Goal: Task Accomplishment & Management: Manage account settings

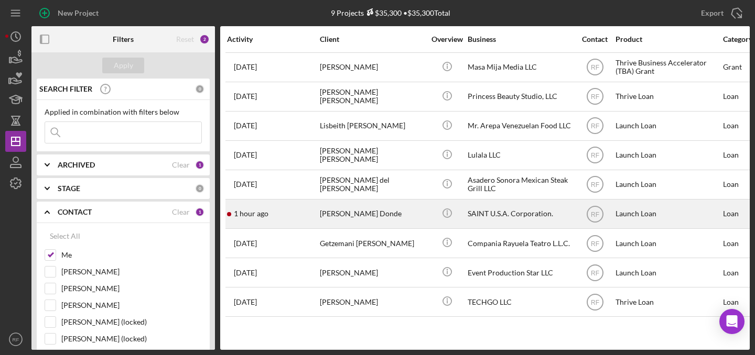
click at [374, 212] on div "[PERSON_NAME] Donde" at bounding box center [372, 214] width 105 height 28
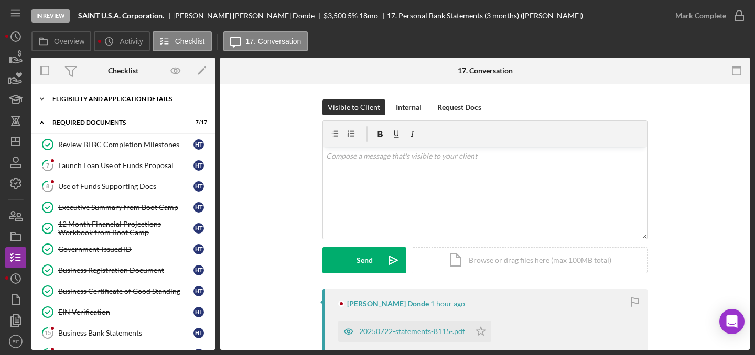
click at [114, 99] on div "Eligibility and Application Details" at bounding box center [126, 99] width 149 height 6
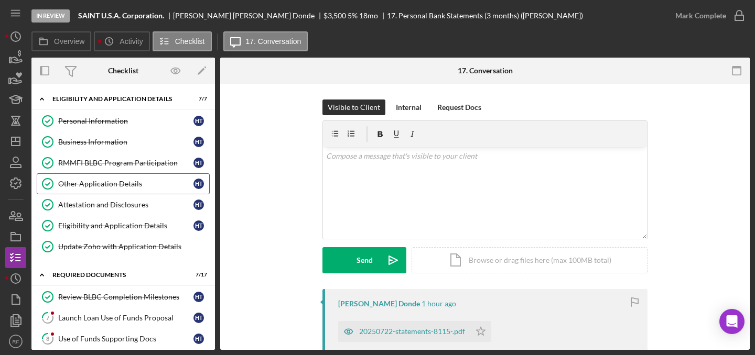
click at [117, 187] on div "Other Application Details" at bounding box center [125, 184] width 135 height 8
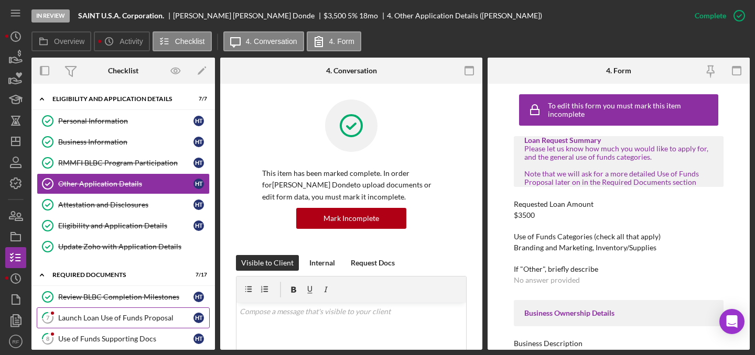
click at [105, 317] on div "Launch Loan Use of Funds Proposal" at bounding box center [125, 318] width 135 height 8
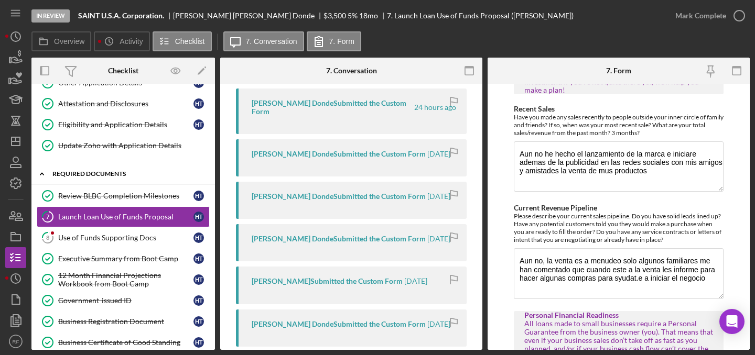
scroll to position [111, 0]
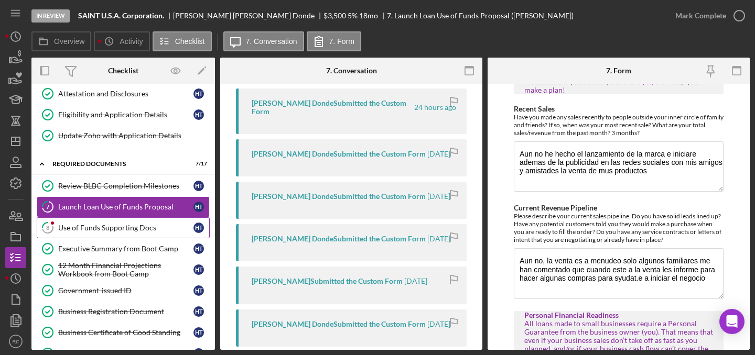
click at [122, 223] on link "8 Use of Funds Supporting Docs H T" at bounding box center [123, 227] width 173 height 21
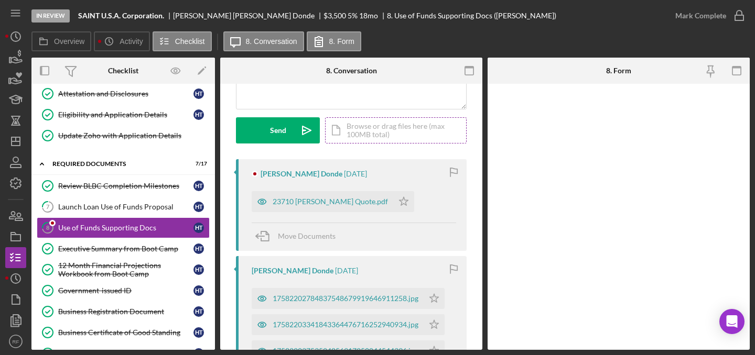
scroll to position [206, 0]
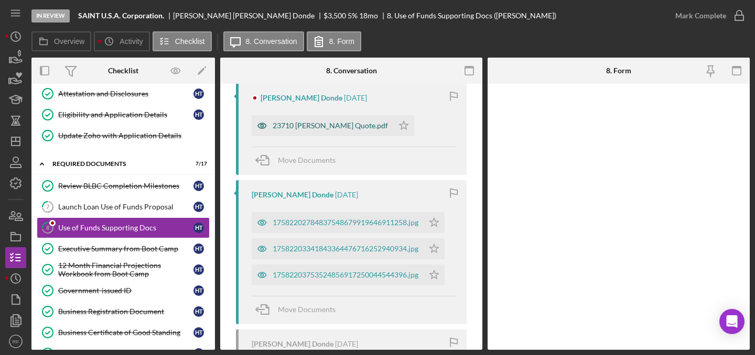
click at [324, 124] on div "23710 [PERSON_NAME] Quote.pdf" at bounding box center [330, 126] width 115 height 8
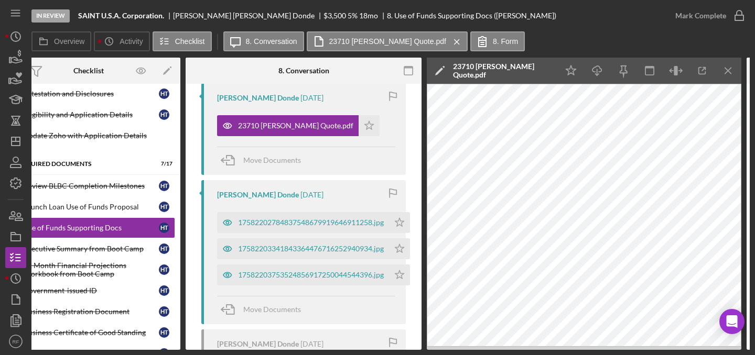
scroll to position [0, 34]
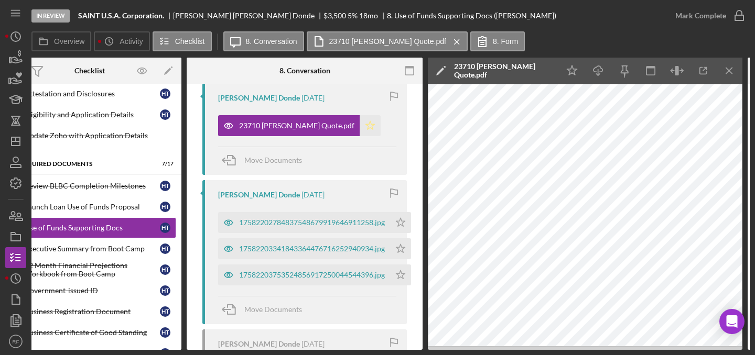
click at [366, 128] on polygon "button" at bounding box center [370, 125] width 9 height 8
click at [734, 77] on icon "Icon/Menu Close" at bounding box center [729, 71] width 24 height 24
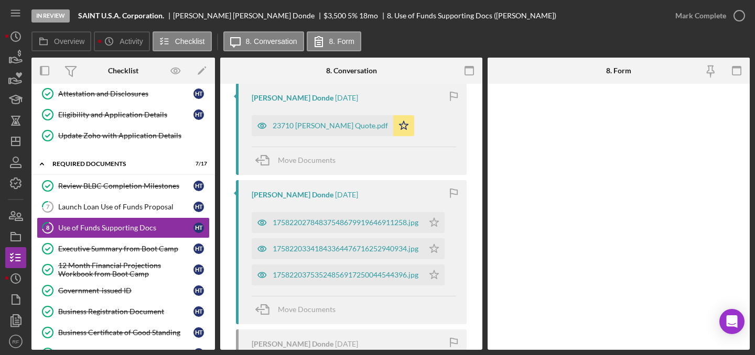
scroll to position [0, 0]
click at [377, 220] on div "17582202784837548679919646911258.jpg" at bounding box center [346, 223] width 146 height 8
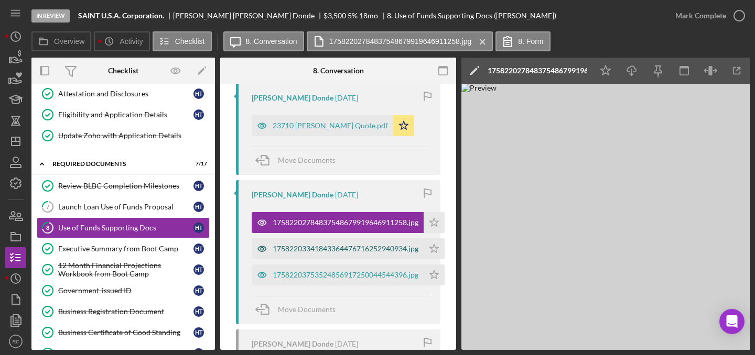
click at [349, 246] on div "17582203341843364476716252940934.jpg" at bounding box center [346, 249] width 146 height 8
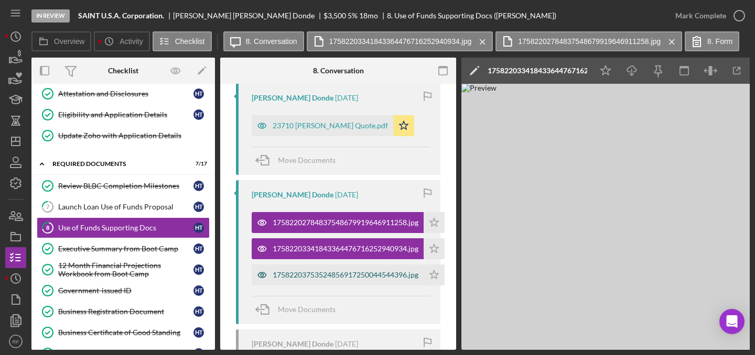
click at [350, 272] on div "17582203753524856917250044544396.jpg" at bounding box center [346, 275] width 146 height 8
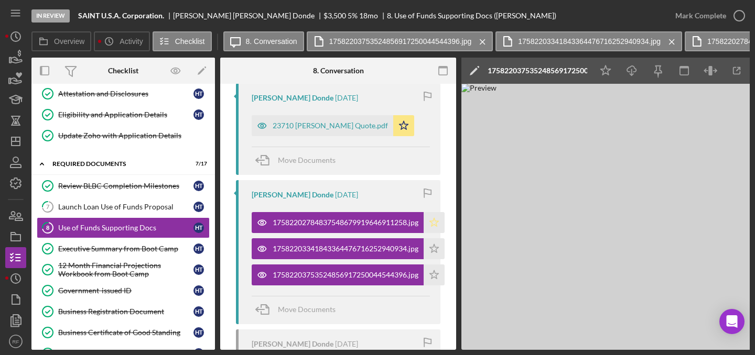
click at [437, 221] on polygon "button" at bounding box center [434, 222] width 9 height 8
click at [435, 253] on icon "Icon/Star" at bounding box center [433, 248] width 21 height 21
click at [436, 284] on icon "Icon/Star" at bounding box center [433, 275] width 21 height 21
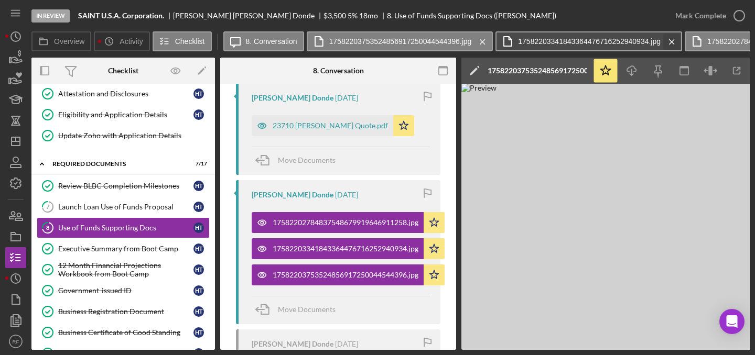
click at [671, 41] on icon "Icon/Menu Close" at bounding box center [671, 42] width 18 height 26
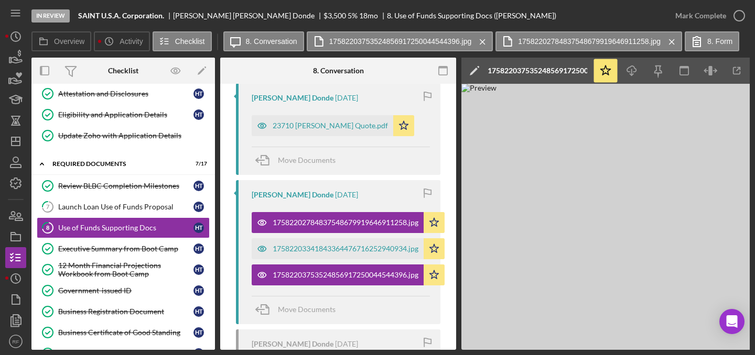
click at [671, 41] on icon "Icon/Menu Close" at bounding box center [671, 42] width 18 height 26
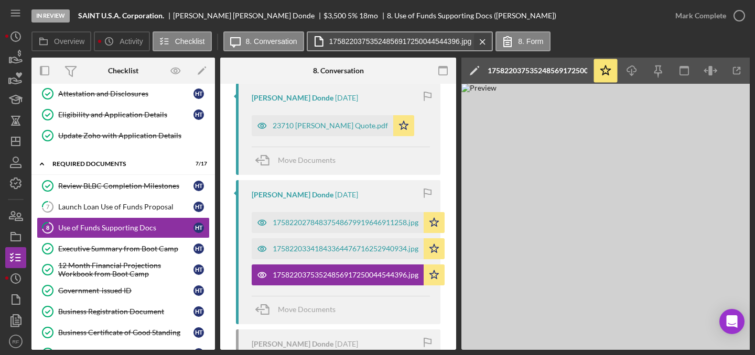
click at [481, 44] on icon "Icon/Menu Close" at bounding box center [482, 42] width 18 height 26
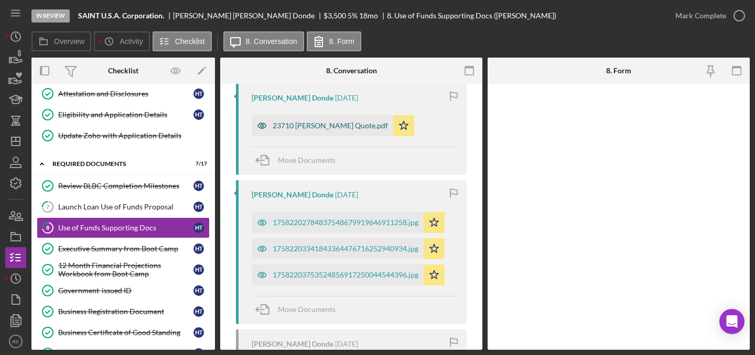
click at [353, 124] on div "23710 [PERSON_NAME] Quote.pdf" at bounding box center [330, 126] width 115 height 8
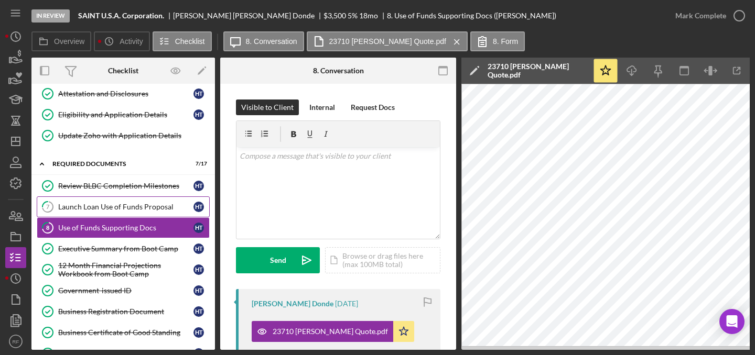
click at [107, 205] on div "Launch Loan Use of Funds Proposal" at bounding box center [125, 207] width 135 height 8
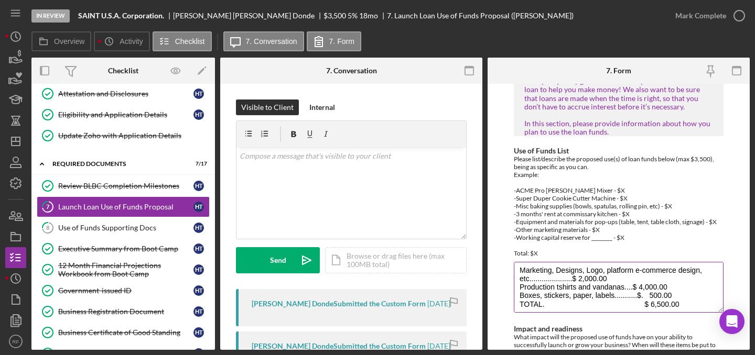
scroll to position [6, 0]
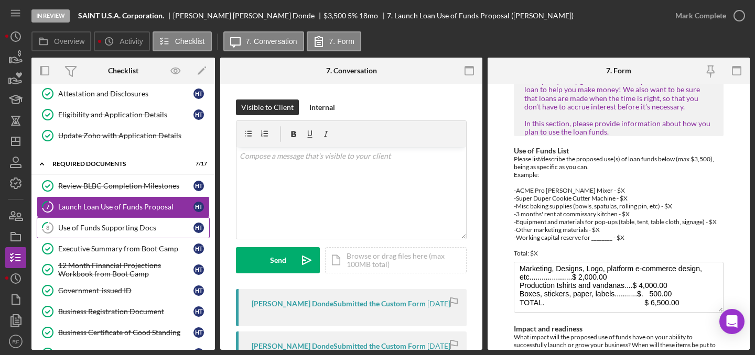
click at [97, 228] on div "Use of Funds Supporting Docs" at bounding box center [125, 228] width 135 height 8
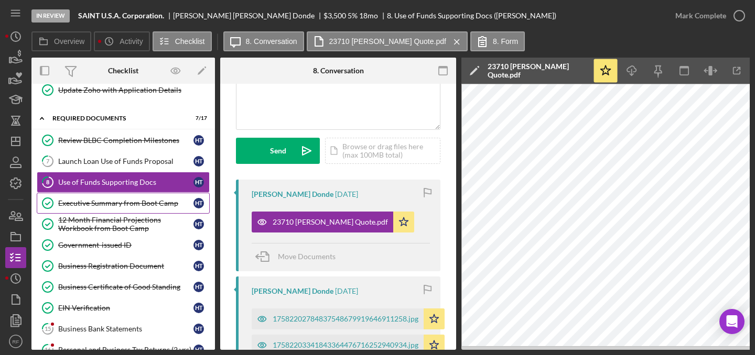
scroll to position [167, 0]
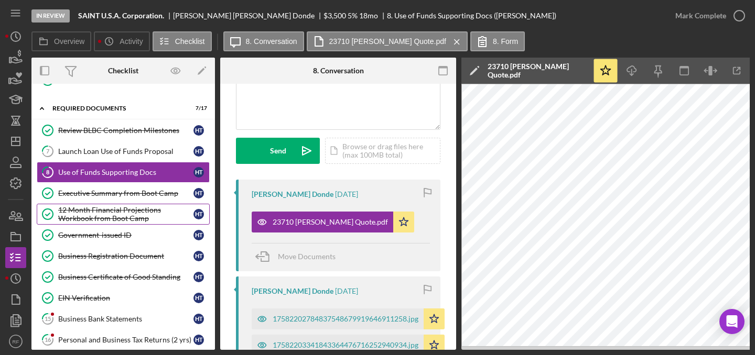
click at [121, 213] on div "12 Month Financial Projections Workbook from Boot Camp" at bounding box center [125, 214] width 135 height 17
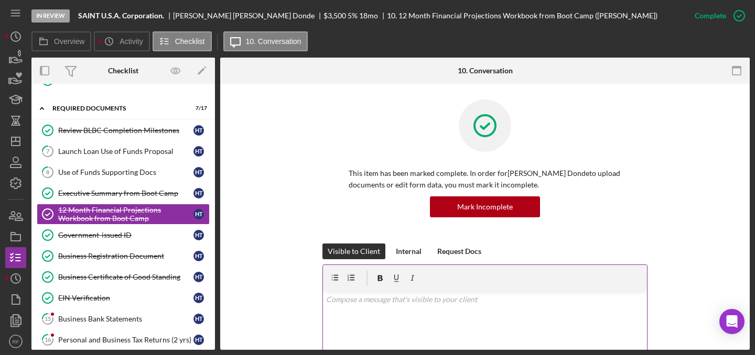
scroll to position [343, 0]
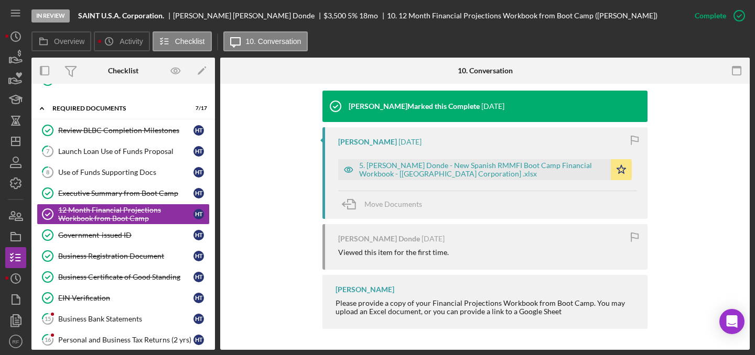
click at [573, 158] on div "5. [PERSON_NAME] Donde - New Spanish RMMFI Boot Camp Financial Workbook - [[GEO…" at bounding box center [487, 167] width 299 height 26
click at [574, 171] on div "5. [PERSON_NAME] Donde - New Spanish RMMFI Boot Camp Financial Workbook - [[GEO…" at bounding box center [482, 169] width 246 height 17
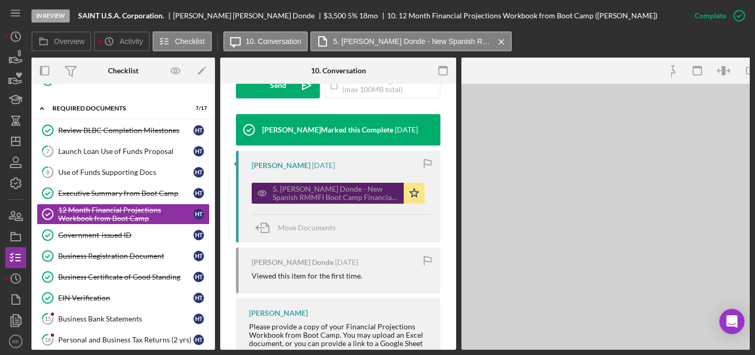
scroll to position [366, 0]
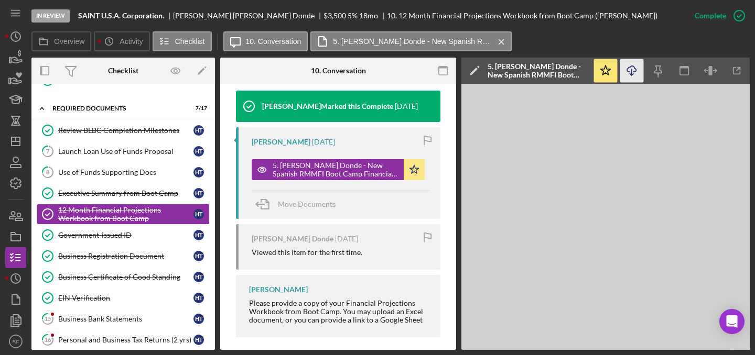
click at [631, 72] on icon "Icon/Download" at bounding box center [632, 71] width 24 height 24
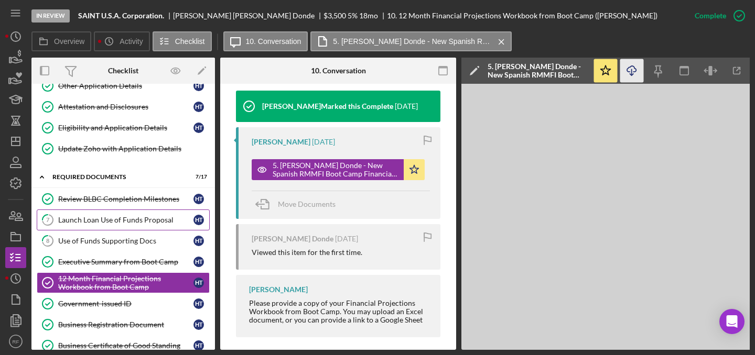
click at [122, 219] on div "Launch Loan Use of Funds Proposal" at bounding box center [125, 220] width 135 height 8
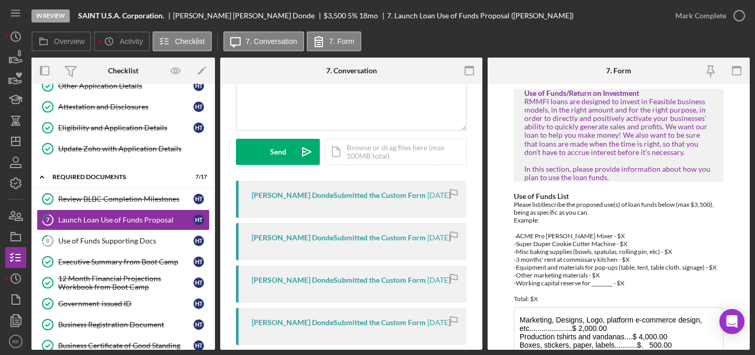
scroll to position [130, 0]
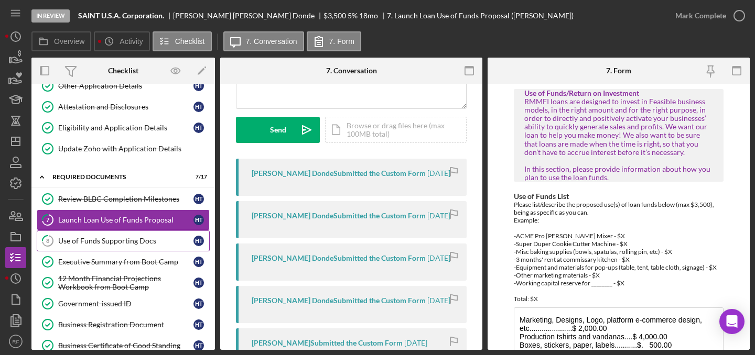
click at [129, 239] on div "Use of Funds Supporting Docs" at bounding box center [125, 241] width 135 height 8
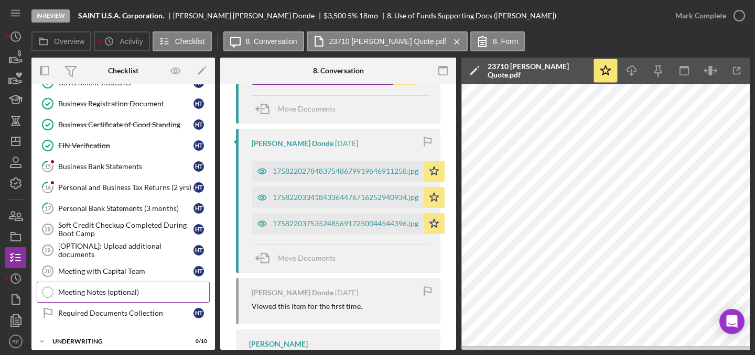
scroll to position [319, 0]
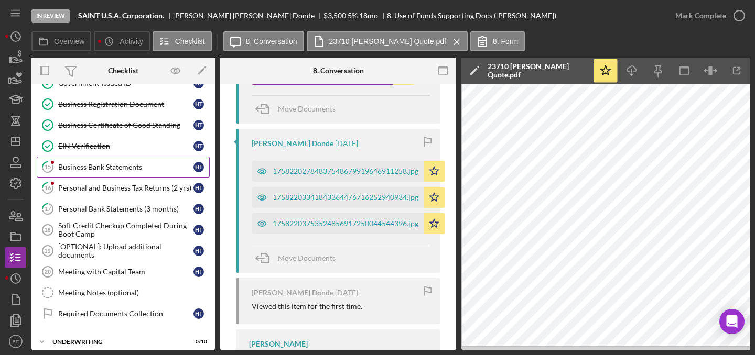
click at [102, 169] on div "Business Bank Statements" at bounding box center [125, 167] width 135 height 8
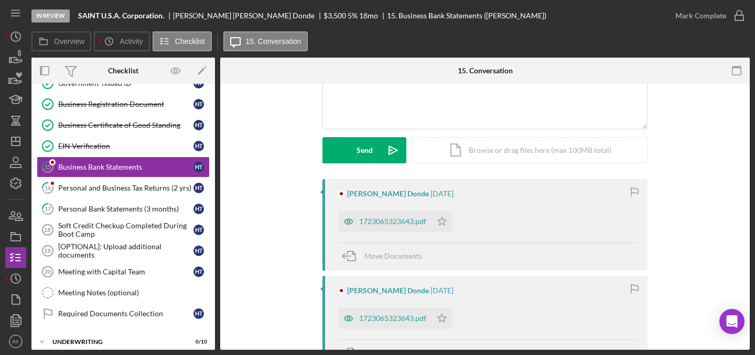
scroll to position [136, 0]
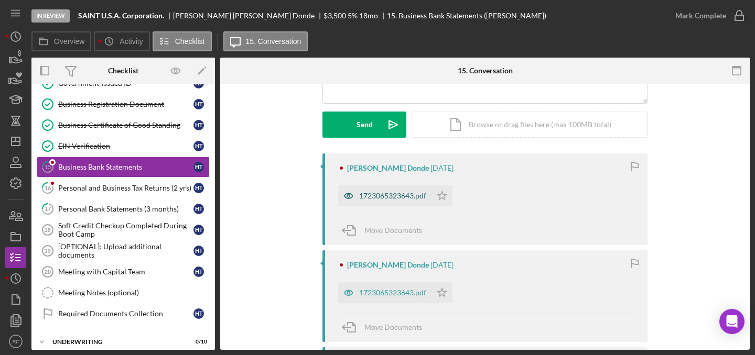
click at [405, 196] on div "1723065323643.pdf" at bounding box center [392, 196] width 67 height 8
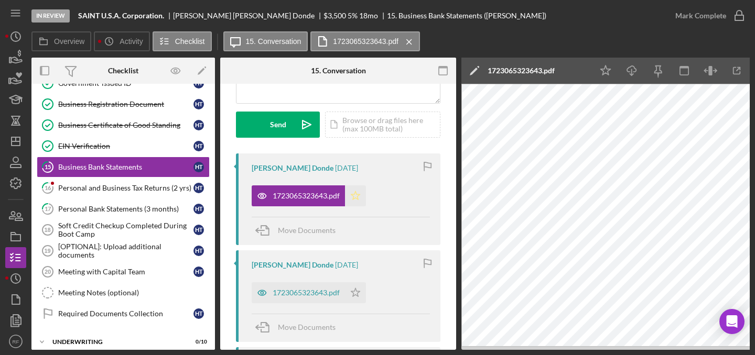
click at [353, 198] on icon "Icon/Star" at bounding box center [355, 196] width 21 height 21
click at [310, 296] on div "1723065323643.pdf" at bounding box center [306, 293] width 67 height 8
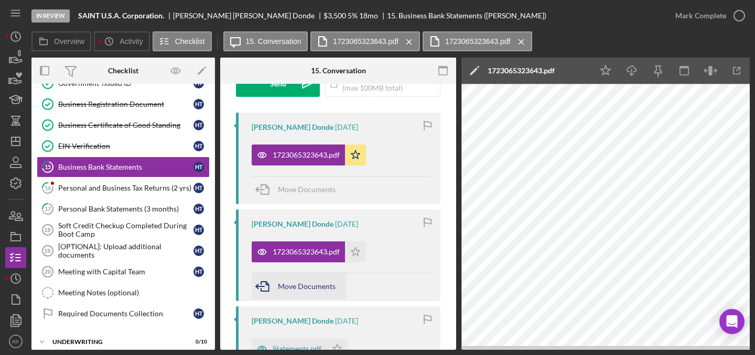
scroll to position [293, 0]
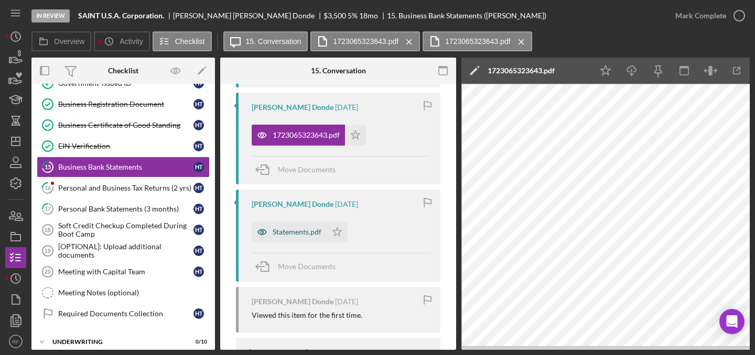
click at [297, 230] on div "Statements.pdf" at bounding box center [297, 232] width 49 height 8
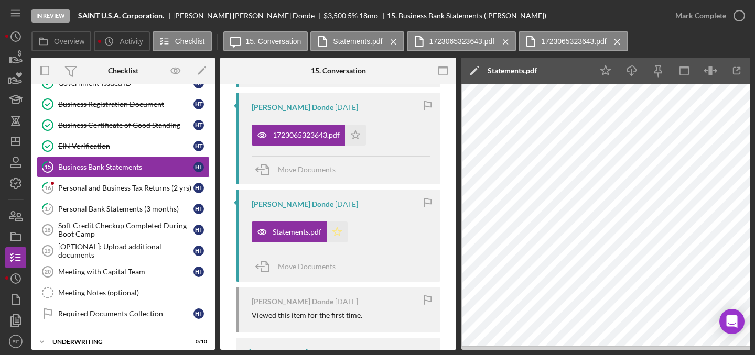
click at [339, 238] on icon "Icon/Star" at bounding box center [336, 232] width 21 height 21
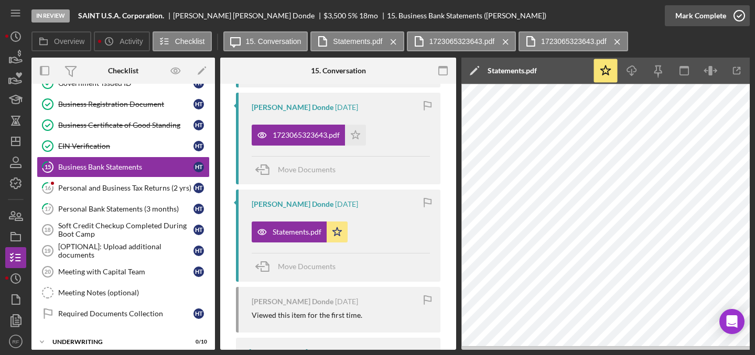
click at [733, 17] on icon "button" at bounding box center [739, 16] width 26 height 26
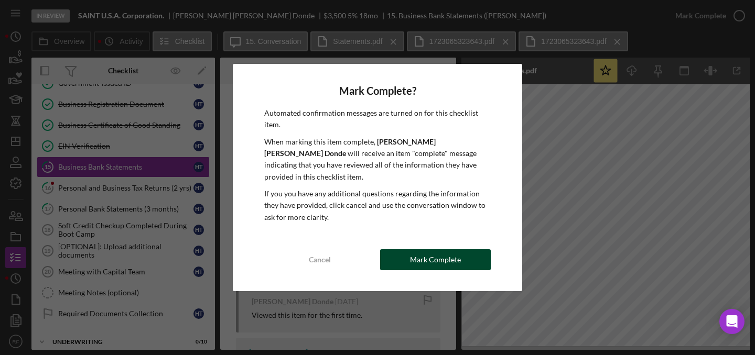
click at [434, 259] on div "Mark Complete" at bounding box center [435, 259] width 51 height 21
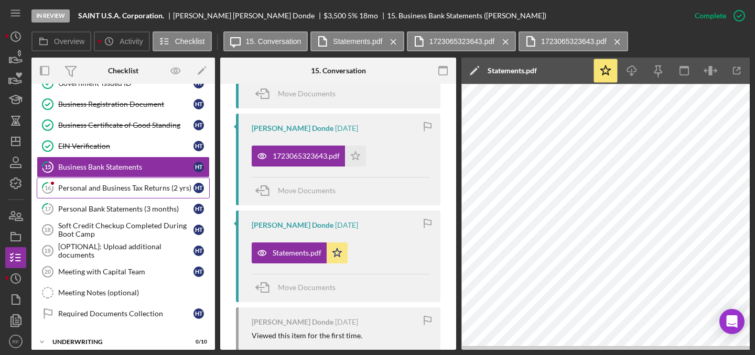
scroll to position [498, 0]
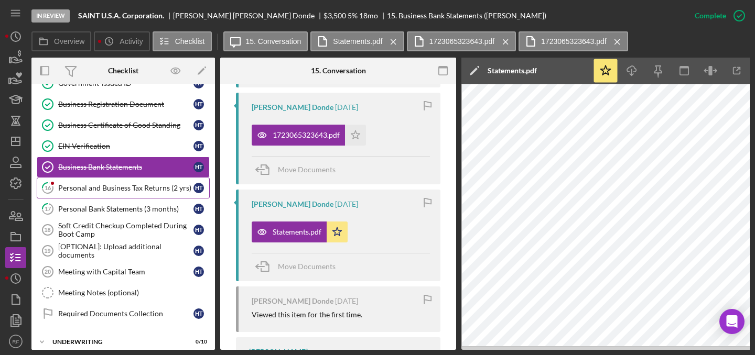
click at [119, 186] on div "Personal and Business Tax Returns (2 yrs)" at bounding box center [125, 188] width 135 height 8
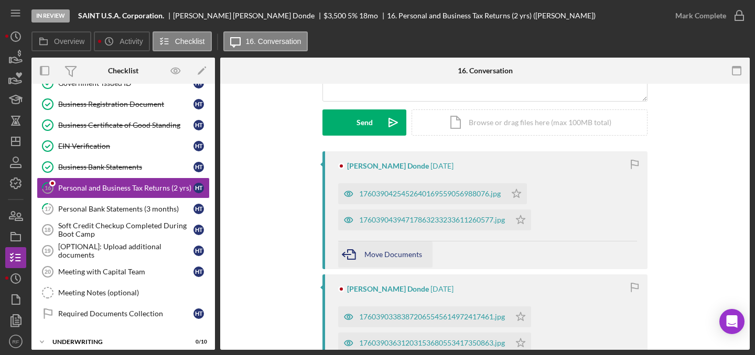
scroll to position [192, 0]
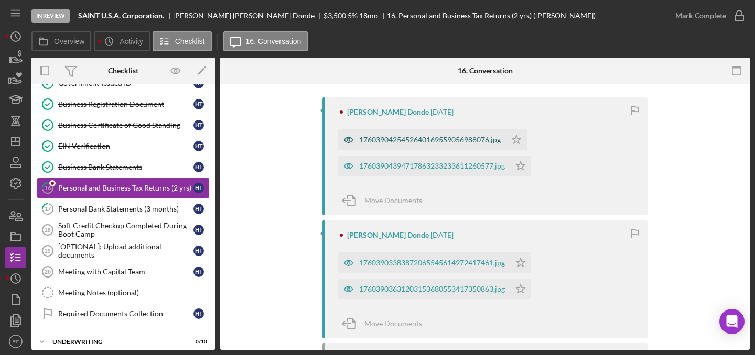
click at [428, 144] on div "1760390425452640169559056988076.jpg" at bounding box center [429, 140] width 141 height 8
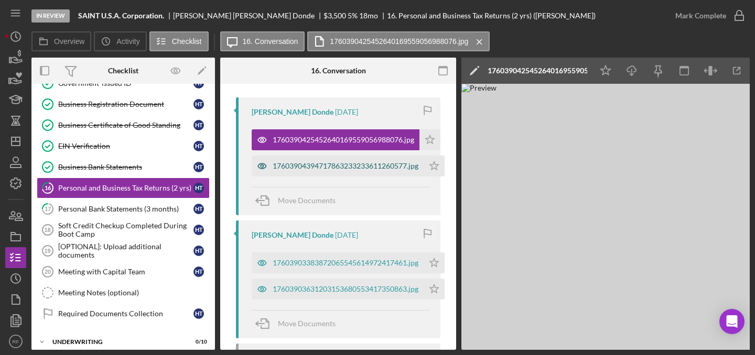
click at [389, 164] on div "17603904394717863233233611260577.jpg" at bounding box center [346, 166] width 146 height 8
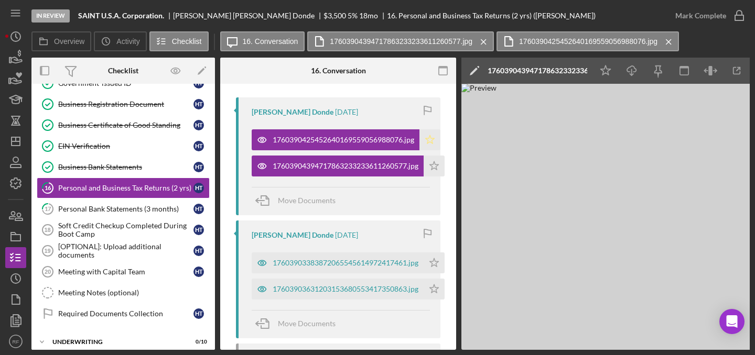
click at [433, 138] on polygon "button" at bounding box center [430, 139] width 9 height 8
click at [436, 167] on icon "Icon/Star" at bounding box center [433, 166] width 21 height 21
click at [365, 270] on div "17603903383872065545614972417461.jpg" at bounding box center [338, 263] width 172 height 21
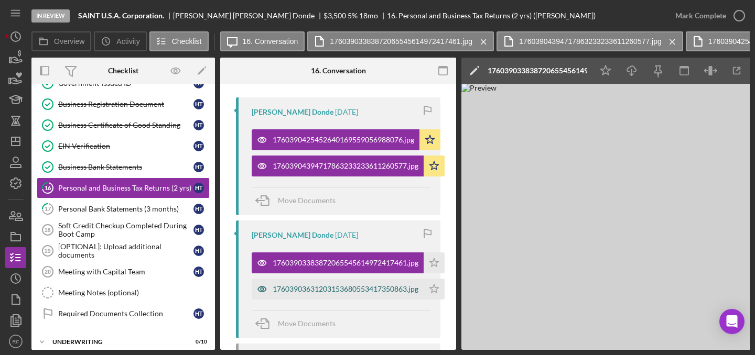
click at [370, 281] on div "17603903631203153680553417350863.jpg" at bounding box center [338, 289] width 172 height 21
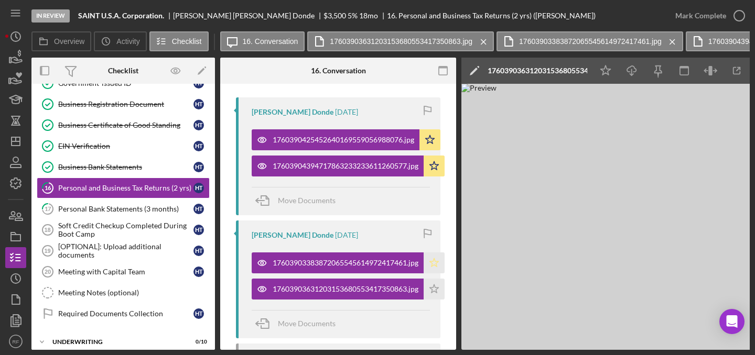
click at [431, 260] on icon "Icon/Star" at bounding box center [433, 263] width 21 height 21
click at [439, 290] on icon "Icon/Star" at bounding box center [433, 289] width 21 height 21
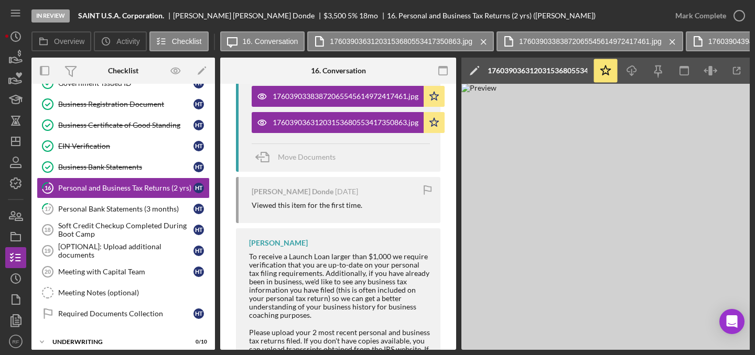
scroll to position [412, 0]
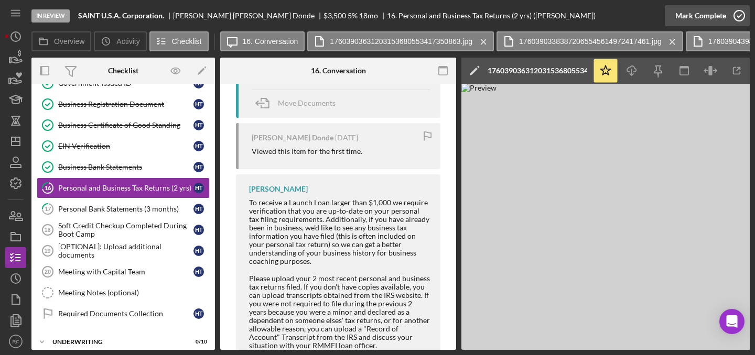
click at [728, 25] on icon "button" at bounding box center [739, 16] width 26 height 26
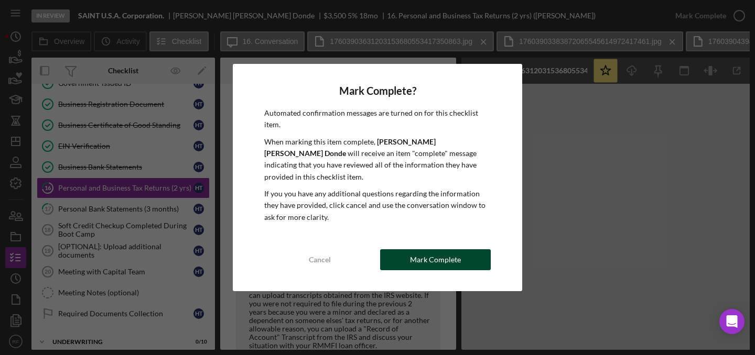
click at [463, 256] on button "Mark Complete" at bounding box center [435, 259] width 111 height 21
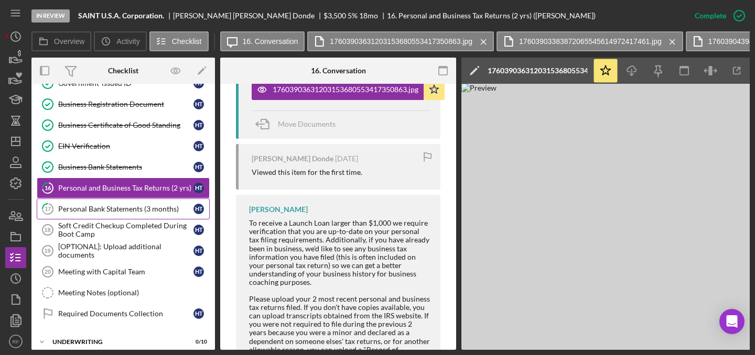
scroll to position [617, 0]
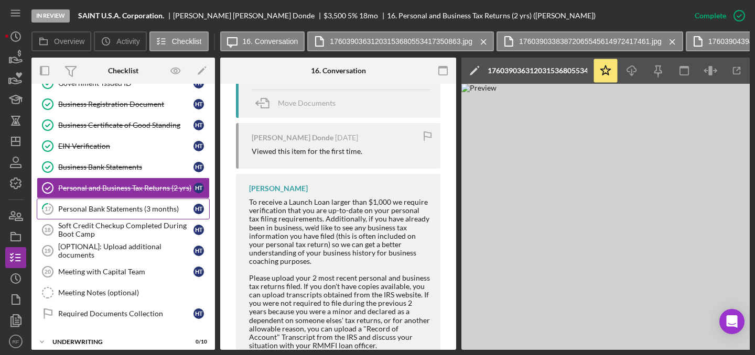
click at [126, 210] on div "Personal Bank Statements (3 months)" at bounding box center [125, 209] width 135 height 8
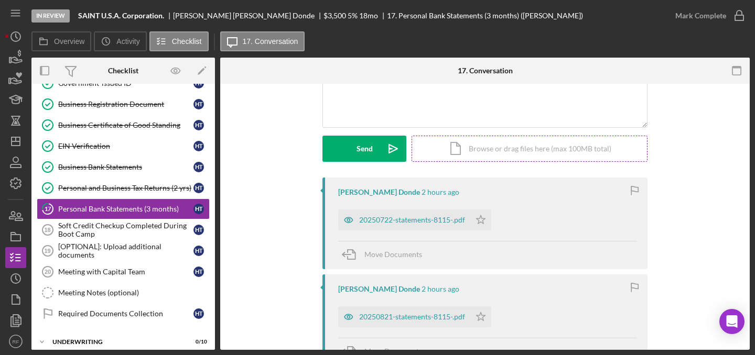
scroll to position [116, 0]
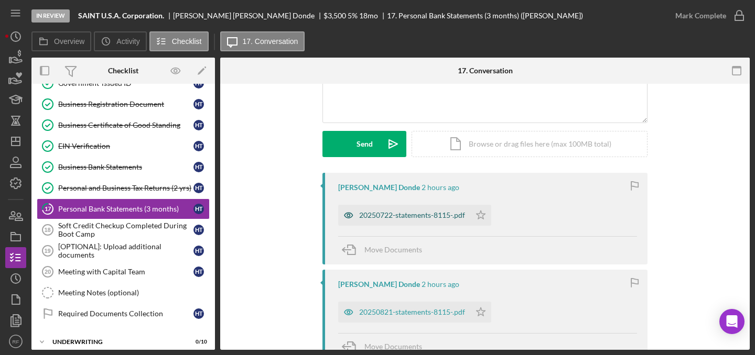
click at [447, 220] on div "20250722-statements-8115-.pdf" at bounding box center [404, 215] width 132 height 21
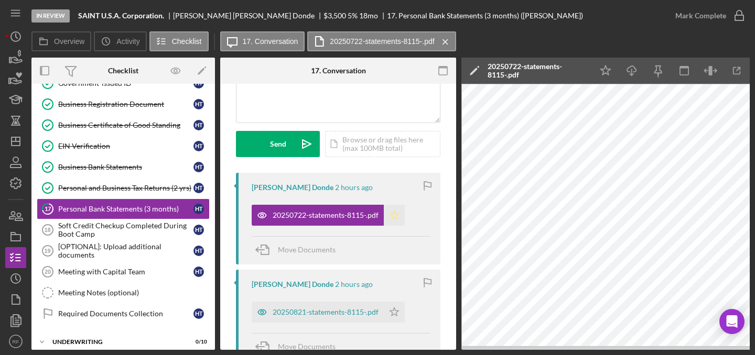
click at [392, 220] on icon "Icon/Star" at bounding box center [394, 215] width 21 height 21
click at [356, 310] on div "20250821-statements-8115-.pdf" at bounding box center [326, 312] width 106 height 8
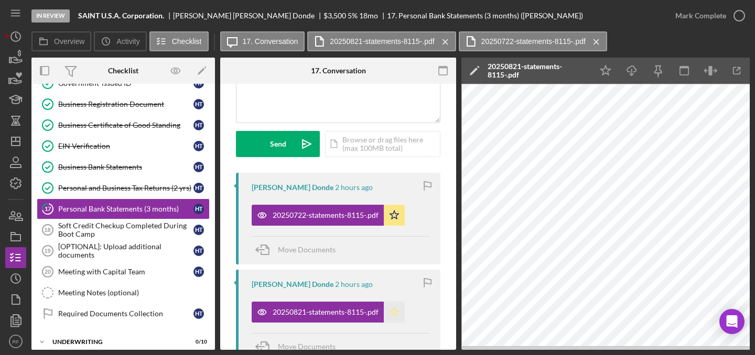
click at [399, 311] on polygon "button" at bounding box center [394, 312] width 9 height 8
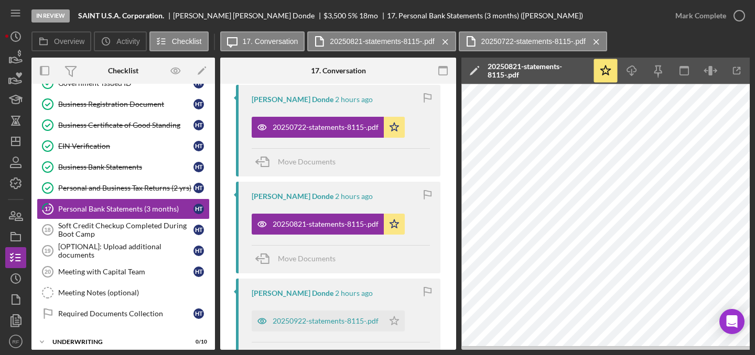
scroll to position [247, 0]
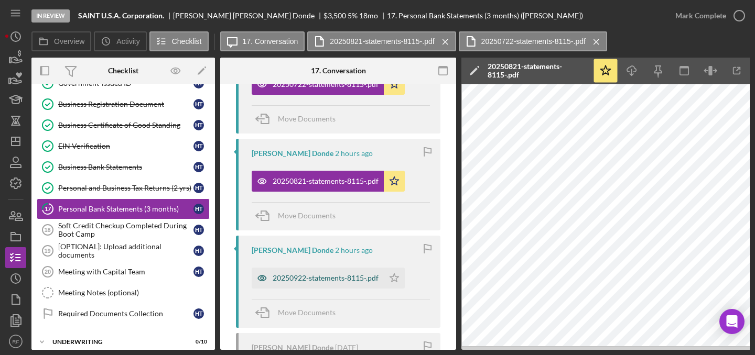
click at [337, 272] on div "20250922-statements-8115-.pdf" at bounding box center [318, 278] width 132 height 21
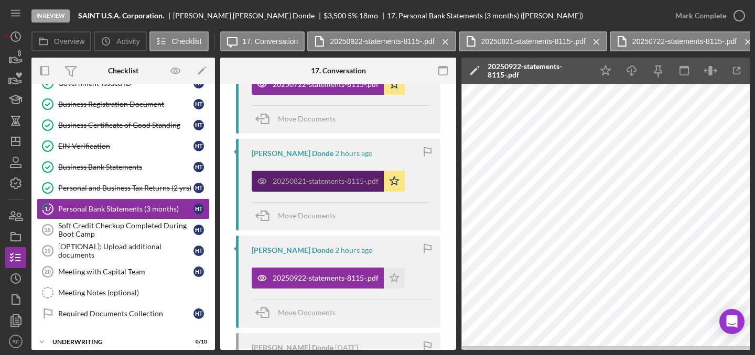
click at [331, 176] on div "20250821-statements-8115-.pdf" at bounding box center [318, 181] width 132 height 21
click at [333, 183] on div "20250821-statements-8115-.pdf" at bounding box center [326, 181] width 106 height 8
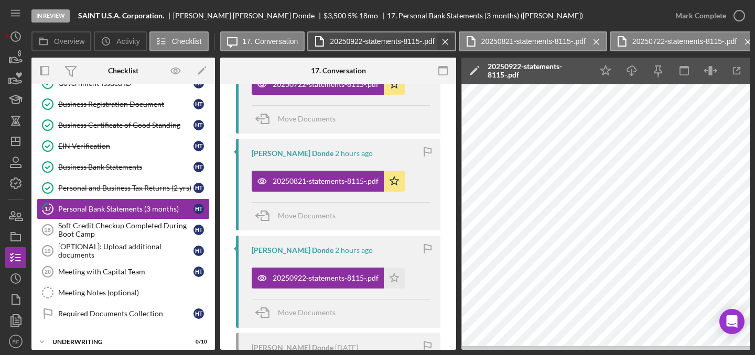
click at [445, 38] on icon "Icon/Menu Close" at bounding box center [445, 42] width 18 height 26
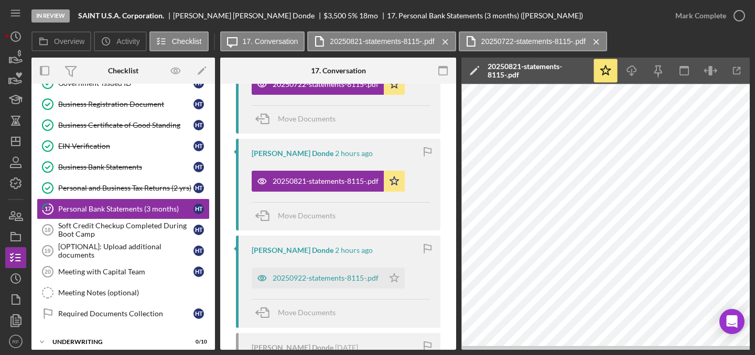
click at [445, 38] on icon "Icon/Menu Close" at bounding box center [445, 42] width 18 height 26
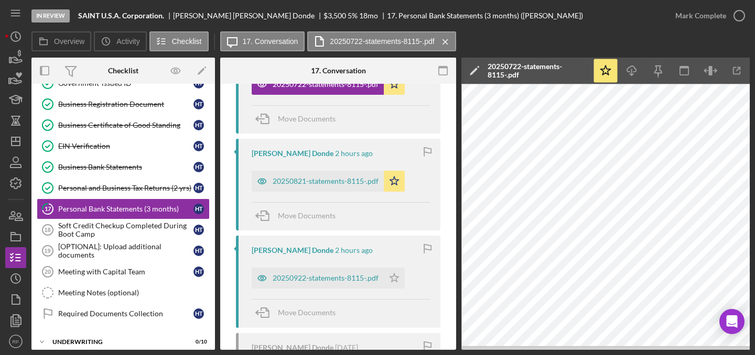
click at [445, 38] on icon "Icon/Menu Close" at bounding box center [445, 42] width 18 height 26
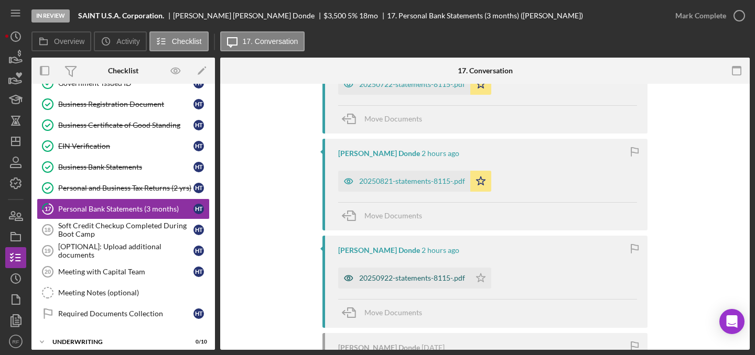
click at [408, 277] on div "20250922-statements-8115-.pdf" at bounding box center [412, 278] width 106 height 8
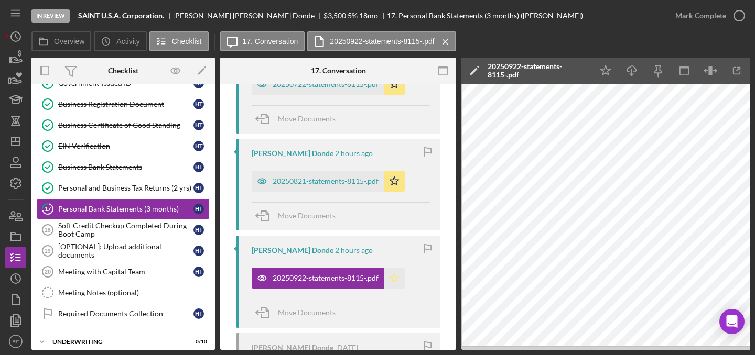
click at [400, 275] on icon "Icon/Star" at bounding box center [394, 278] width 21 height 21
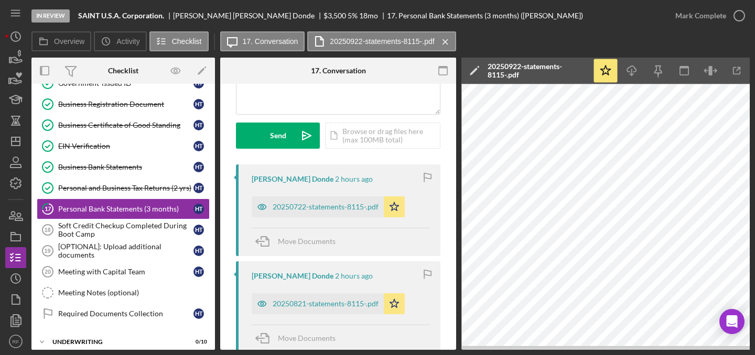
scroll to position [0, 0]
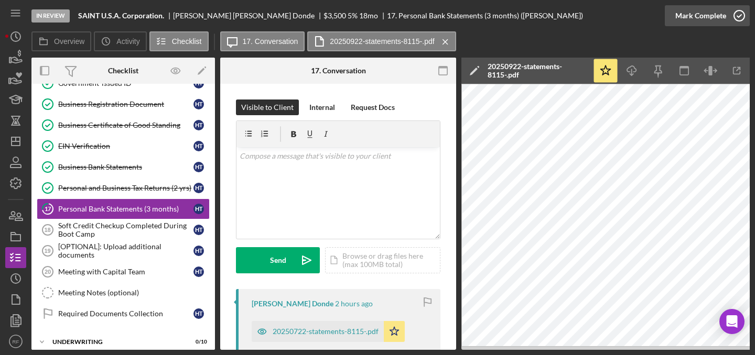
click at [728, 9] on icon "button" at bounding box center [739, 16] width 26 height 26
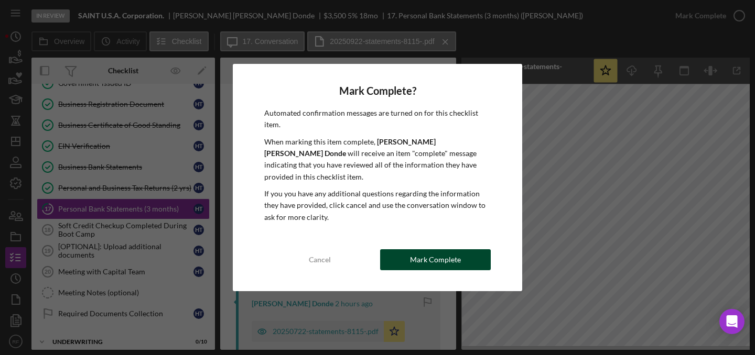
click at [402, 249] on button "Mark Complete" at bounding box center [435, 259] width 111 height 21
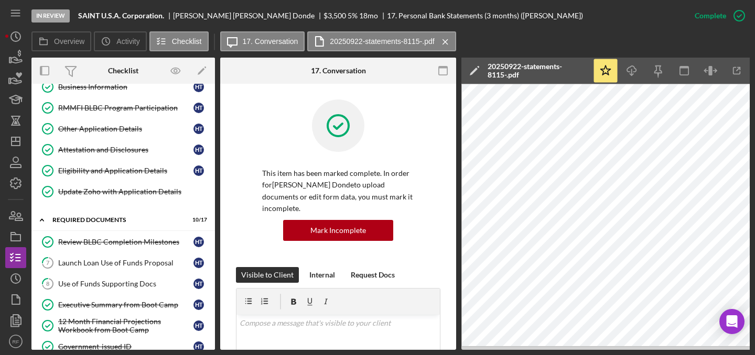
scroll to position [73, 0]
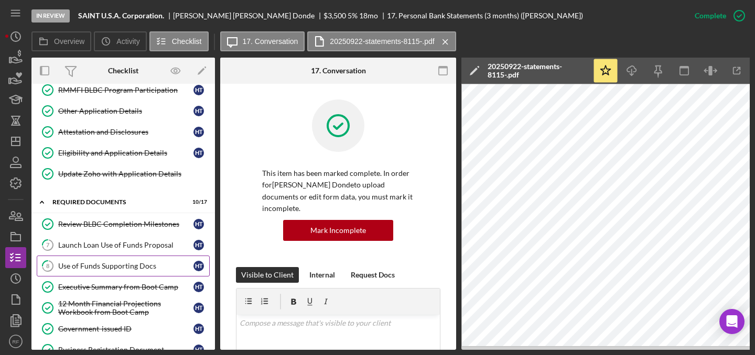
click at [122, 272] on link "8 Use of Funds Supporting Docs H T" at bounding box center [123, 266] width 173 height 21
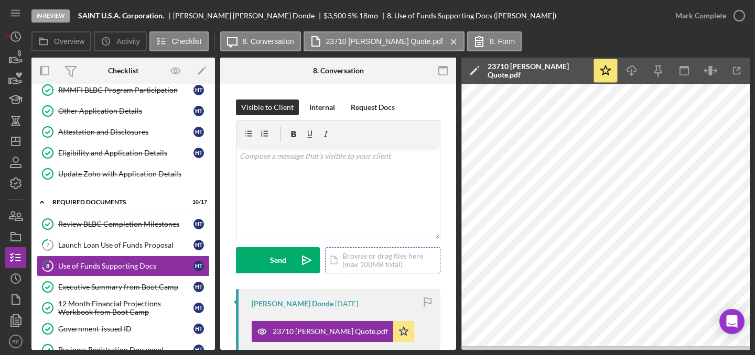
scroll to position [170, 0]
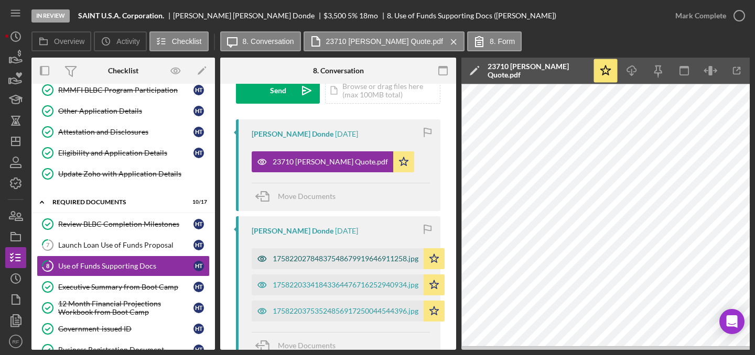
click at [371, 258] on div "17582202784837548679919646911258.jpg" at bounding box center [346, 259] width 146 height 8
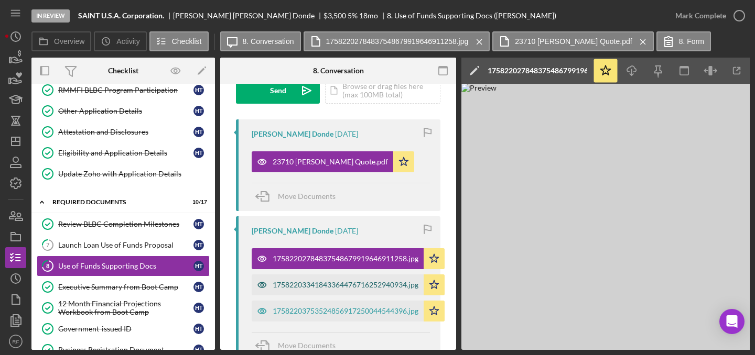
click at [369, 281] on div "17582203341843364476716252940934.jpg" at bounding box center [346, 285] width 146 height 8
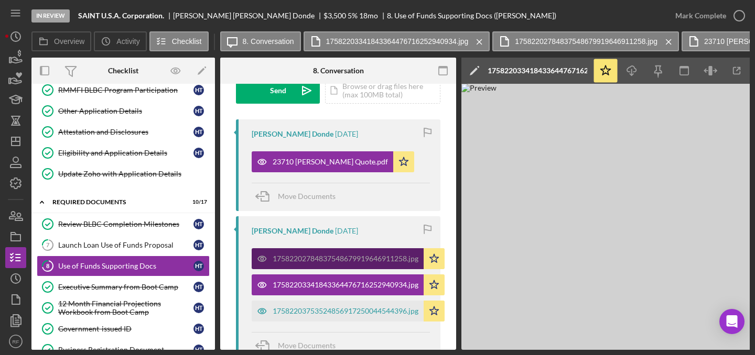
click at [375, 261] on div "17582202784837548679919646911258.jpg" at bounding box center [346, 259] width 146 height 8
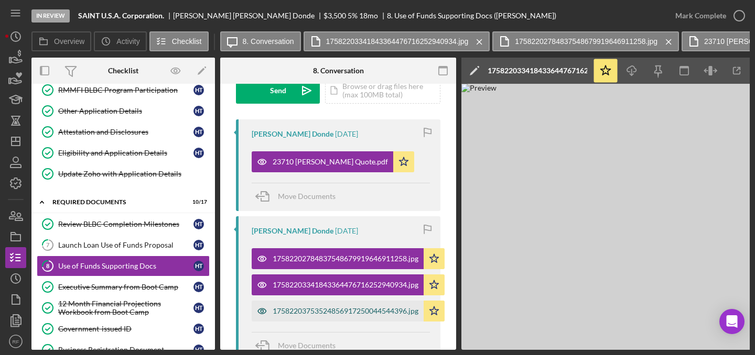
click at [367, 308] on div "17582203753524856917250044544396.jpg" at bounding box center [346, 311] width 146 height 8
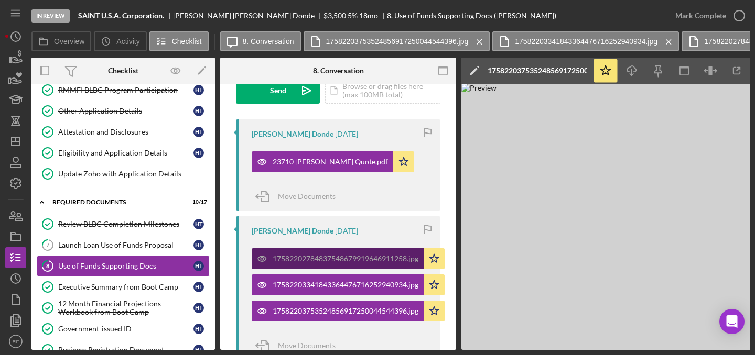
click at [383, 258] on div "17582202784837548679919646911258.jpg" at bounding box center [346, 259] width 146 height 8
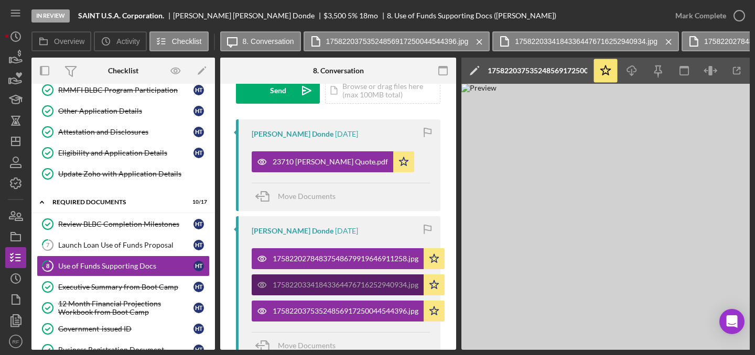
click at [369, 282] on div "17582203341843364476716252940934.jpg" at bounding box center [346, 285] width 146 height 8
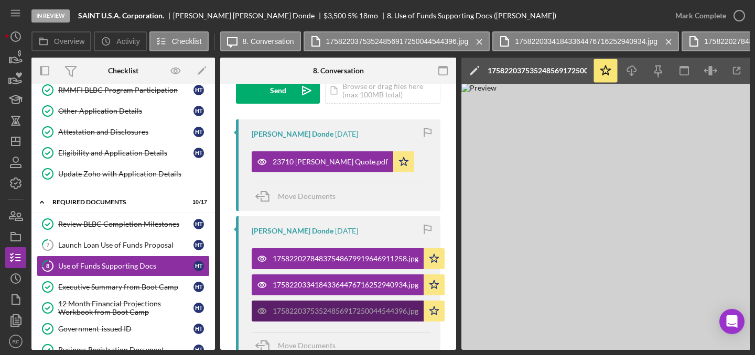
click at [365, 314] on div "17582203753524856917250044544396.jpg" at bounding box center [346, 311] width 146 height 8
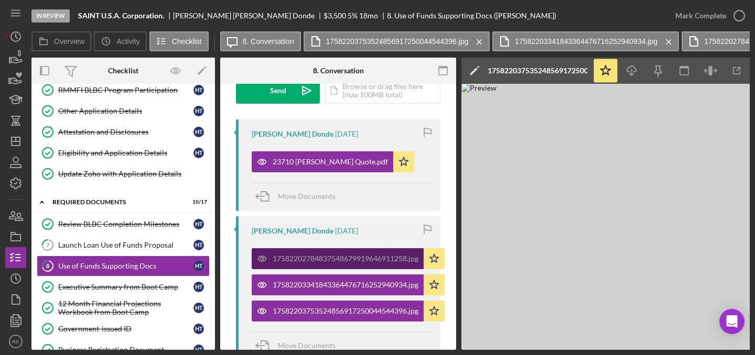
click at [368, 252] on div "17582202784837548679919646911258.jpg" at bounding box center [338, 258] width 172 height 21
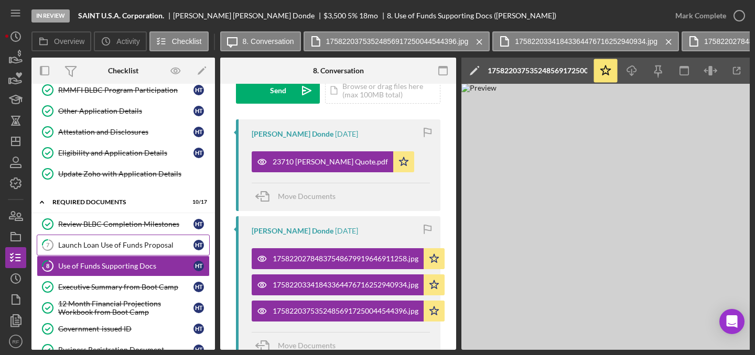
click at [158, 241] on div "Launch Loan Use of Funds Proposal" at bounding box center [125, 245] width 135 height 8
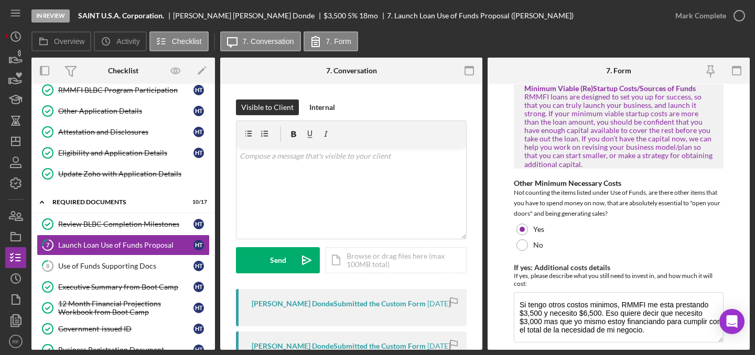
scroll to position [693, 0]
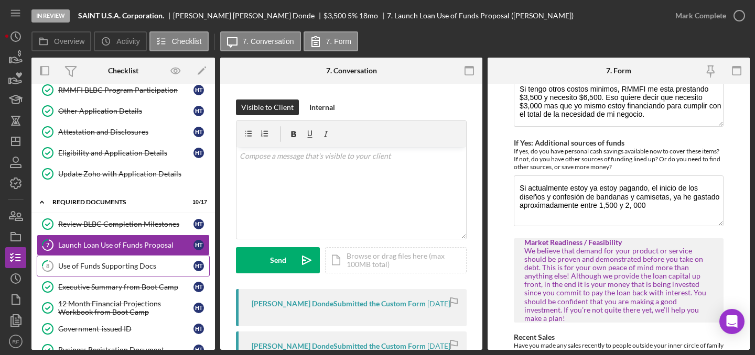
click at [118, 266] on div "Use of Funds Supporting Docs" at bounding box center [125, 266] width 135 height 8
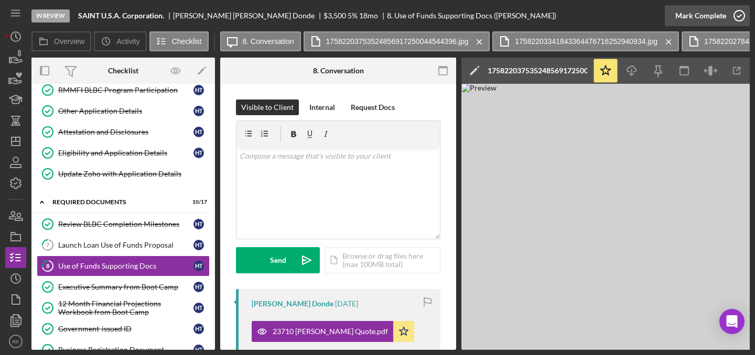
click at [729, 14] on icon "button" at bounding box center [739, 16] width 26 height 26
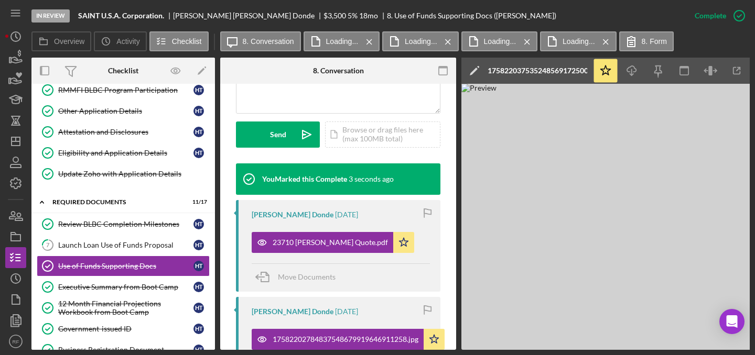
scroll to position [389, 0]
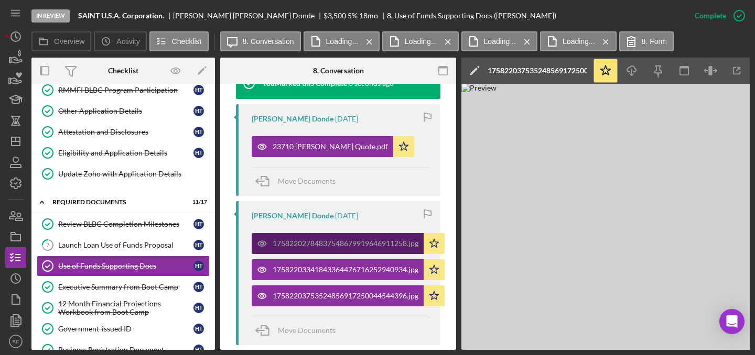
click at [358, 248] on div "17582202784837548679919646911258.jpg" at bounding box center [338, 243] width 172 height 21
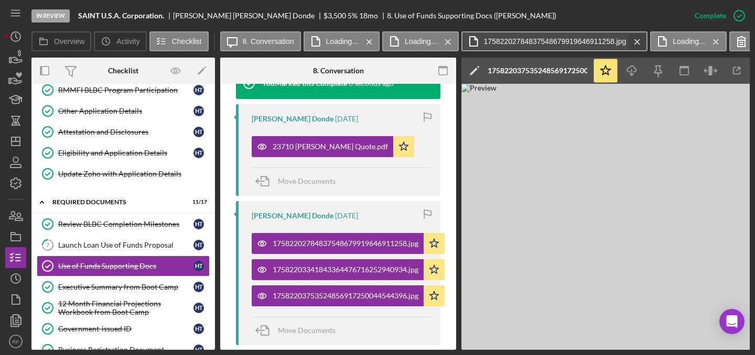
click at [636, 46] on icon "Icon/Menu Close" at bounding box center [637, 42] width 18 height 26
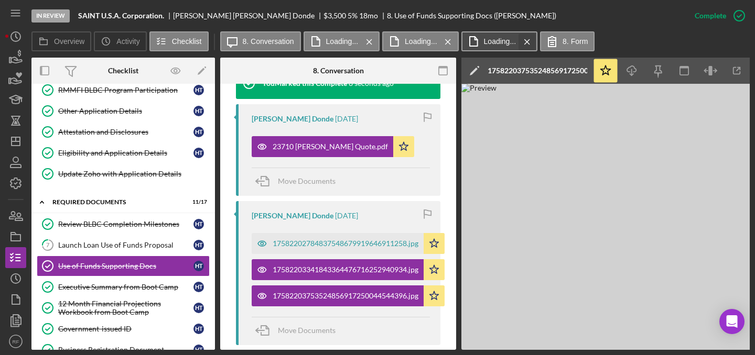
click at [530, 47] on icon "Icon/Menu Close" at bounding box center [527, 42] width 18 height 26
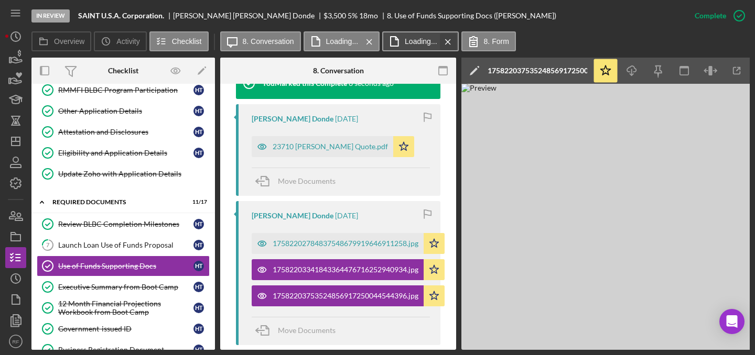
click at [445, 38] on icon "Icon/Menu Close" at bounding box center [448, 42] width 18 height 26
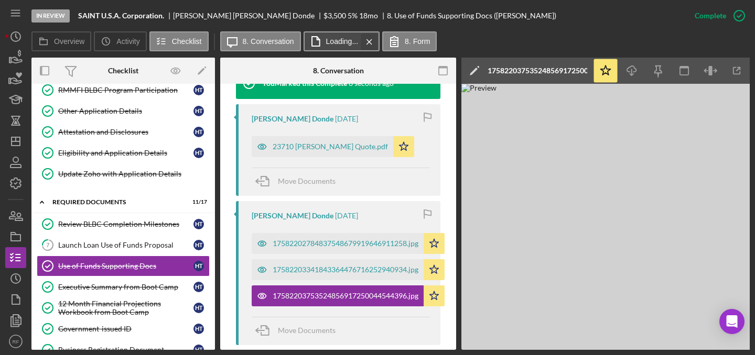
click at [371, 42] on icon "Icon/Menu Close" at bounding box center [369, 42] width 18 height 26
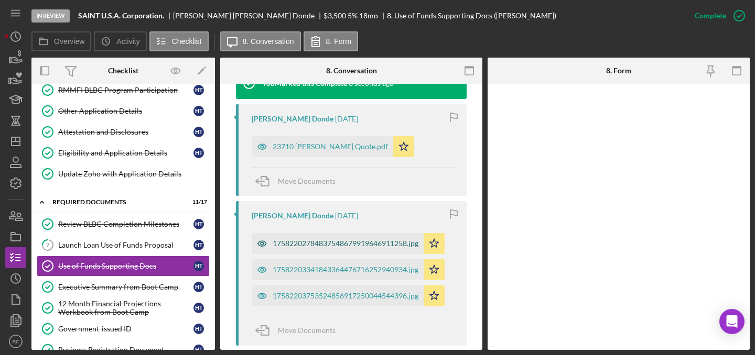
click at [352, 242] on div "17582202784837548679919646911258.jpg" at bounding box center [346, 243] width 146 height 8
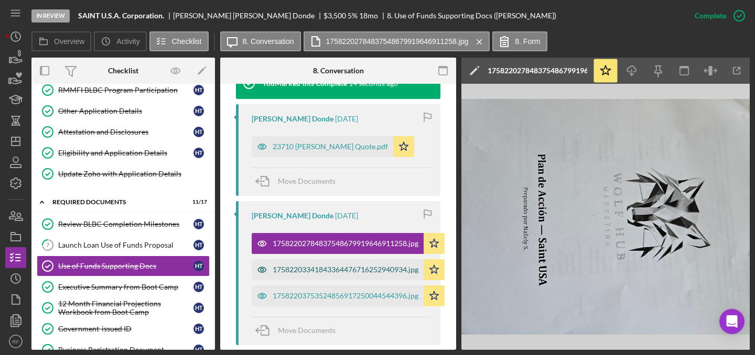
click at [360, 266] on div "17582203341843364476716252940934.jpg" at bounding box center [346, 270] width 146 height 8
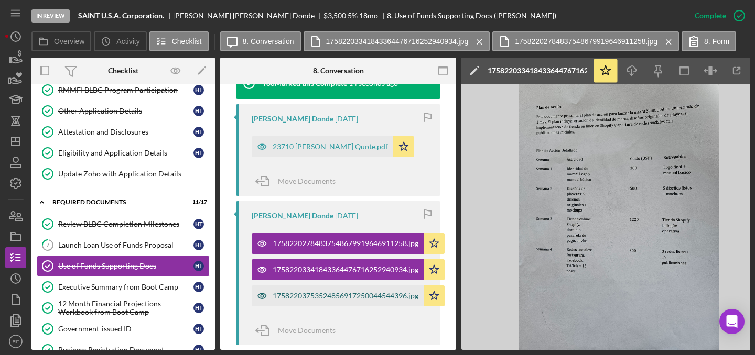
click at [364, 289] on div "17582203753524856917250044544396.jpg" at bounding box center [338, 296] width 172 height 21
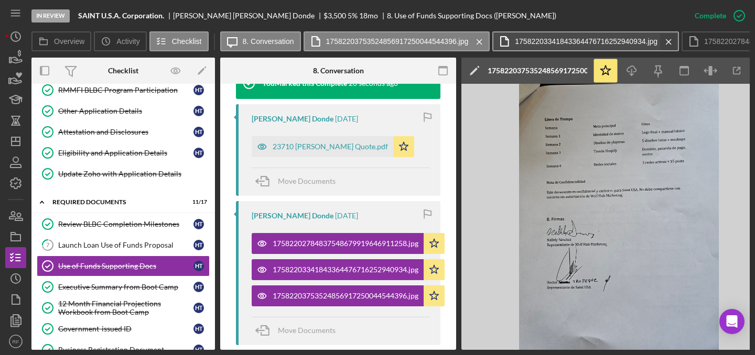
click at [667, 45] on icon "Icon/Menu Close" at bounding box center [668, 42] width 18 height 26
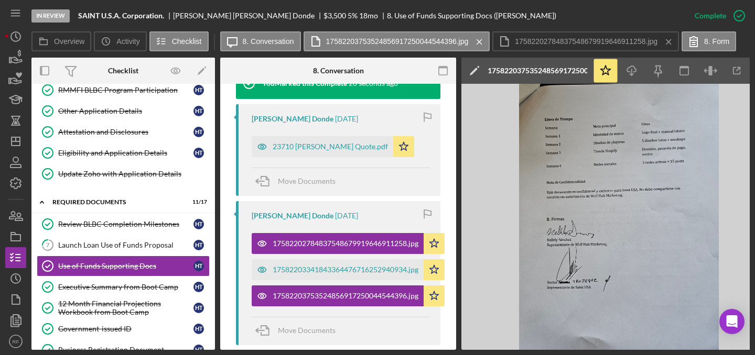
click at [667, 45] on icon "Icon/Menu Close" at bounding box center [668, 42] width 18 height 26
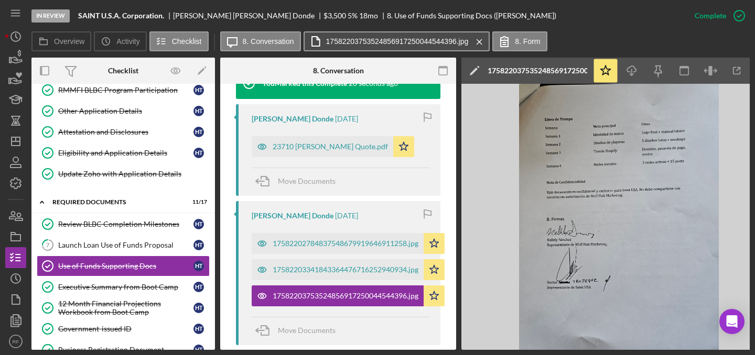
click at [488, 41] on div "Icon/Message 8. Conversation 17582203753524856917250044544396.jpg Icon/Menu Clo…" at bounding box center [385, 41] width 330 height 21
click at [477, 43] on g at bounding box center [478, 41] width 5 height 5
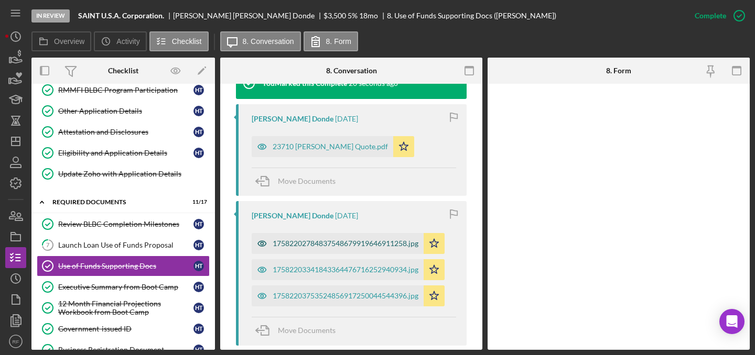
click at [329, 249] on div "17582202784837548679919646911258.jpg" at bounding box center [338, 243] width 172 height 21
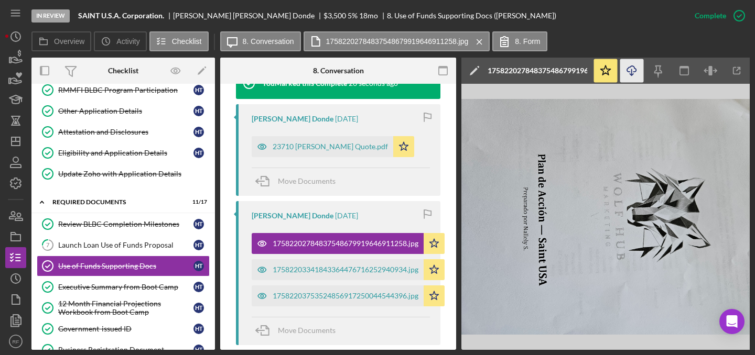
click at [629, 73] on icon "Icon/Download" at bounding box center [632, 71] width 24 height 24
click at [380, 270] on div "17582203341843364476716252940934.jpg" at bounding box center [346, 270] width 146 height 8
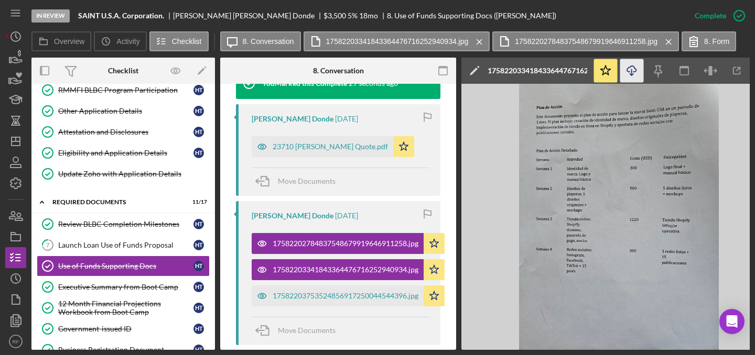
click at [631, 72] on line "button" at bounding box center [631, 72] width 0 height 6
click at [376, 297] on div "17582203753524856917250044544396.jpg" at bounding box center [346, 296] width 146 height 8
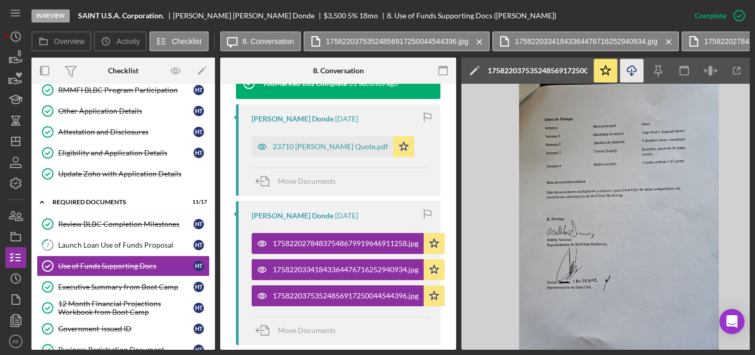
click at [630, 72] on icon "Icon/Download" at bounding box center [632, 71] width 24 height 24
click at [135, 244] on div "Launch Loan Use of Funds Proposal" at bounding box center [125, 245] width 135 height 8
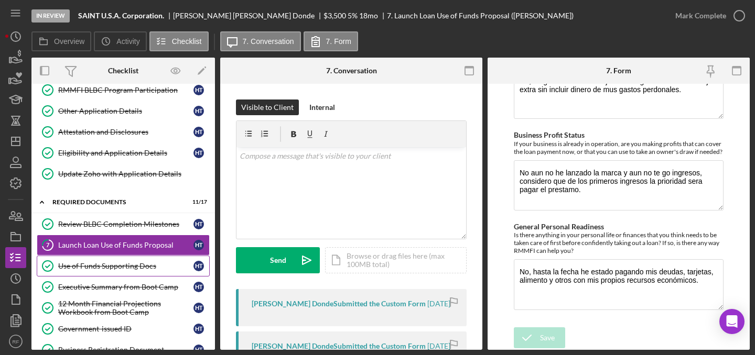
scroll to position [288, 0]
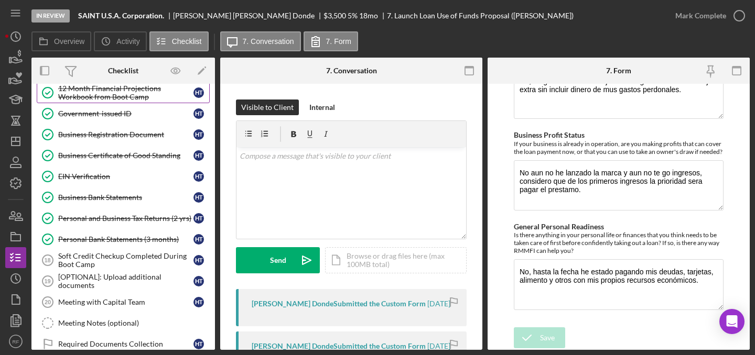
click at [122, 95] on div "12 Month Financial Projections Workbook from Boot Camp" at bounding box center [125, 92] width 135 height 17
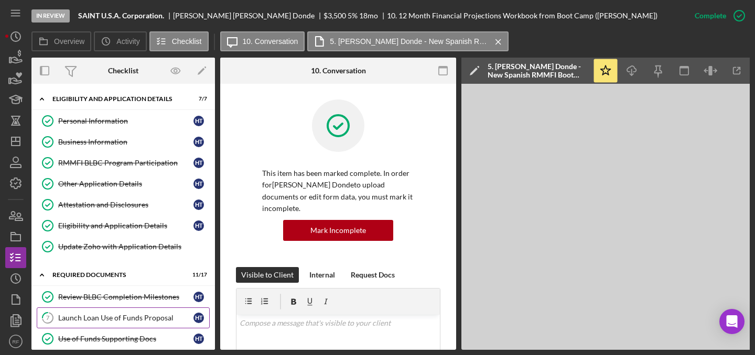
click at [123, 318] on div "Launch Loan Use of Funds Proposal" at bounding box center [125, 318] width 135 height 8
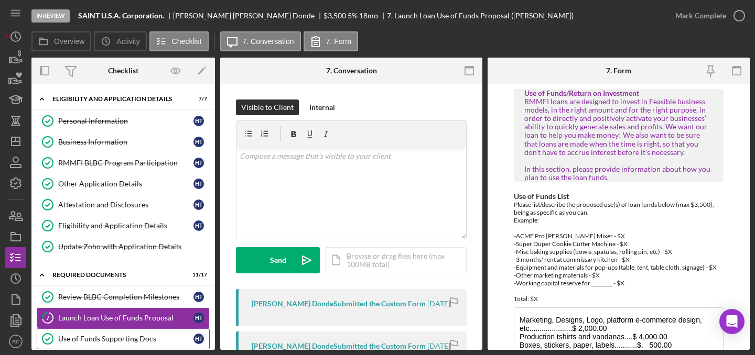
click at [122, 336] on div "Use of Funds Supporting Docs" at bounding box center [125, 339] width 135 height 8
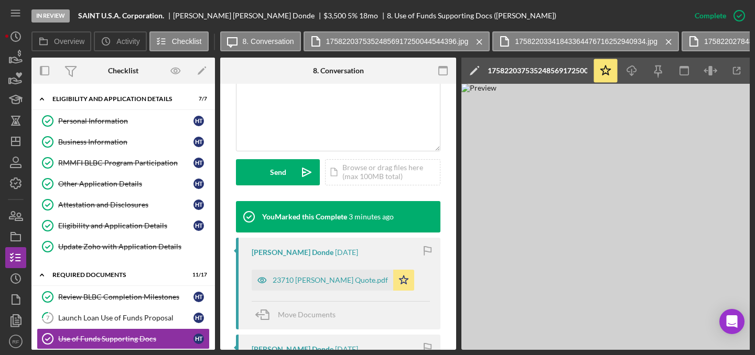
scroll to position [284, 0]
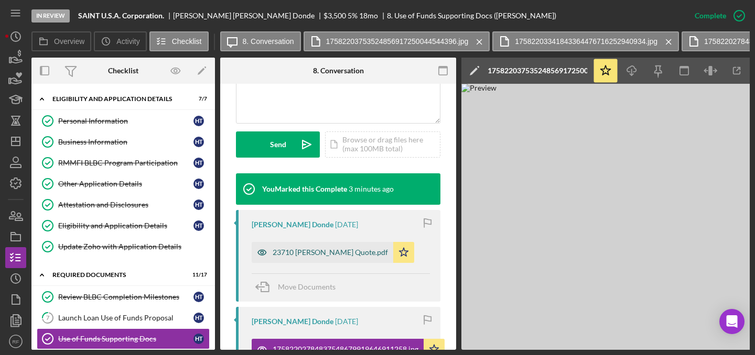
click at [321, 254] on div "23710 [PERSON_NAME] Quote.pdf" at bounding box center [330, 252] width 115 height 8
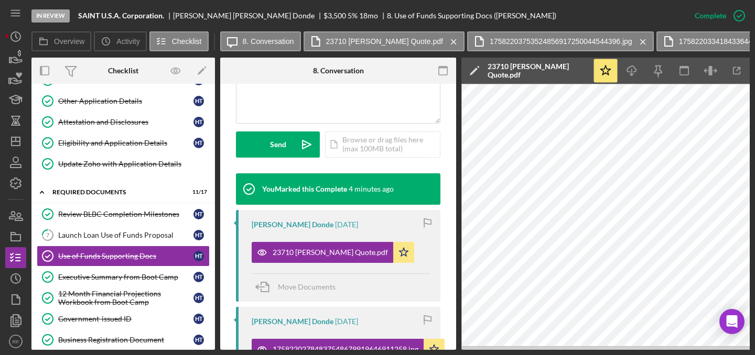
scroll to position [84, 0]
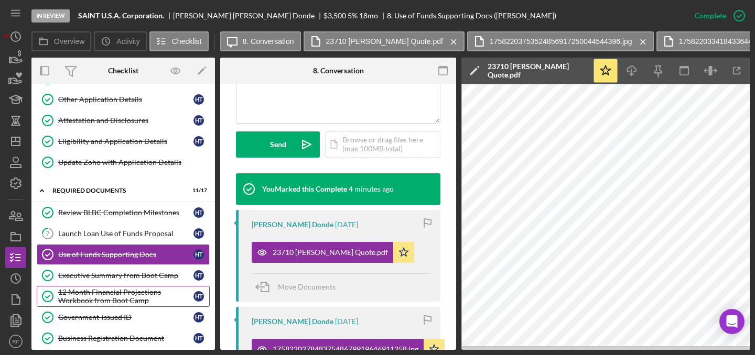
click at [122, 297] on div "12 Month Financial Projections Workbook from Boot Camp" at bounding box center [125, 296] width 135 height 17
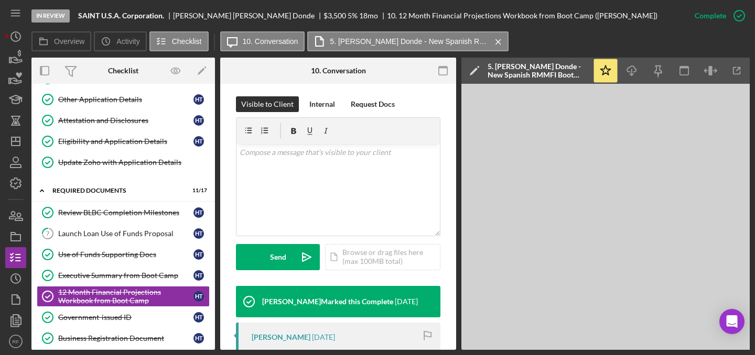
scroll to position [354, 0]
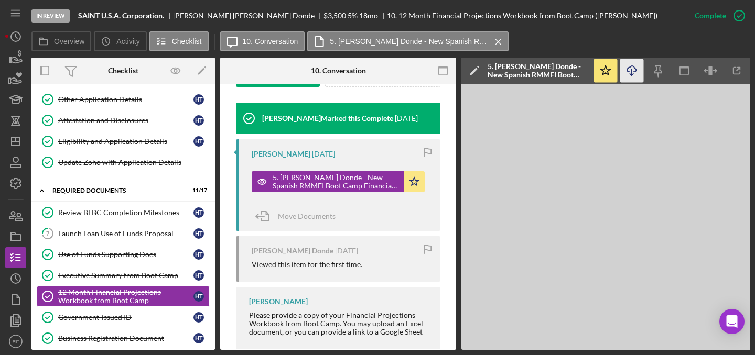
click at [634, 68] on icon "button" at bounding box center [631, 69] width 9 height 6
click at [101, 252] on div "Use of Funds Supporting Docs" at bounding box center [125, 255] width 135 height 8
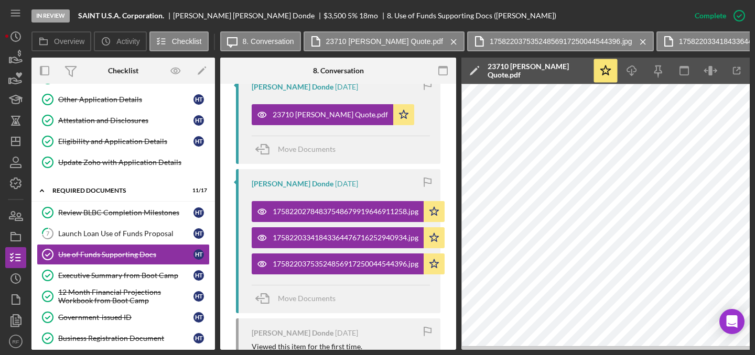
scroll to position [0, 18]
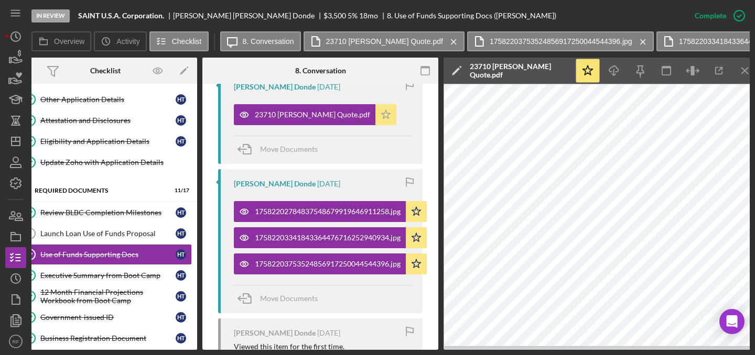
click at [378, 116] on icon "Icon/Star" at bounding box center [385, 114] width 21 height 21
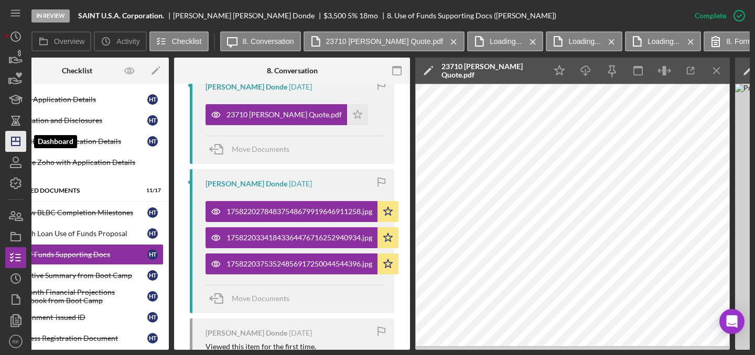
click at [18, 141] on line "button" at bounding box center [16, 141] width 8 height 0
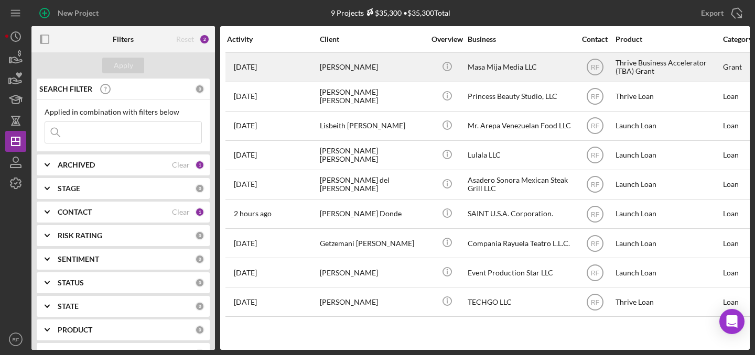
click at [371, 70] on div "[PERSON_NAME]" at bounding box center [372, 67] width 105 height 28
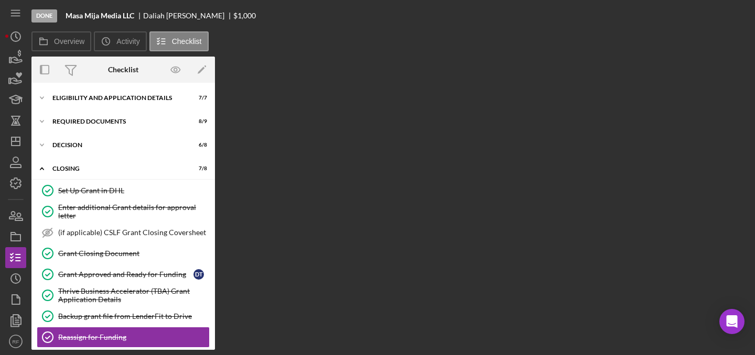
scroll to position [56, 0]
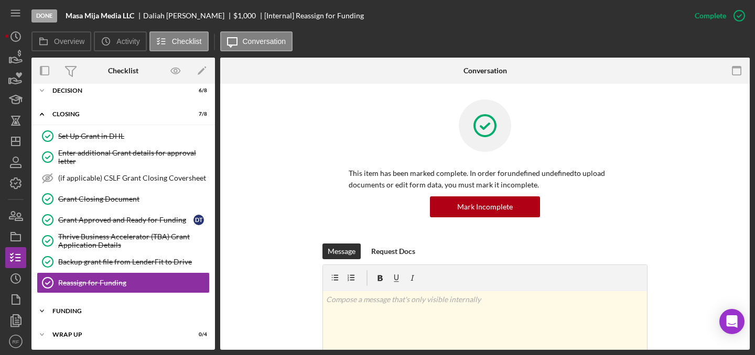
click at [109, 304] on div "Icon/Expander Funding 0 / 7" at bounding box center [122, 311] width 183 height 21
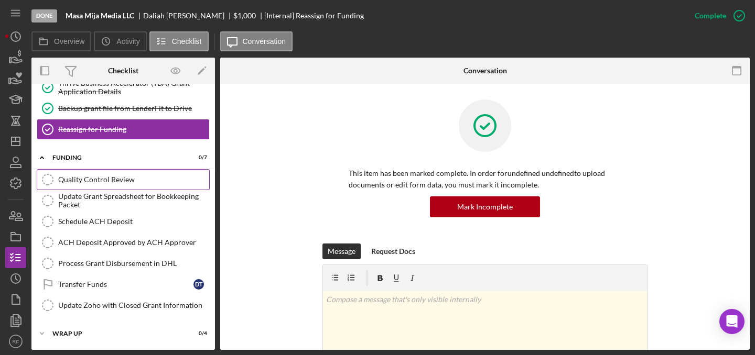
click at [110, 178] on div "Quality Control Review" at bounding box center [133, 180] width 151 height 8
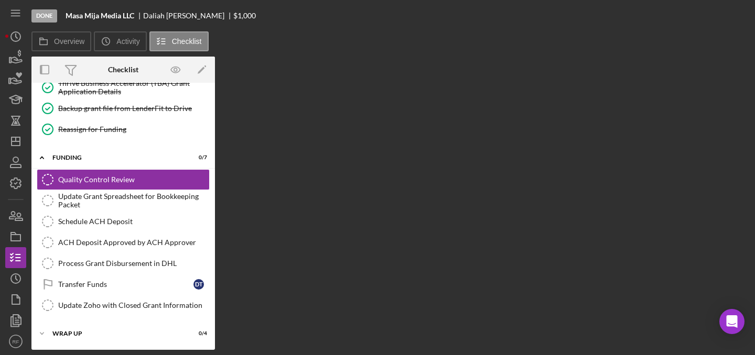
scroll to position [209, 0]
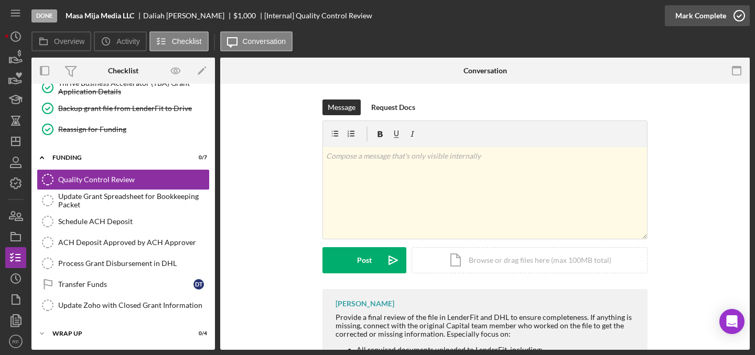
click at [736, 10] on icon "button" at bounding box center [739, 16] width 26 height 26
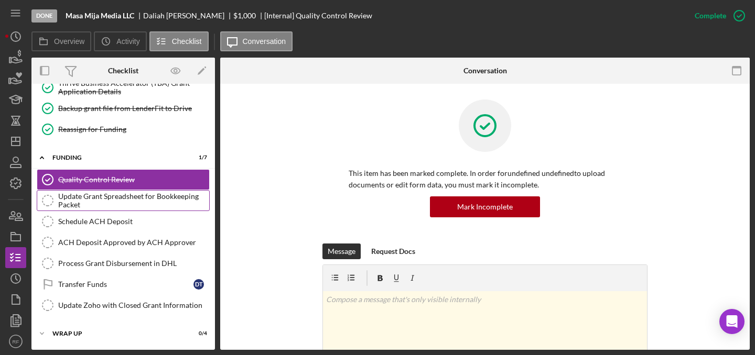
click at [122, 199] on div "Update Grant Spreadsheet for Bookkeeping Packet" at bounding box center [133, 200] width 151 height 17
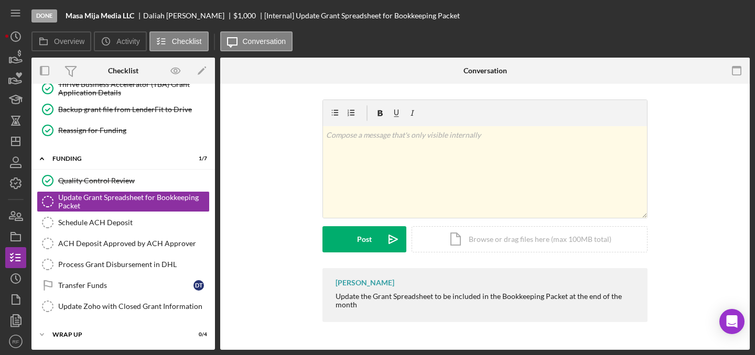
scroll to position [209, 0]
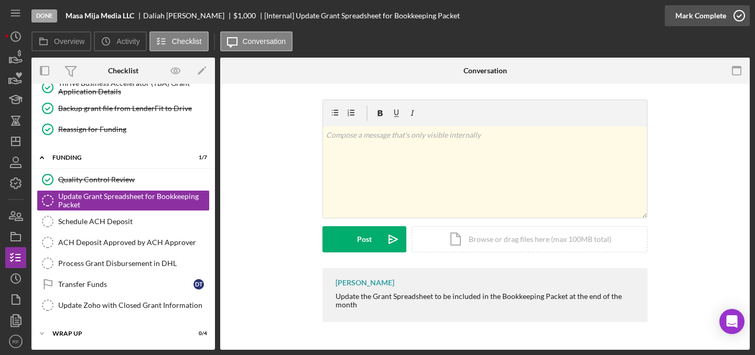
click at [699, 21] on div "Mark Complete" at bounding box center [700, 15] width 51 height 21
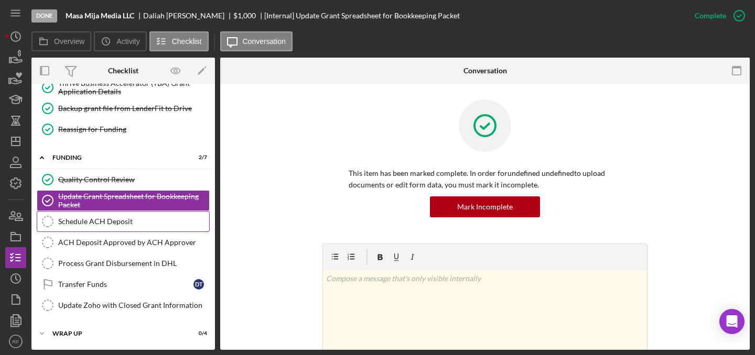
click at [146, 227] on link "Schedule ACH Deposit Schedule ACH Deposit" at bounding box center [123, 221] width 173 height 21
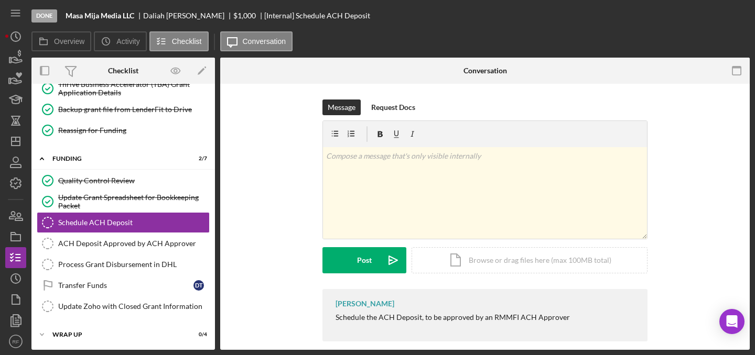
scroll to position [209, 0]
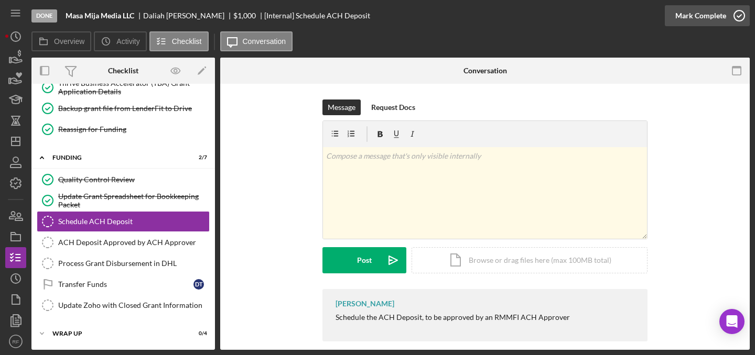
click at [706, 19] on div "Mark Complete" at bounding box center [700, 15] width 51 height 21
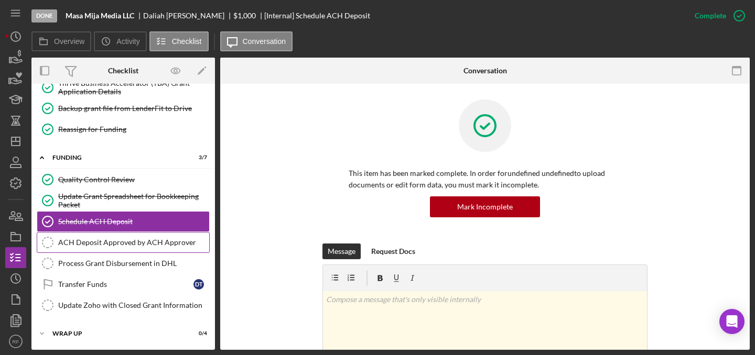
click at [72, 250] on link "ACH Deposit Approved by ACH Approver ACH Deposit Approved by ACH Approver" at bounding box center [123, 242] width 173 height 21
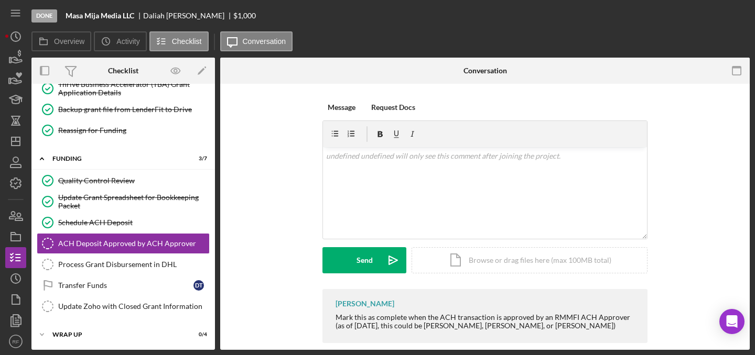
scroll to position [209, 0]
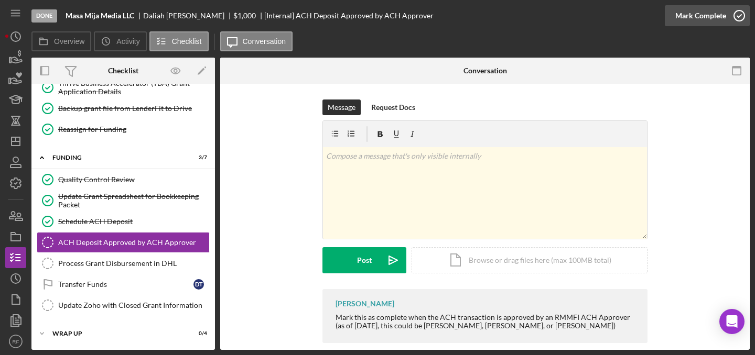
click at [710, 14] on div "Mark Complete" at bounding box center [700, 15] width 51 height 21
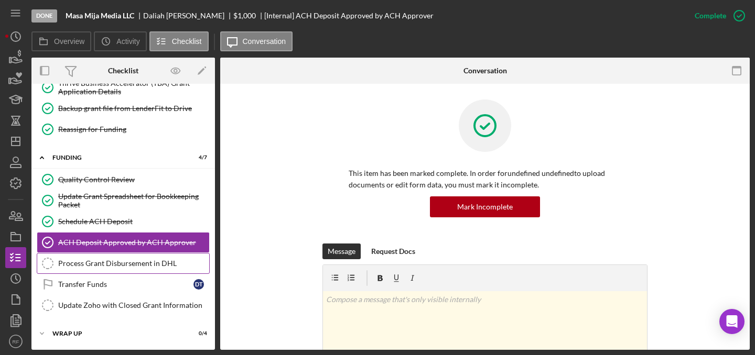
click at [115, 254] on link "Process Grant Disbursement in DHL Process Grant Disbursement in DHL" at bounding box center [123, 263] width 173 height 21
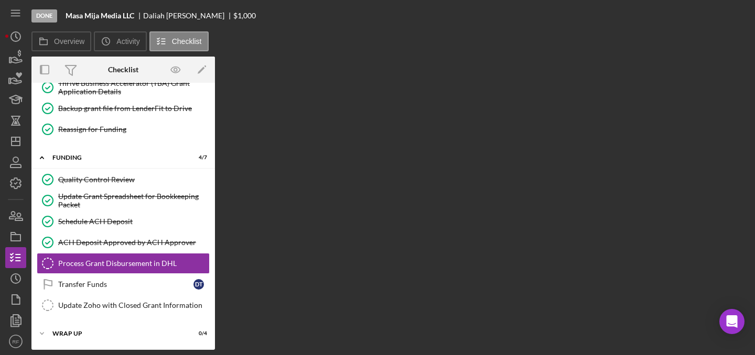
scroll to position [209, 0]
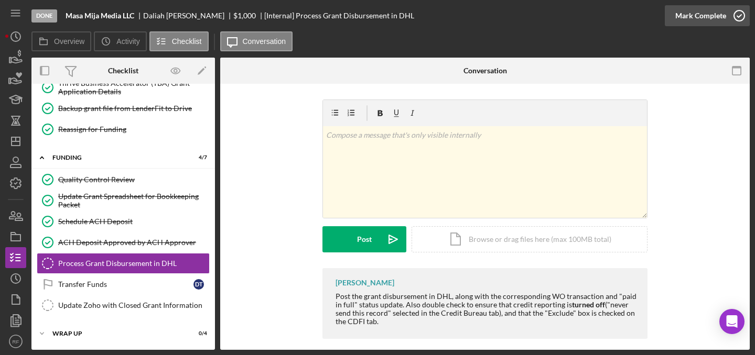
click at [712, 18] on div "Mark Complete" at bounding box center [700, 15] width 51 height 21
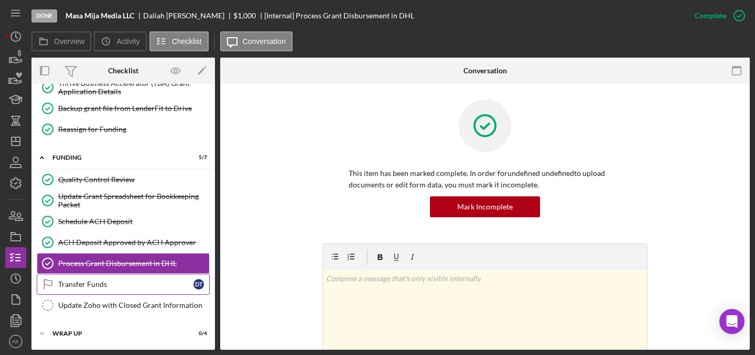
click at [175, 284] on div "Transfer Funds" at bounding box center [125, 284] width 135 height 8
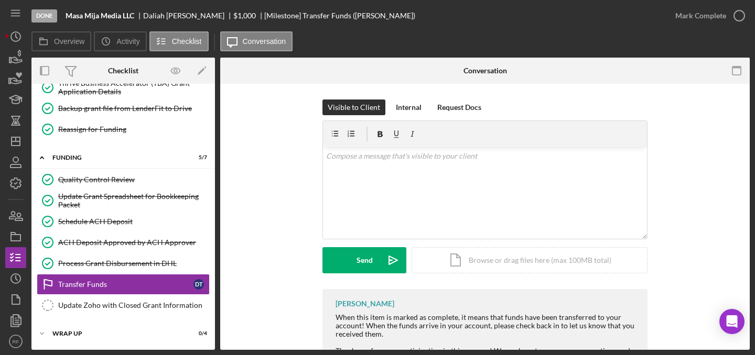
scroll to position [57, 0]
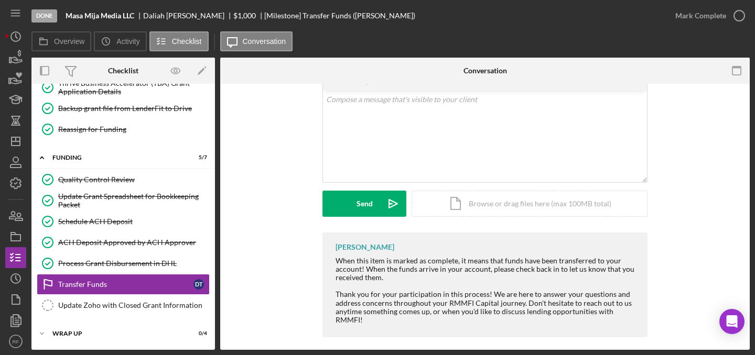
click at [700, 26] on div "Mark Complete" at bounding box center [707, 15] width 85 height 31
click at [694, 19] on div "Mark Complete" at bounding box center [700, 15] width 51 height 21
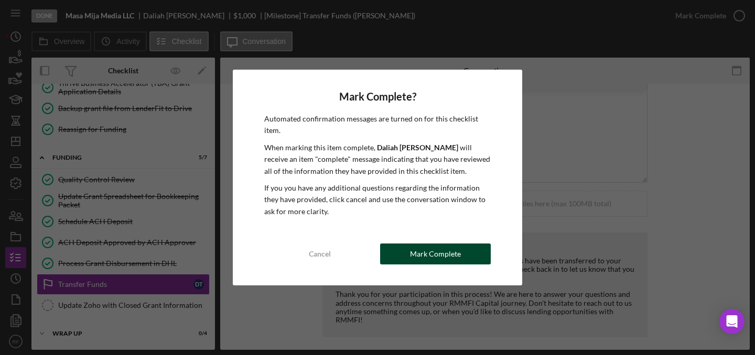
click at [432, 256] on div "Mark Complete" at bounding box center [435, 254] width 51 height 21
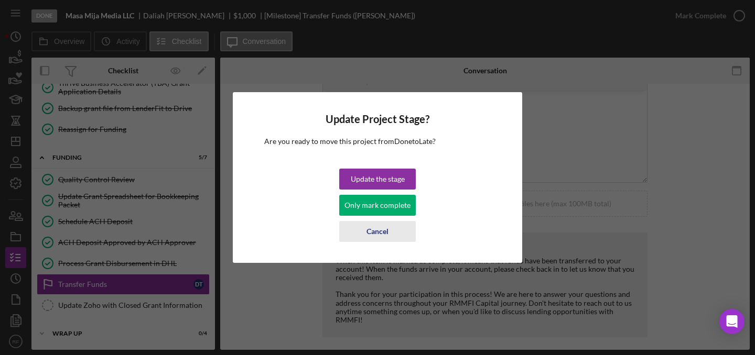
click at [382, 233] on div "Cancel" at bounding box center [377, 231] width 22 height 21
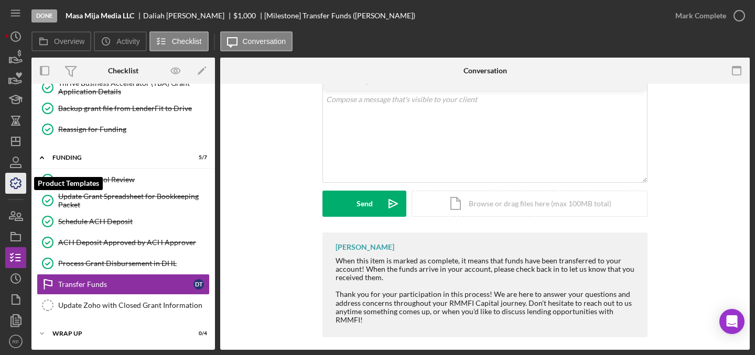
click at [20, 177] on icon "button" at bounding box center [16, 183] width 26 height 26
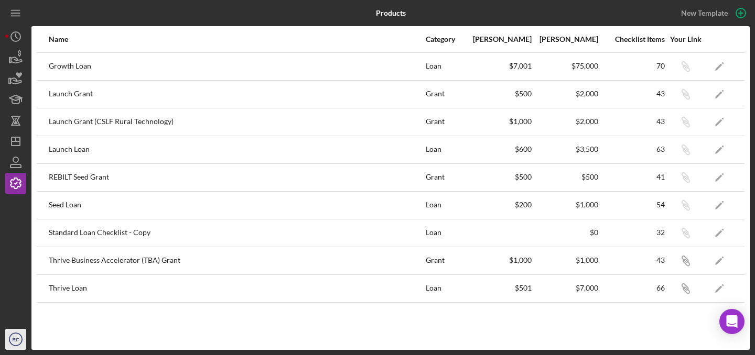
click at [12, 335] on icon "RF" at bounding box center [15, 339] width 21 height 26
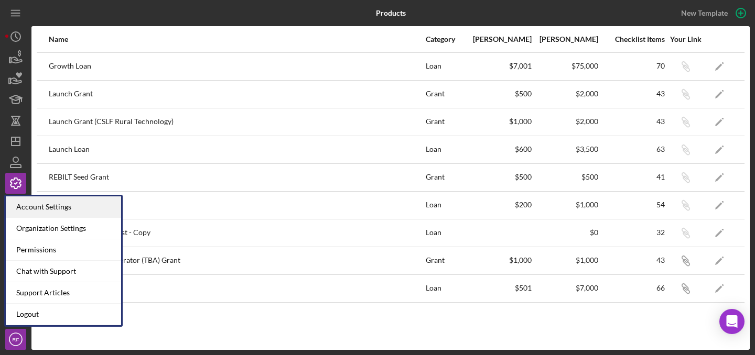
click at [85, 209] on div "Account Settings" at bounding box center [63, 207] width 115 height 21
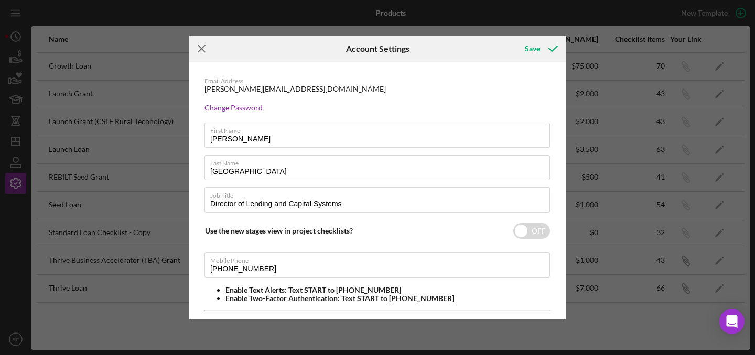
click at [197, 42] on icon "Icon/Menu Close" at bounding box center [202, 49] width 26 height 26
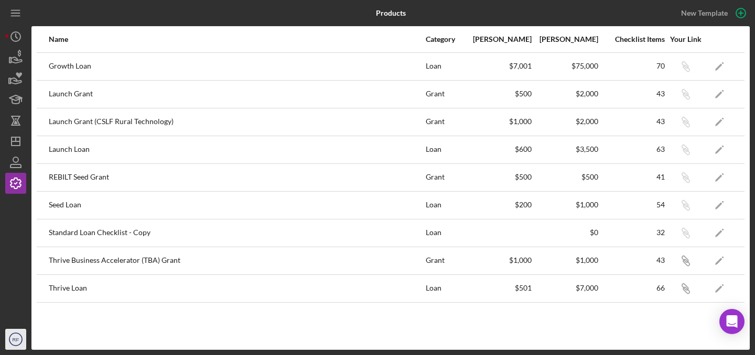
click at [6, 341] on icon "RF" at bounding box center [15, 339] width 21 height 26
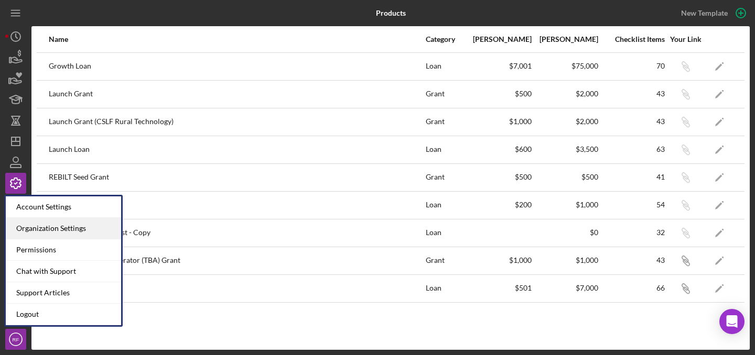
click at [65, 232] on div "Organization Settings" at bounding box center [63, 228] width 115 height 21
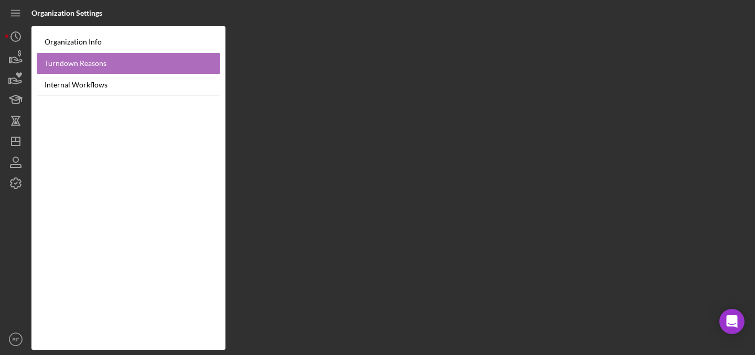
click at [107, 70] on link "Turndown Reasons" at bounding box center [128, 63] width 183 height 21
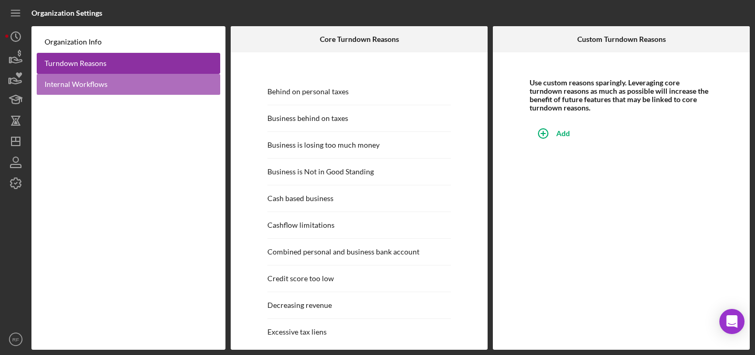
click at [109, 82] on link "Internal Workflows" at bounding box center [128, 84] width 183 height 21
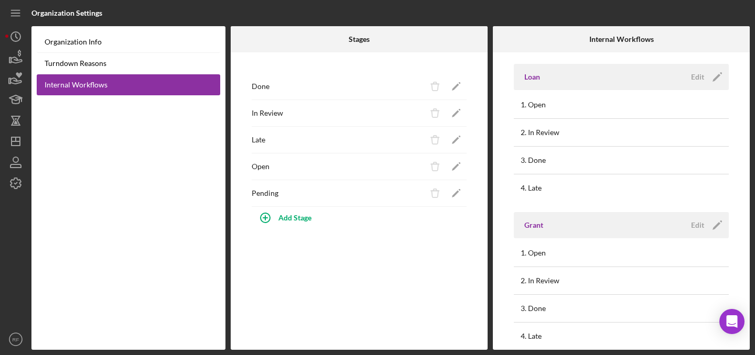
scroll to position [8, 0]
click at [699, 83] on div "Edit" at bounding box center [697, 79] width 13 height 16
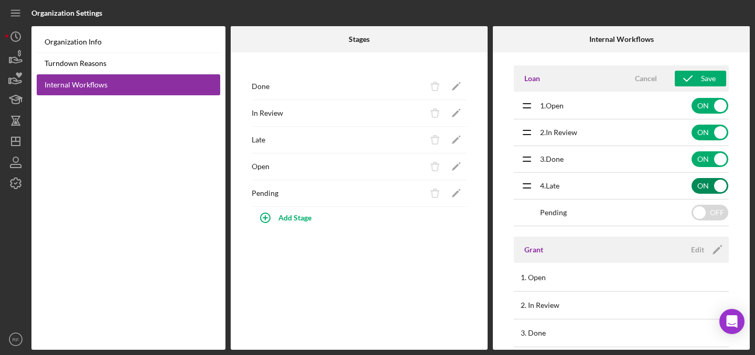
click at [703, 191] on input "checkbox" at bounding box center [709, 186] width 37 height 16
checkbox input "false"
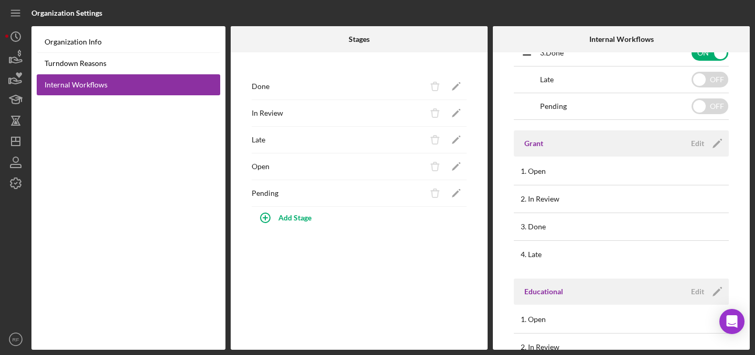
scroll to position [0, 0]
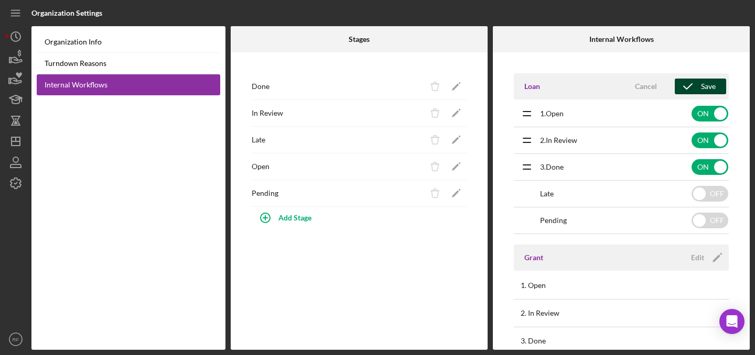
click at [709, 87] on div "Save" at bounding box center [708, 87] width 15 height 16
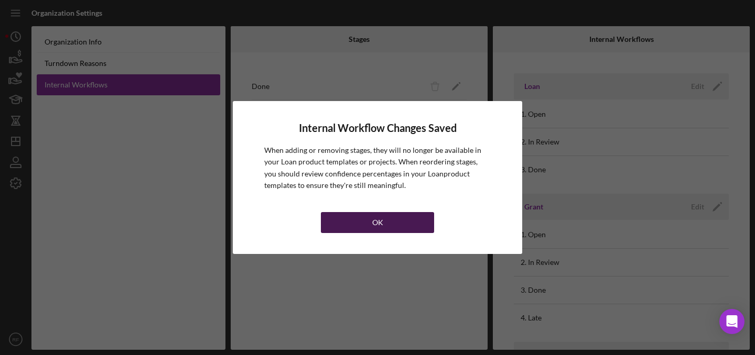
click at [398, 225] on button "OK" at bounding box center [377, 222] width 113 height 21
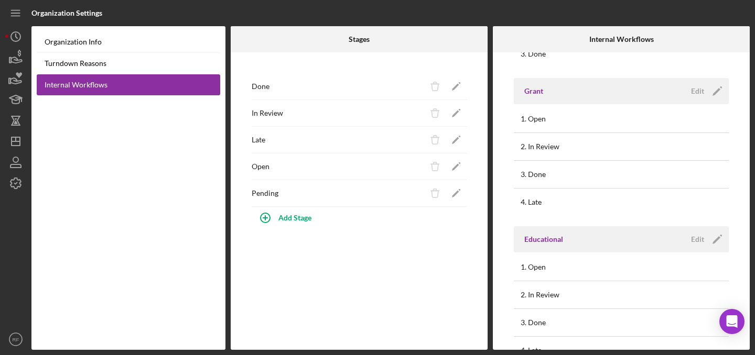
scroll to position [128, 0]
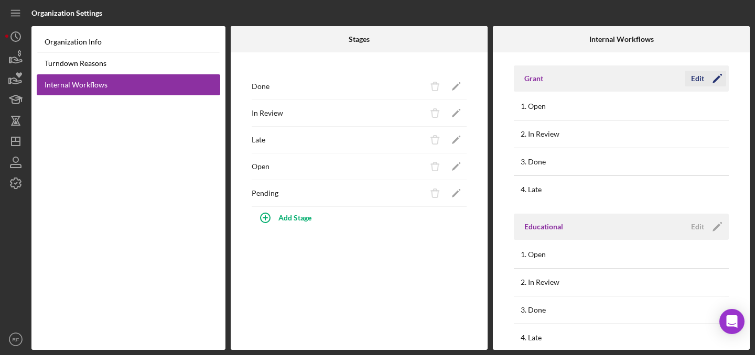
click at [696, 77] on div "Edit" at bounding box center [697, 79] width 13 height 16
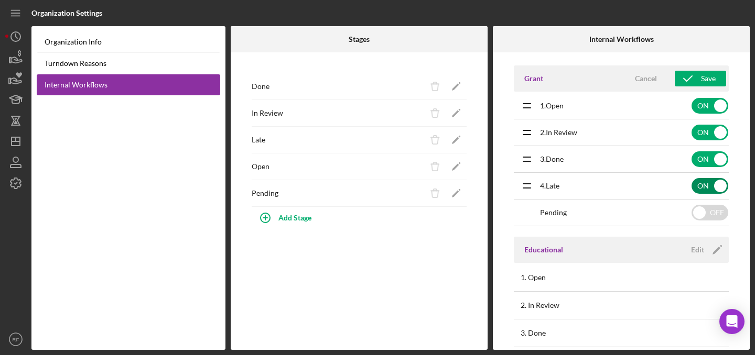
click at [707, 186] on input "checkbox" at bounding box center [709, 186] width 37 height 16
checkbox input "false"
click at [701, 80] on div "Save" at bounding box center [708, 79] width 15 height 16
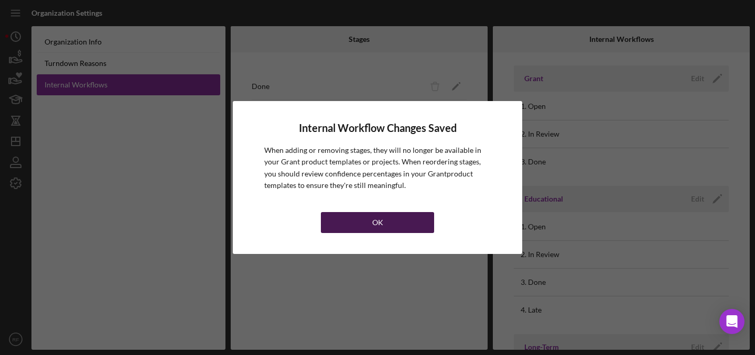
click at [362, 221] on button "OK" at bounding box center [377, 222] width 113 height 21
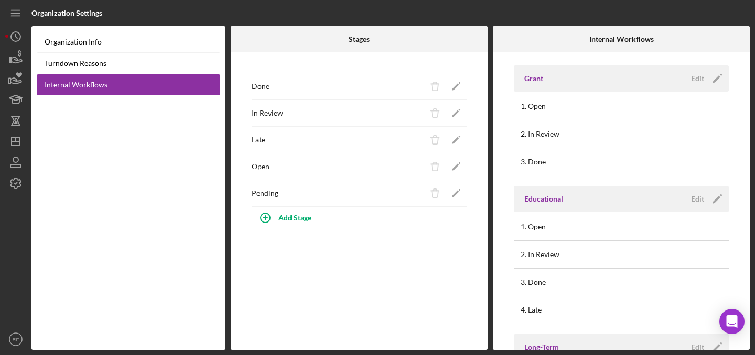
scroll to position [0, 0]
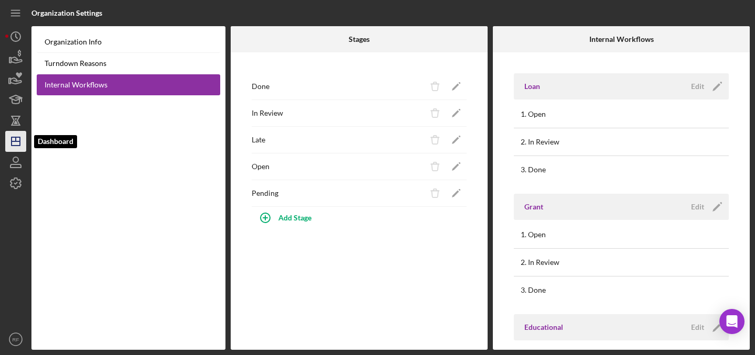
click at [12, 138] on icon "Icon/Dashboard" at bounding box center [16, 141] width 26 height 26
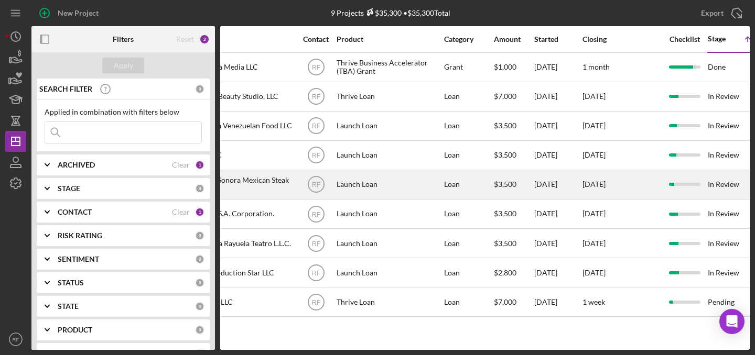
scroll to position [0, 387]
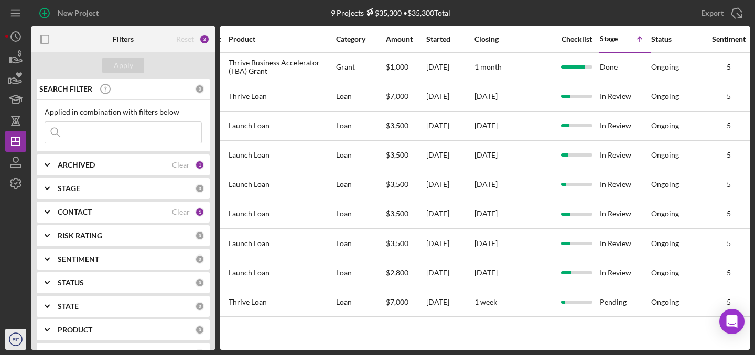
click at [10, 334] on icon "RF" at bounding box center [15, 339] width 21 height 26
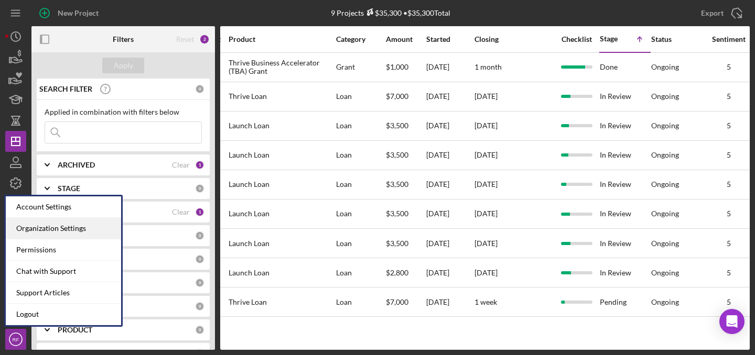
click at [49, 233] on div "Organization Settings" at bounding box center [63, 228] width 115 height 21
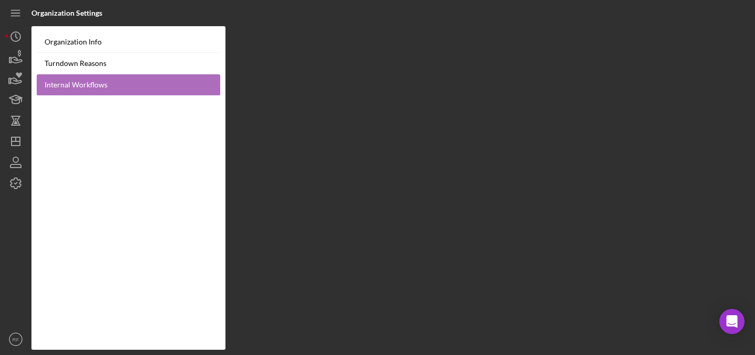
click at [129, 86] on link "Internal Workflows" at bounding box center [128, 84] width 183 height 21
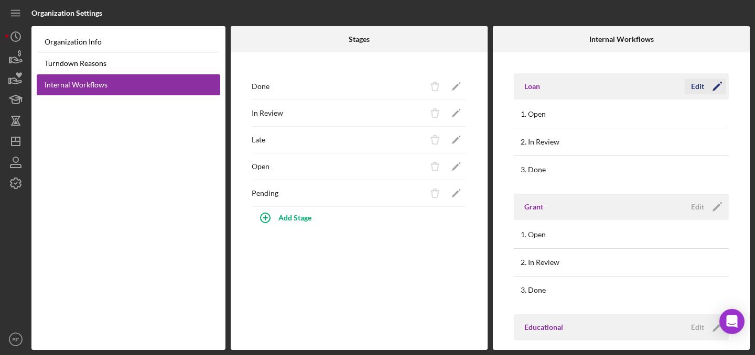
click at [698, 86] on div "Edit" at bounding box center [697, 87] width 13 height 16
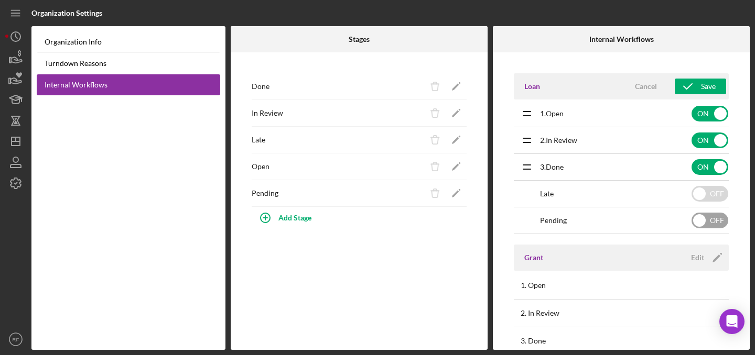
click at [710, 219] on input "checkbox" at bounding box center [709, 221] width 37 height 16
checkbox input "true"
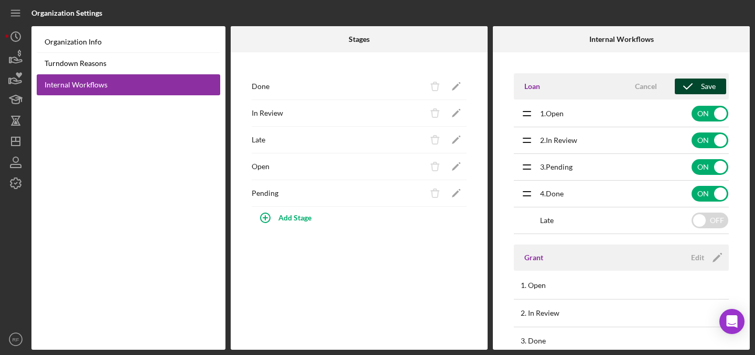
click at [702, 85] on div "Save" at bounding box center [708, 87] width 15 height 16
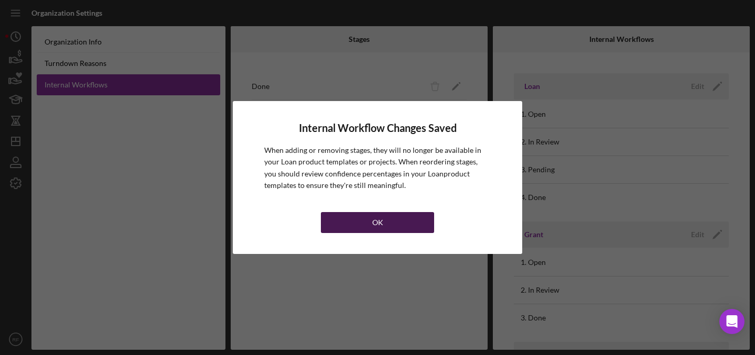
click at [365, 220] on button "OK" at bounding box center [377, 222] width 113 height 21
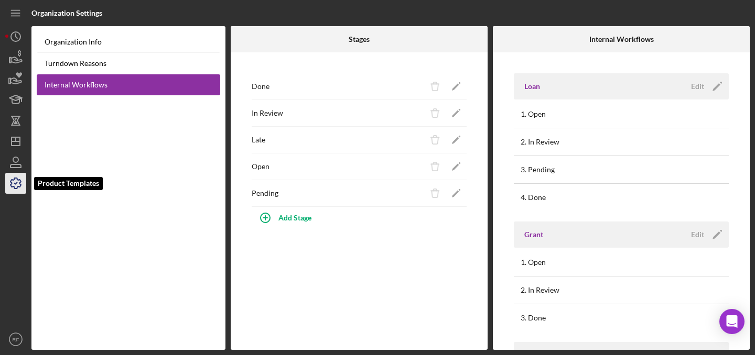
click at [17, 188] on icon "button" at bounding box center [15, 183] width 10 height 10
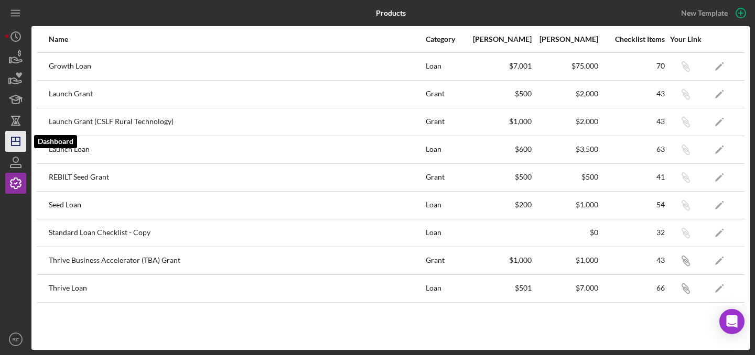
click at [21, 142] on icon "Icon/Dashboard" at bounding box center [16, 141] width 26 height 26
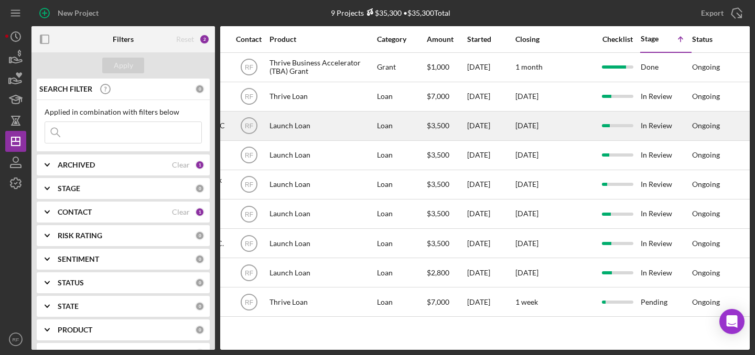
scroll to position [0, 449]
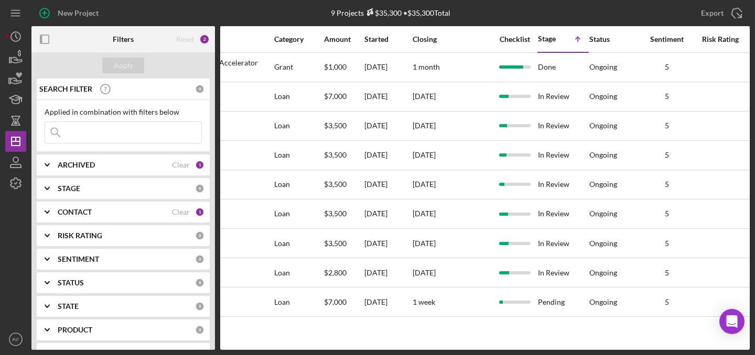
click at [91, 209] on b "CONTACT" at bounding box center [75, 212] width 34 height 8
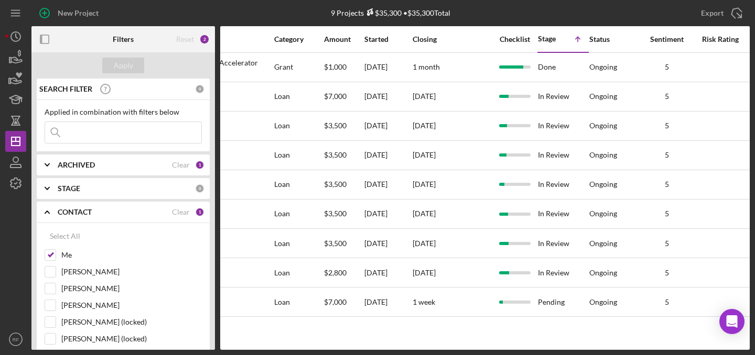
click at [91, 209] on b "CONTACT" at bounding box center [75, 212] width 34 height 8
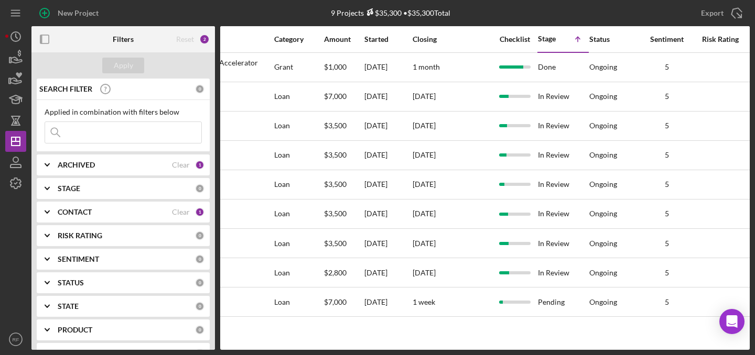
click at [91, 209] on b "CONTACT" at bounding box center [75, 212] width 34 height 8
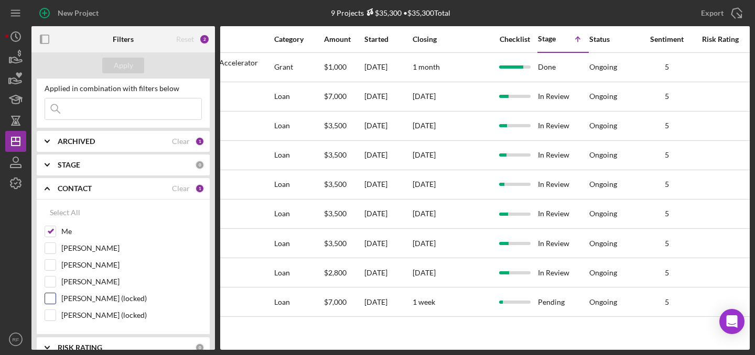
scroll to position [95, 0]
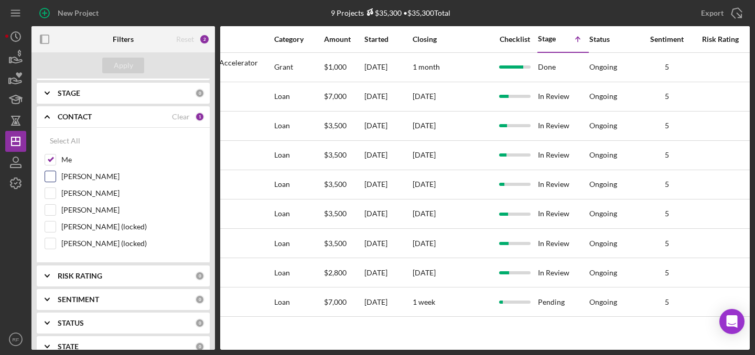
click at [90, 179] on label "[PERSON_NAME]" at bounding box center [131, 176] width 140 height 10
click at [56, 179] on input "[PERSON_NAME]" at bounding box center [50, 176] width 10 height 10
checkbox input "true"
click at [117, 69] on div "Apply" at bounding box center [123, 66] width 19 height 16
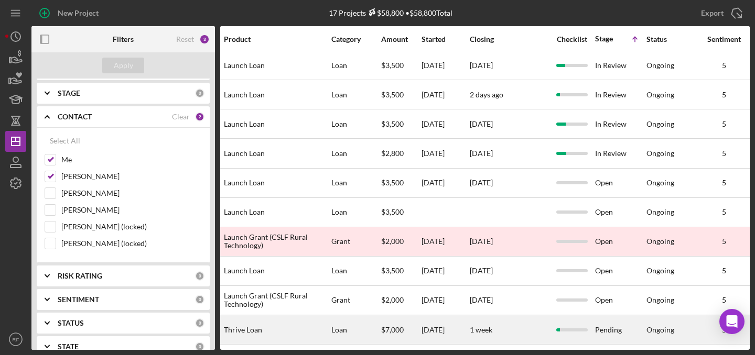
scroll to position [208, 473]
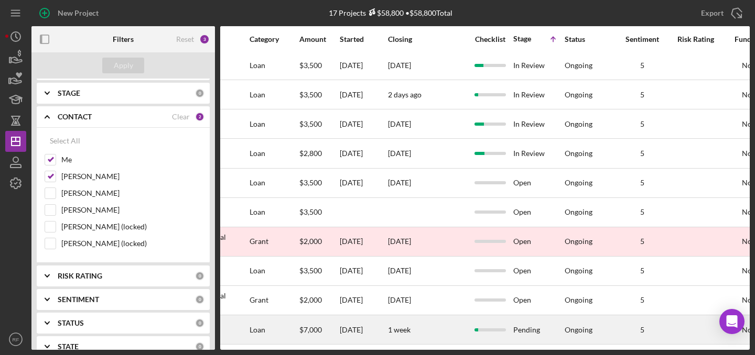
click at [559, 332] on div "Pending" at bounding box center [538, 330] width 50 height 28
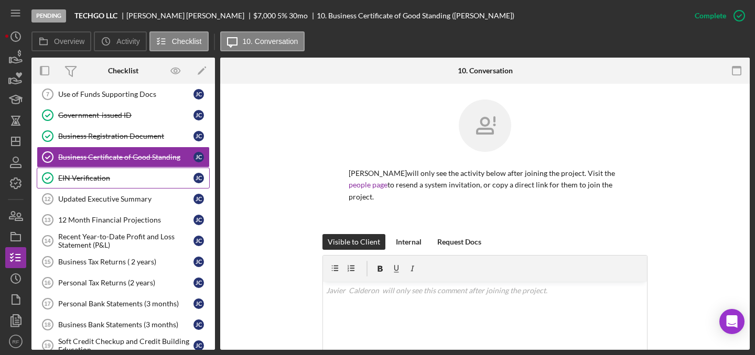
scroll to position [72, 0]
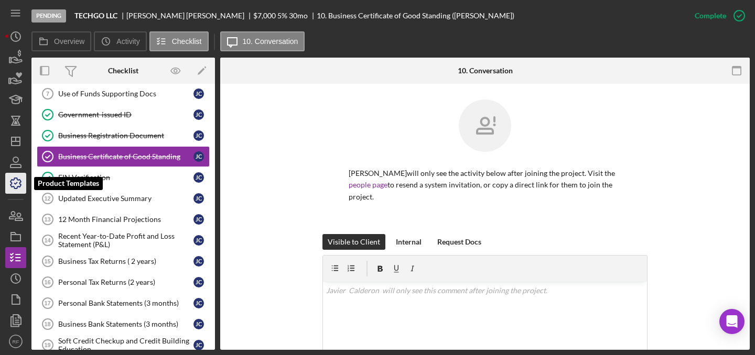
click at [19, 179] on icon "button" at bounding box center [15, 183] width 10 height 10
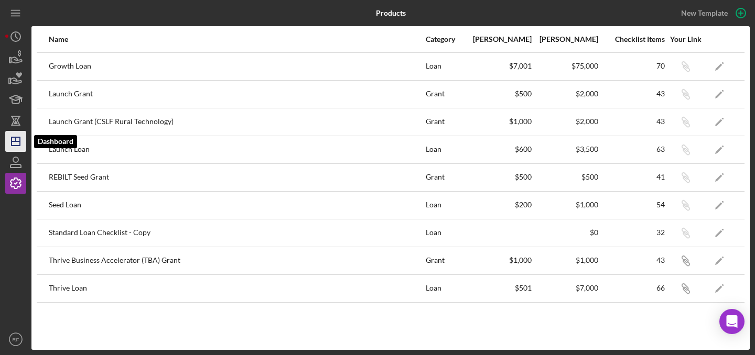
click at [19, 138] on icon "Icon/Dashboard" at bounding box center [16, 141] width 26 height 26
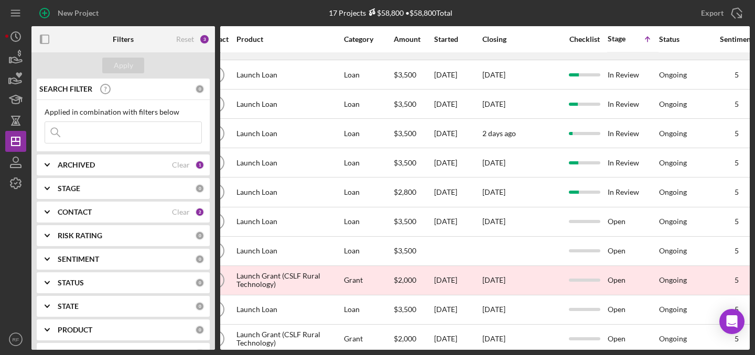
scroll to position [208, 379]
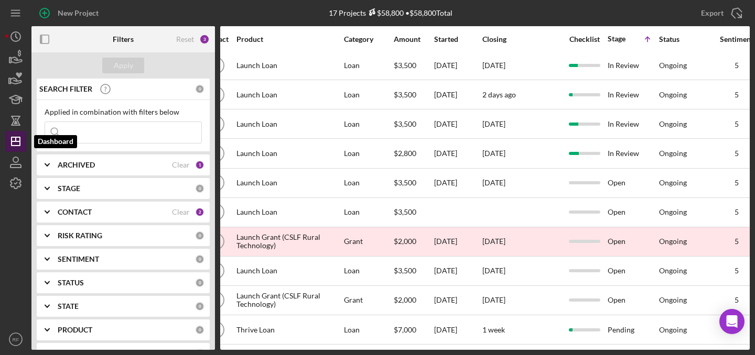
click at [18, 146] on polygon "button" at bounding box center [16, 141] width 8 height 8
click at [100, 188] on div "STAGE" at bounding box center [126, 188] width 137 height 8
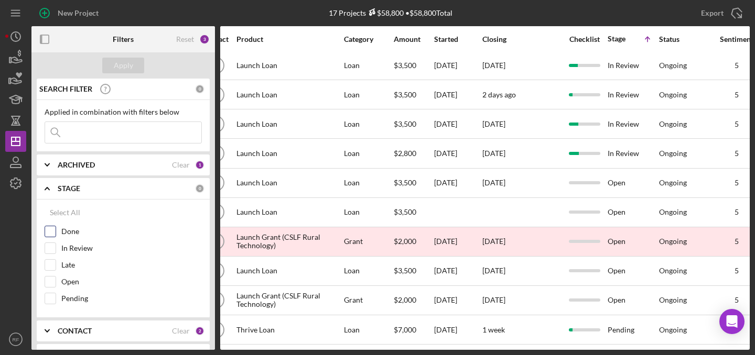
click at [74, 233] on label "Done" at bounding box center [131, 231] width 140 height 10
click at [56, 233] on input "Done" at bounding box center [50, 231] width 10 height 10
checkbox input "true"
click at [129, 63] on div "Apply" at bounding box center [123, 66] width 19 height 16
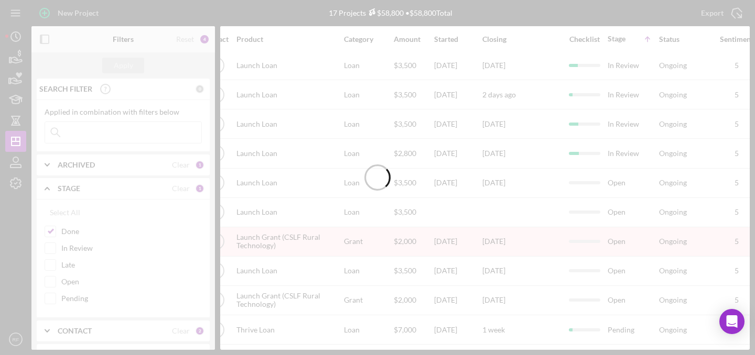
scroll to position [0, 379]
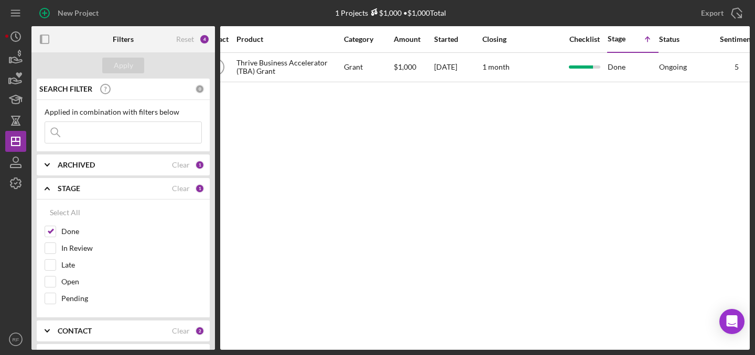
click at [46, 190] on icon "Icon/Expander" at bounding box center [47, 189] width 26 height 26
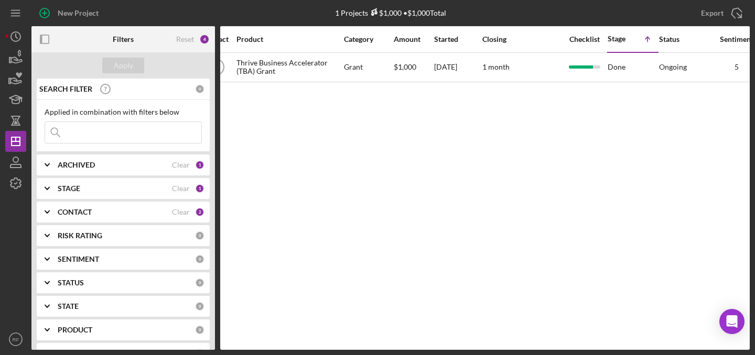
click at [64, 213] on b "CONTACT" at bounding box center [75, 212] width 34 height 8
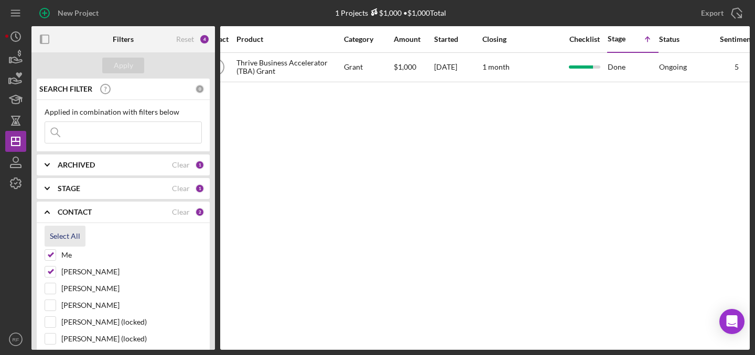
click at [61, 235] on div "Select All" at bounding box center [65, 236] width 30 height 21
checkbox input "true"
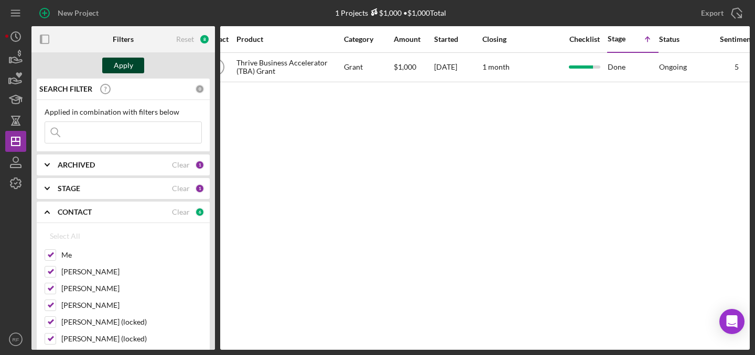
click at [121, 61] on div "Apply" at bounding box center [123, 66] width 19 height 16
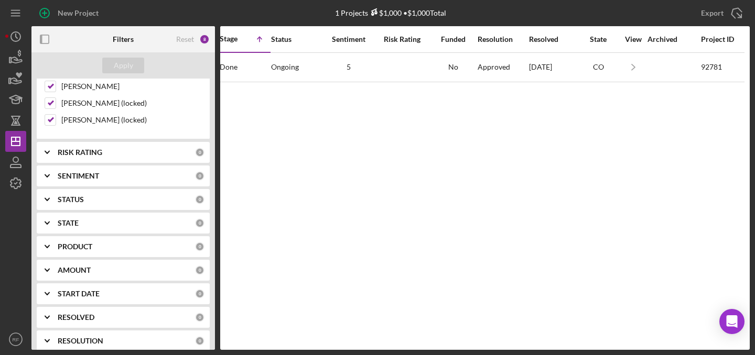
scroll to position [299, 0]
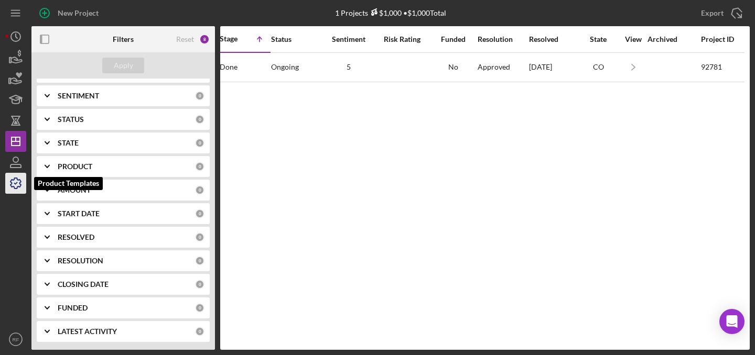
click at [16, 188] on icon "button" at bounding box center [15, 183] width 10 height 10
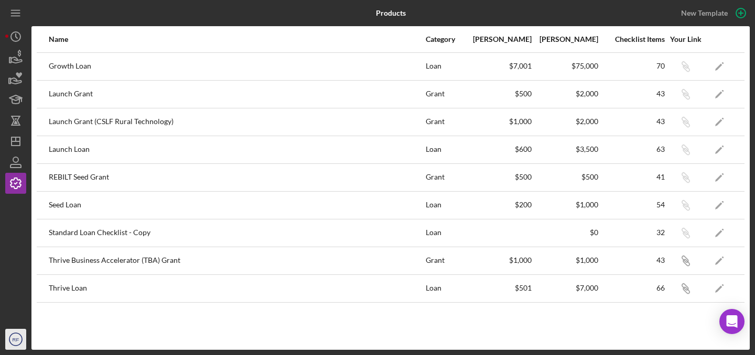
click at [15, 338] on text "RF" at bounding box center [16, 340] width 7 height 6
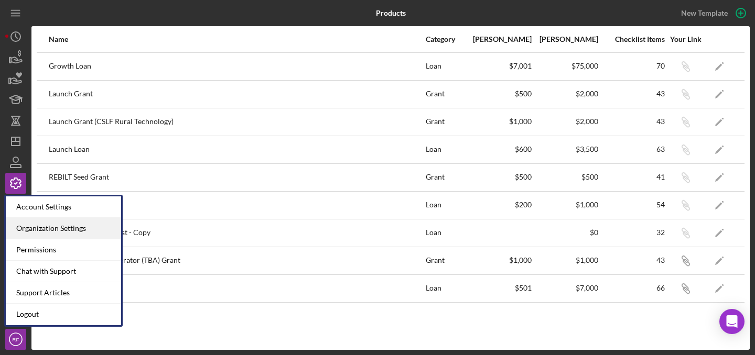
click at [56, 226] on div "Organization Settings" at bounding box center [63, 228] width 115 height 21
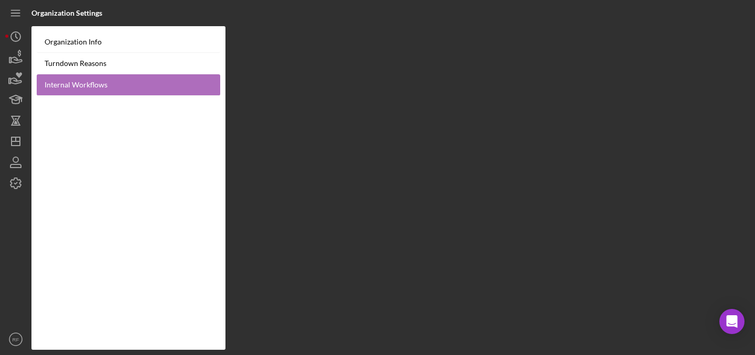
click at [115, 78] on link "Internal Workflows" at bounding box center [128, 84] width 183 height 21
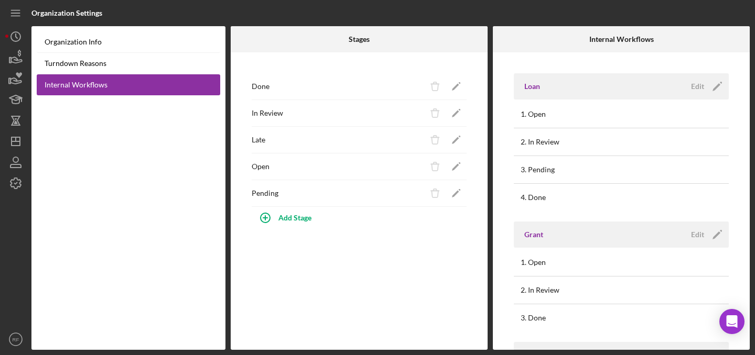
scroll to position [5, 0]
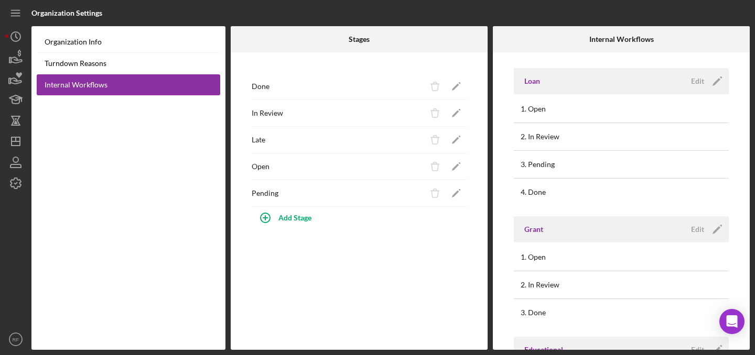
click at [702, 249] on td at bounding box center [648, 258] width 147 height 28
click at [697, 238] on div "Grant Edit Icon/Edit" at bounding box center [621, 229] width 215 height 26
click at [692, 226] on div "Edit" at bounding box center [697, 230] width 13 height 16
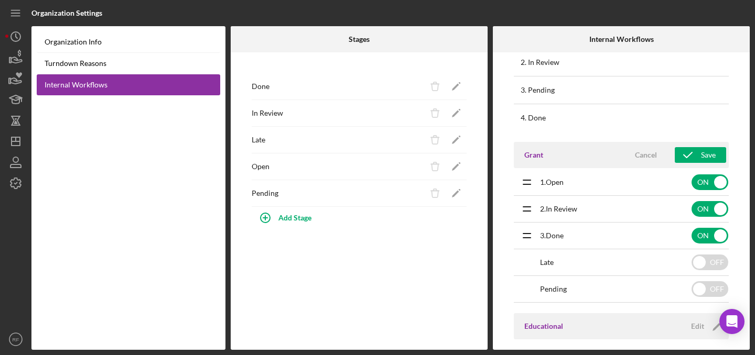
scroll to position [88, 0]
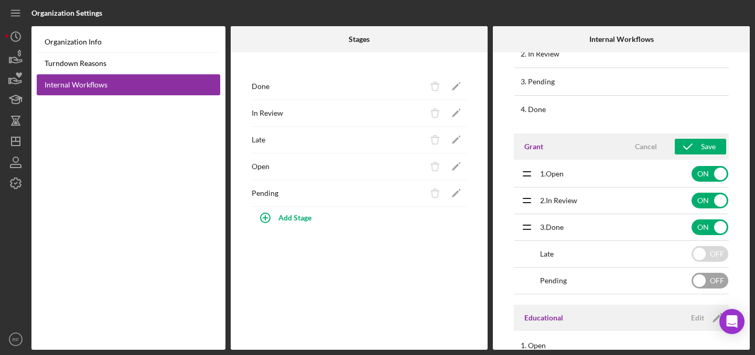
click at [695, 281] on input "checkbox" at bounding box center [709, 281] width 37 height 16
checkbox input "true"
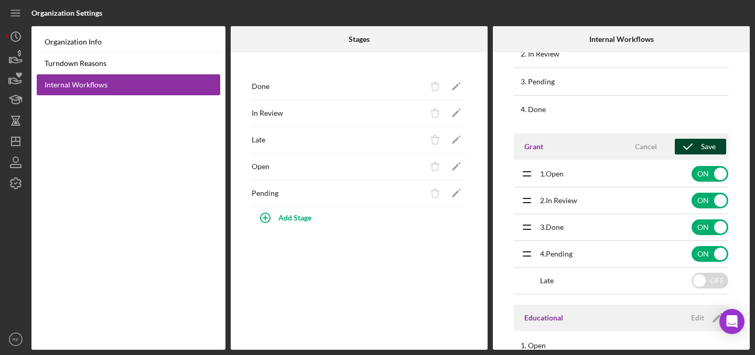
click at [691, 146] on icon "submit" at bounding box center [687, 147] width 26 height 26
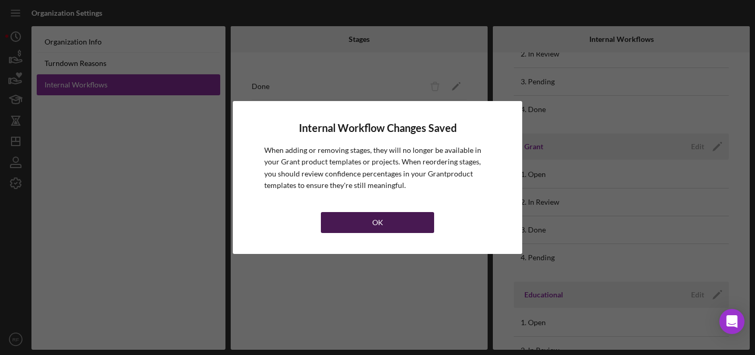
click at [377, 226] on div "OK" at bounding box center [377, 222] width 11 height 21
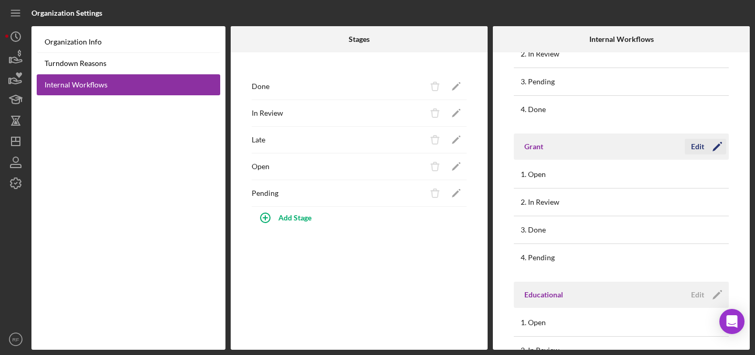
click at [692, 146] on div "Edit" at bounding box center [697, 147] width 13 height 16
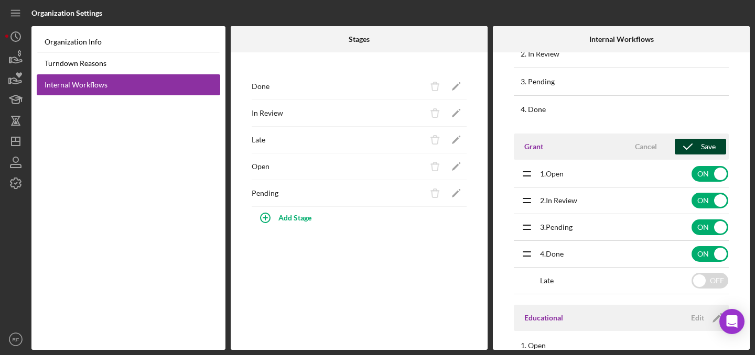
click at [688, 145] on icon "submit" at bounding box center [687, 147] width 26 height 26
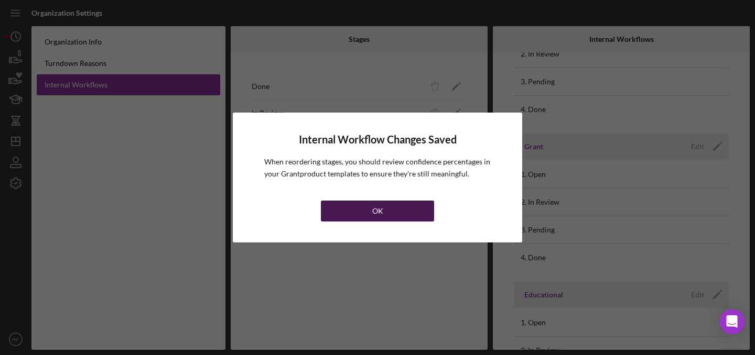
click at [383, 208] on button "OK" at bounding box center [377, 211] width 113 height 21
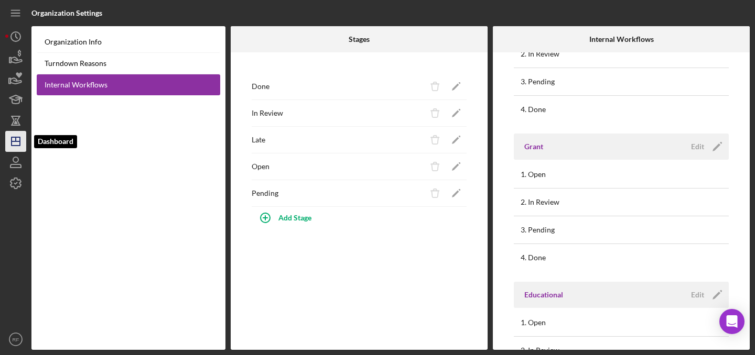
click at [21, 144] on icon "Icon/Dashboard" at bounding box center [16, 141] width 26 height 26
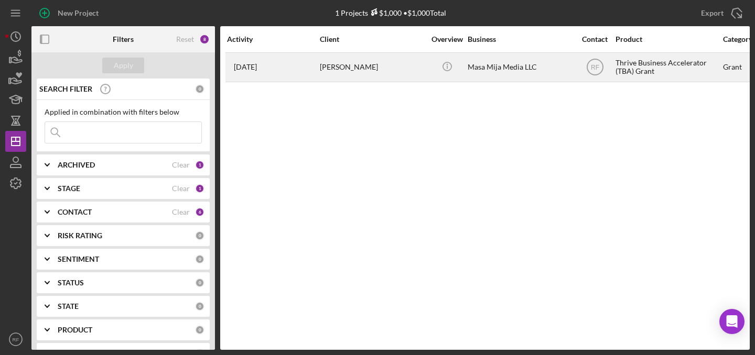
click at [336, 70] on div "[PERSON_NAME]" at bounding box center [372, 67] width 105 height 28
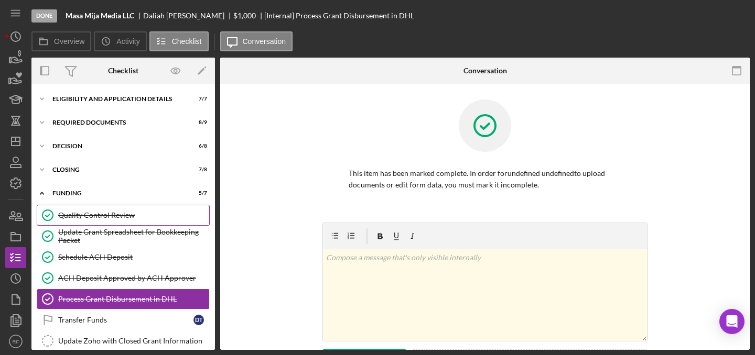
scroll to position [35, 0]
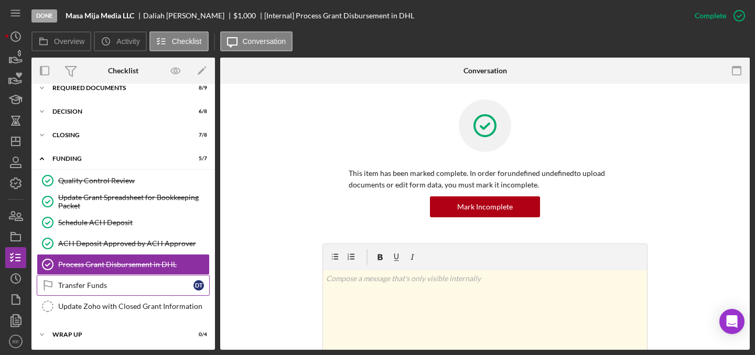
click at [128, 281] on div "Transfer Funds" at bounding box center [125, 285] width 135 height 8
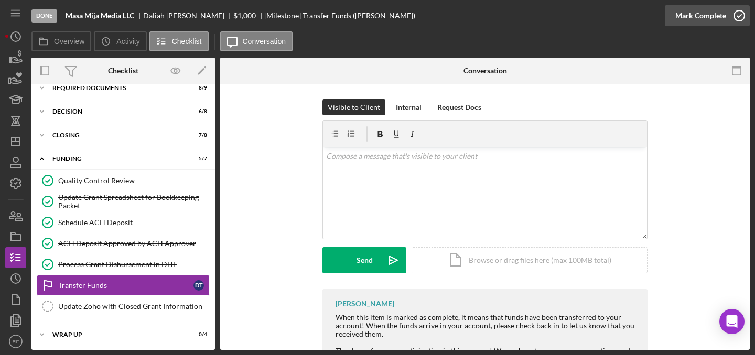
click at [699, 20] on div "Mark Complete" at bounding box center [700, 15] width 51 height 21
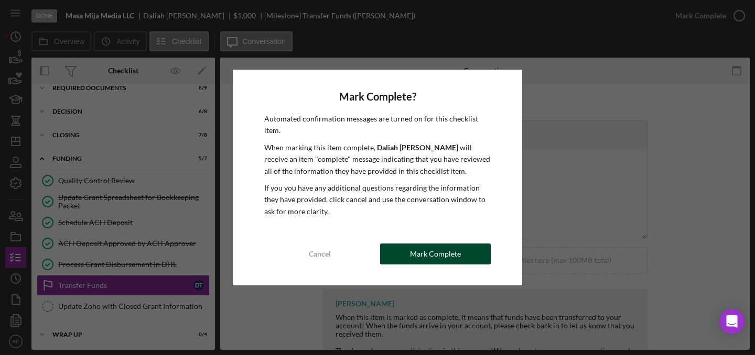
click at [400, 259] on button "Mark Complete" at bounding box center [435, 254] width 111 height 21
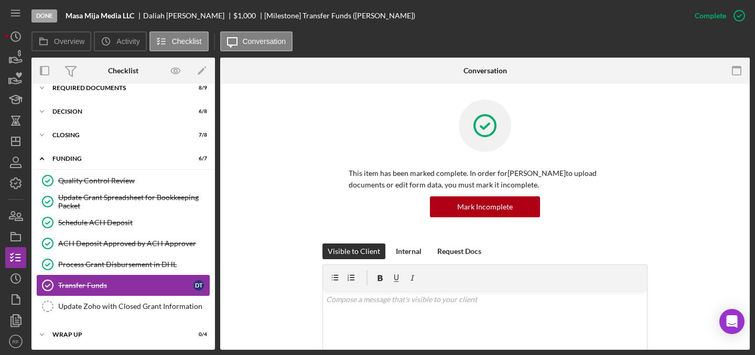
click at [137, 293] on link "Transfer Funds Transfer Funds D T" at bounding box center [123, 285] width 173 height 21
click at [140, 307] on div "Update Zoho with Closed Grant Information" at bounding box center [133, 306] width 151 height 8
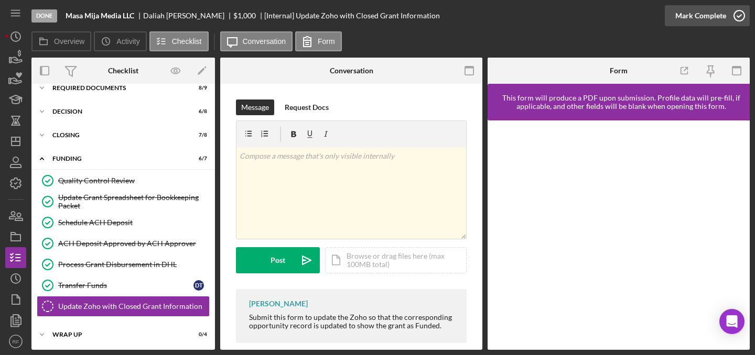
click at [685, 13] on div "Mark Complete" at bounding box center [700, 15] width 51 height 21
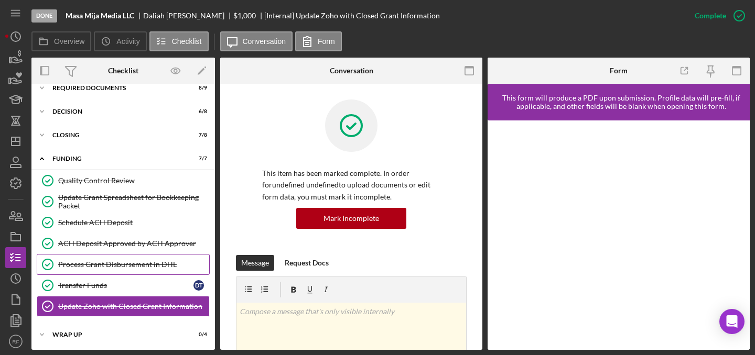
scroll to position [36, 0]
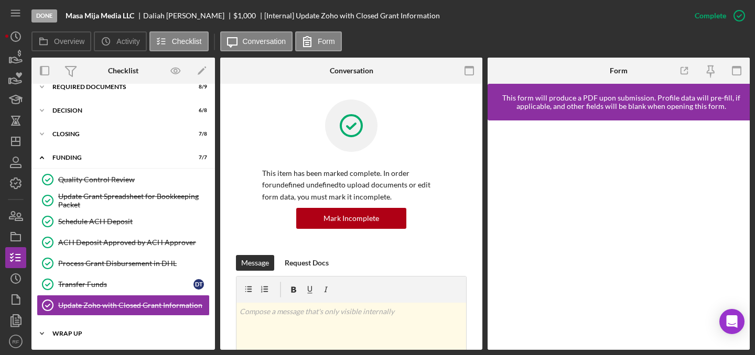
click at [122, 328] on div "Icon/Expander WRAP UP 0 / 4" at bounding box center [122, 333] width 183 height 21
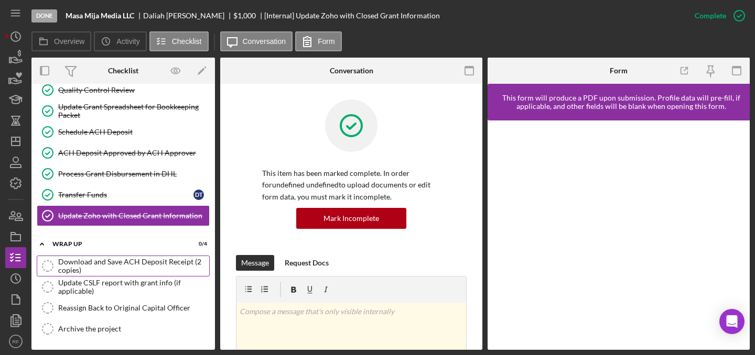
click at [143, 263] on div "Download and Save ACH Deposit Receipt (2 copies)" at bounding box center [133, 266] width 151 height 17
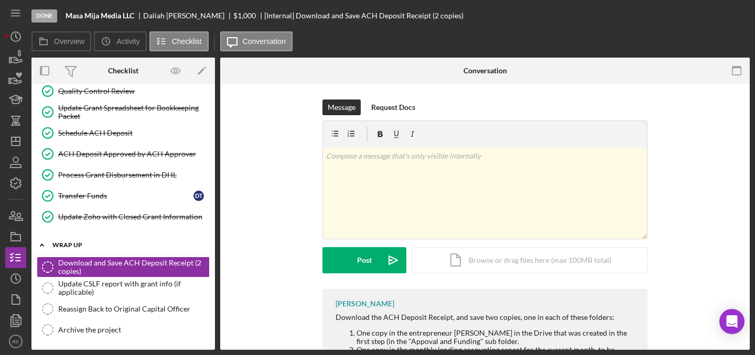
scroll to position [125, 0]
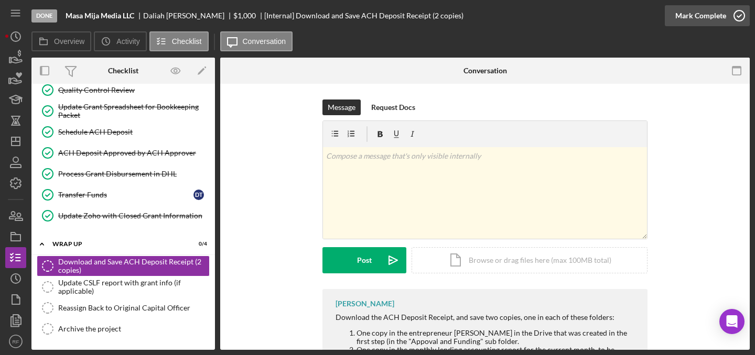
click at [678, 21] on div "Mark Complete" at bounding box center [700, 15] width 51 height 21
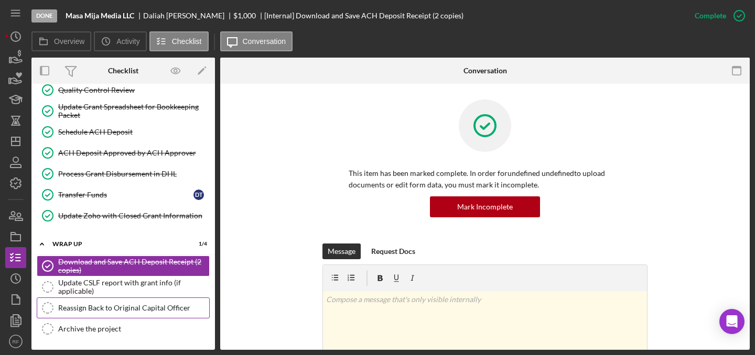
click at [105, 303] on link "Reassign Back to Original Capital Officer Reassign Back to Original Capital Off…" at bounding box center [123, 308] width 173 height 21
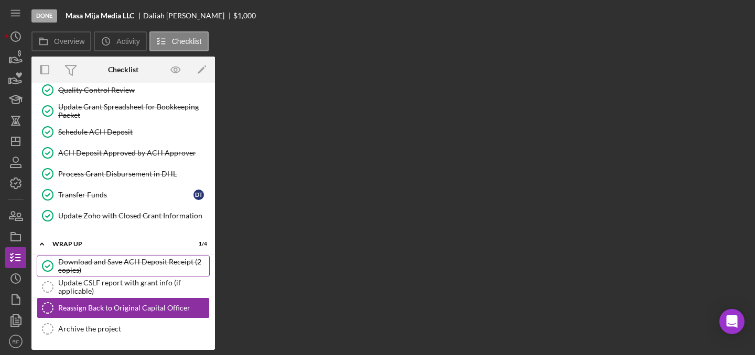
scroll to position [125, 0]
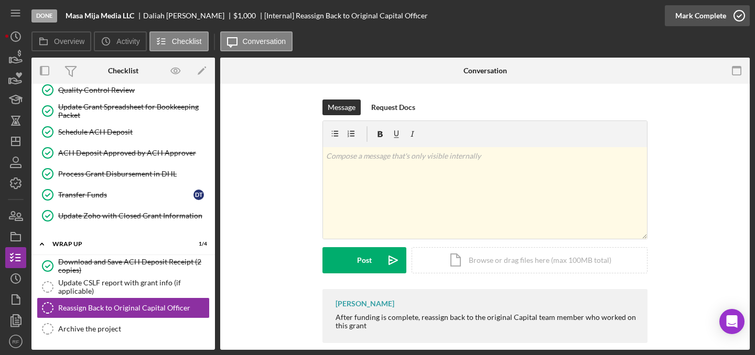
click at [682, 20] on div "Mark Complete" at bounding box center [700, 15] width 51 height 21
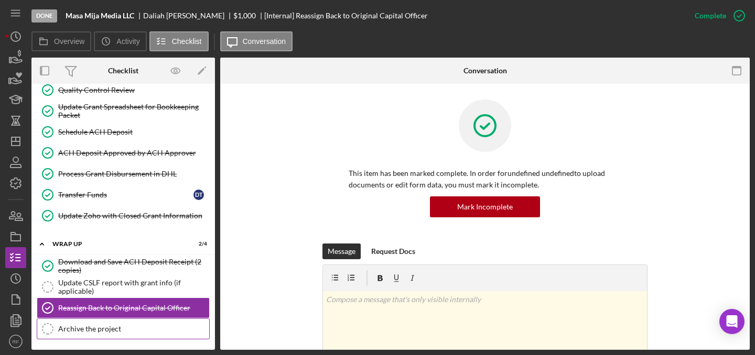
click at [133, 320] on link "Archive the project Archive the project" at bounding box center [123, 329] width 173 height 21
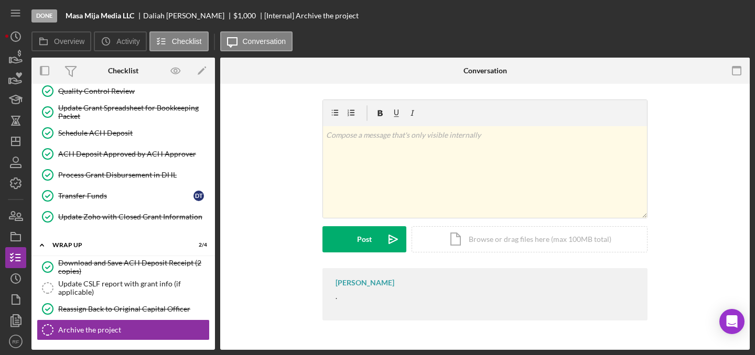
scroll to position [125, 0]
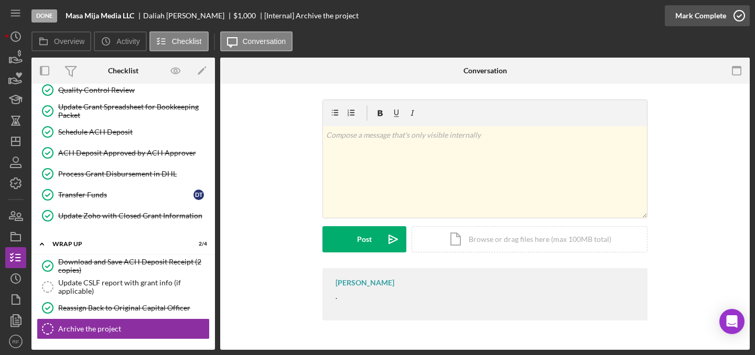
click at [713, 9] on div "Mark Complete" at bounding box center [700, 15] width 51 height 21
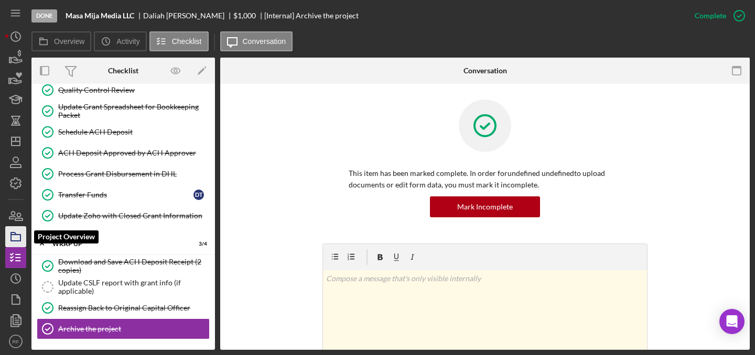
click at [17, 243] on icon "button" at bounding box center [16, 237] width 26 height 26
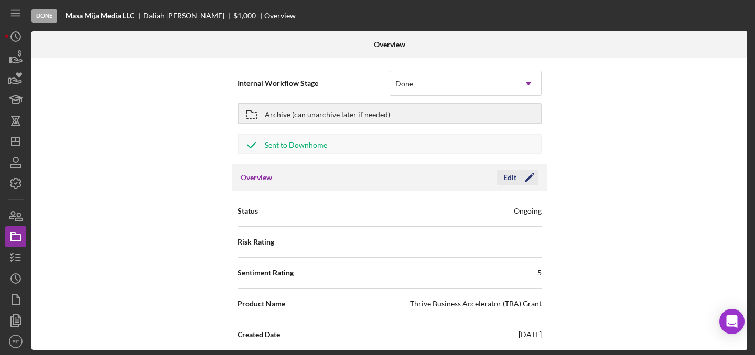
click at [516, 182] on icon "Icon/Edit" at bounding box center [529, 178] width 26 height 26
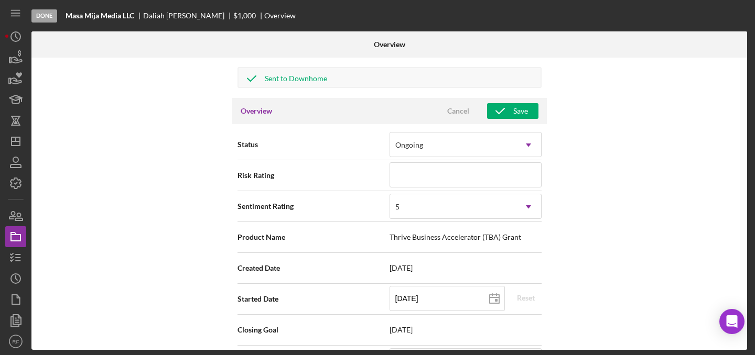
scroll to position [150, 0]
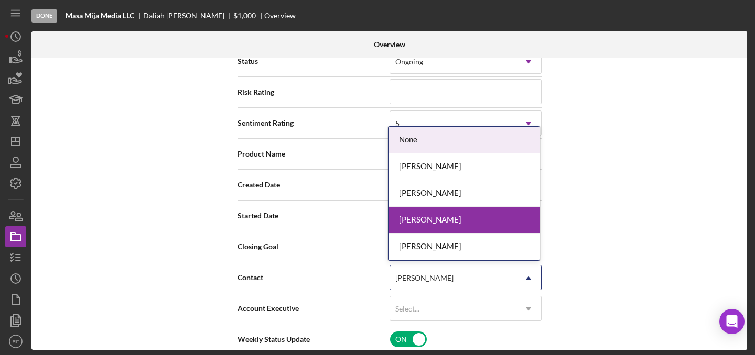
click at [435, 271] on div "[PERSON_NAME]" at bounding box center [453, 278] width 126 height 24
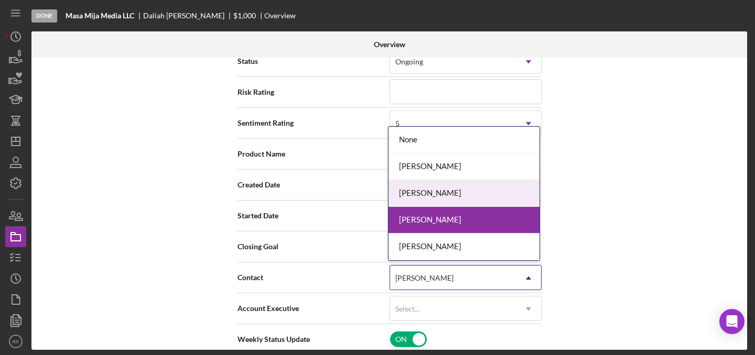
click at [433, 202] on div "[PERSON_NAME]" at bounding box center [463, 193] width 151 height 27
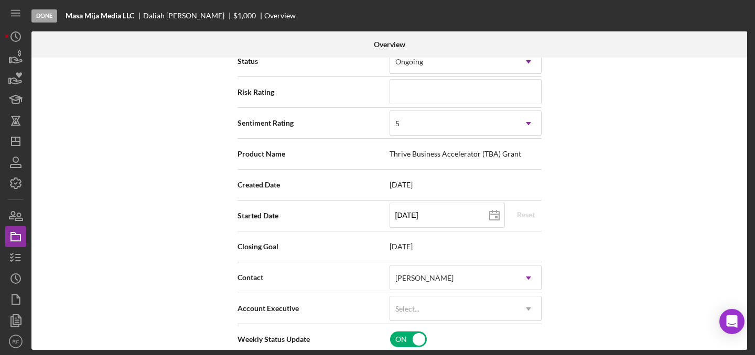
scroll to position [0, 0]
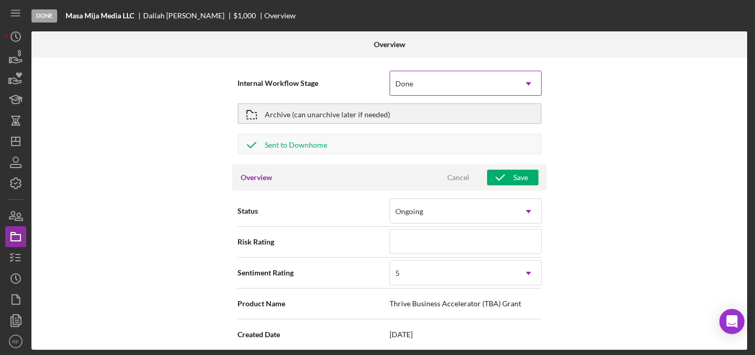
click at [452, 80] on div "Done" at bounding box center [453, 84] width 126 height 24
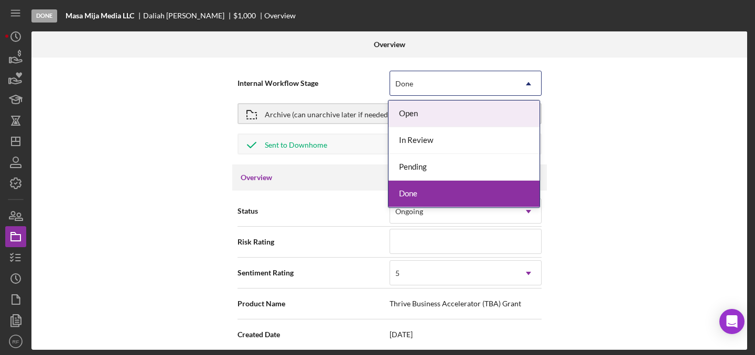
click at [639, 94] on div "Internal Workflow Stage Open, 1 of 4. 4 results available. Use Up and Down to c…" at bounding box center [388, 204] width 715 height 292
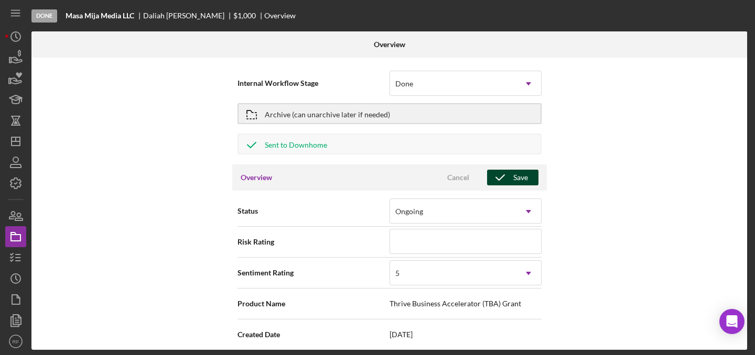
click at [498, 179] on polyline "button" at bounding box center [500, 177] width 8 height 5
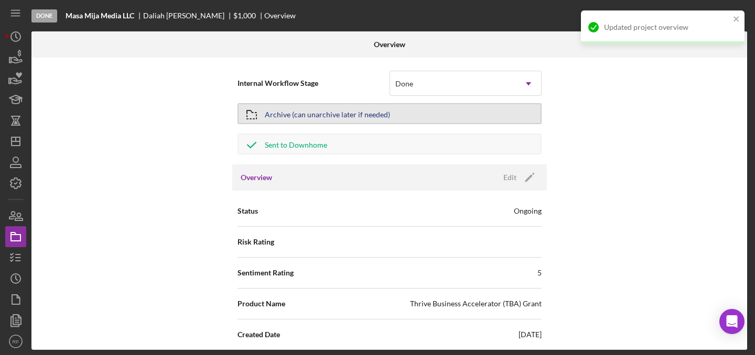
click at [364, 117] on div "Archive (can unarchive later if needed)" at bounding box center [327, 113] width 125 height 19
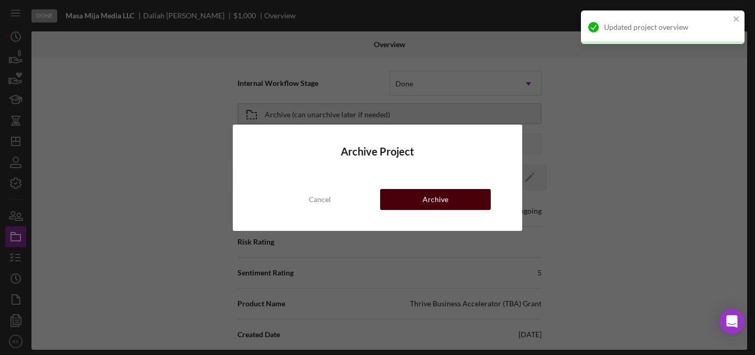
click at [416, 198] on button "Archive" at bounding box center [435, 199] width 111 height 21
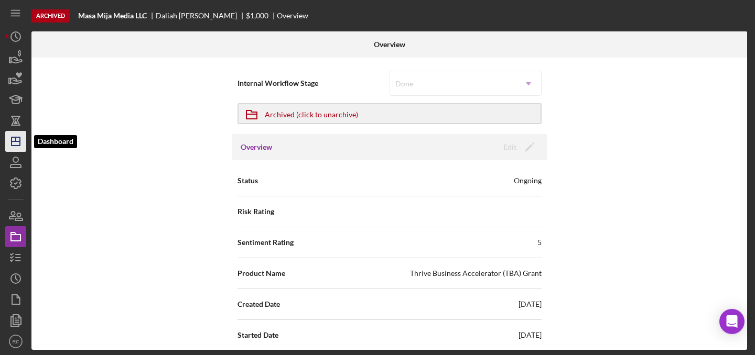
click at [14, 141] on line "button" at bounding box center [16, 141] width 8 height 0
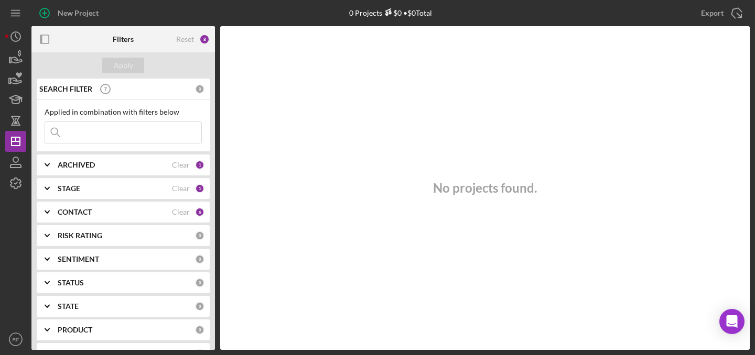
click at [136, 159] on div "ARCHIVED Clear 1" at bounding box center [131, 165] width 147 height 21
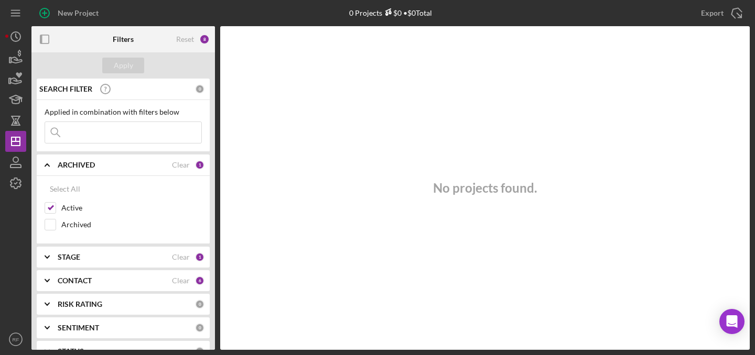
click at [80, 260] on b "STAGE" at bounding box center [69, 257] width 23 height 8
click at [63, 284] on div "Select All" at bounding box center [65, 281] width 30 height 21
checkbox input "true"
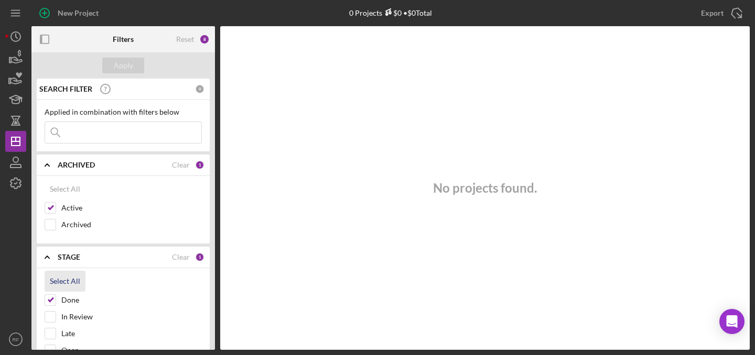
checkbox input "true"
click at [172, 257] on div "Clear" at bounding box center [181, 257] width 18 height 8
checkbox input "false"
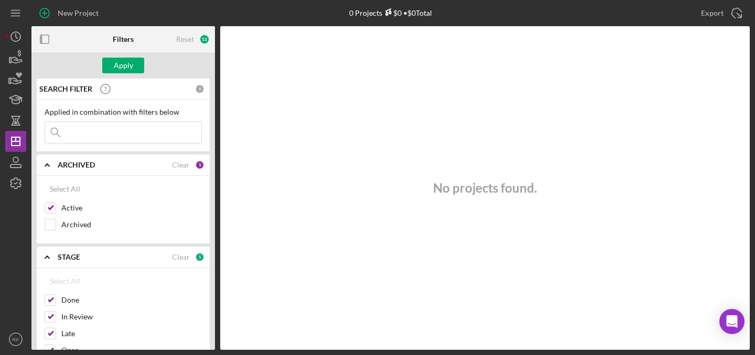
checkbox input "false"
click at [132, 68] on div "Apply" at bounding box center [123, 66] width 19 height 16
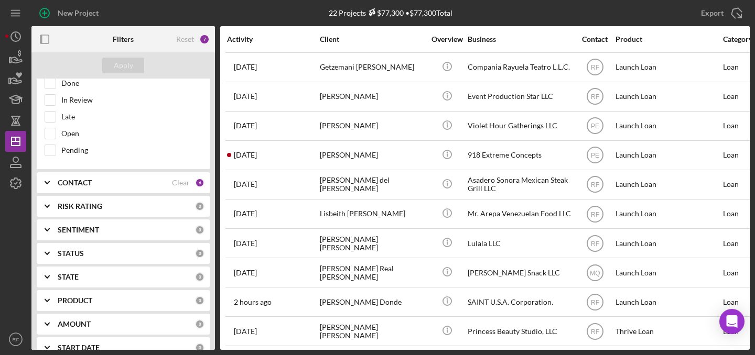
scroll to position [241, 0]
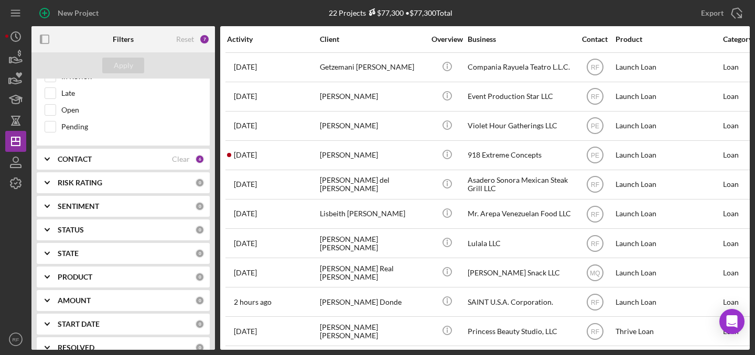
click at [93, 166] on div "CONTACT Clear 6" at bounding box center [131, 159] width 147 height 21
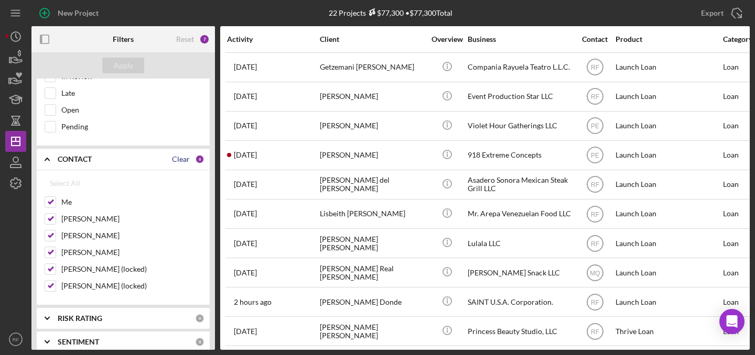
click at [179, 161] on div "Clear" at bounding box center [181, 159] width 18 height 8
checkbox input "false"
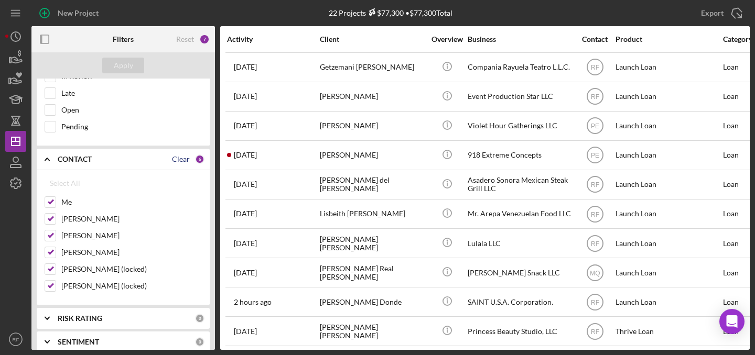
checkbox input "false"
click at [66, 202] on label "Me" at bounding box center [131, 202] width 140 height 10
click at [56, 202] on input "Me" at bounding box center [50, 202] width 10 height 10
checkbox input "true"
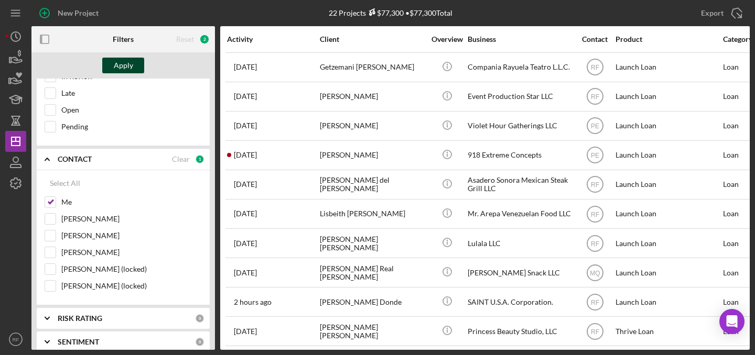
click at [129, 70] on div "Apply" at bounding box center [123, 66] width 19 height 16
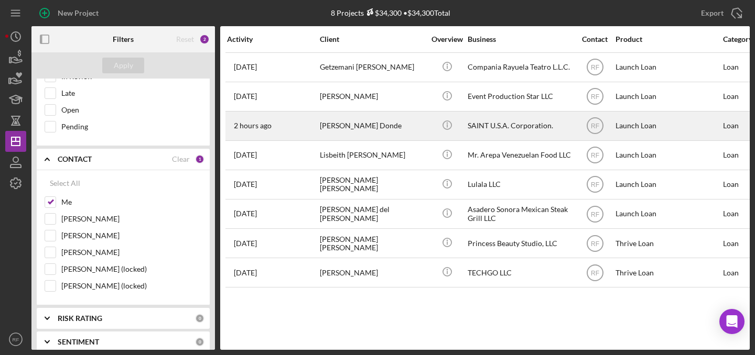
click at [430, 121] on div "Icon/Info" at bounding box center [446, 126] width 39 height 28
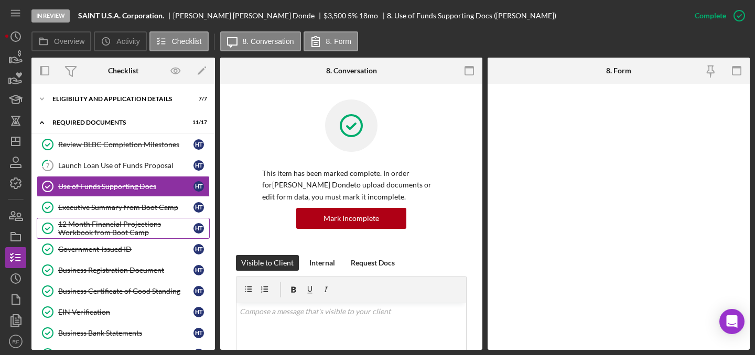
click at [161, 232] on div "12 Month Financial Projections Workbook from Boot Camp" at bounding box center [125, 228] width 135 height 17
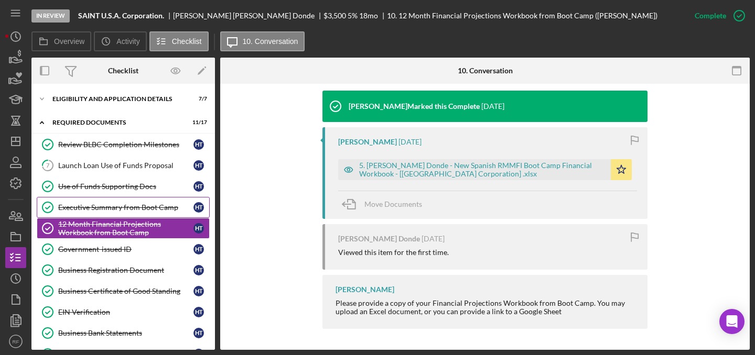
scroll to position [135, 0]
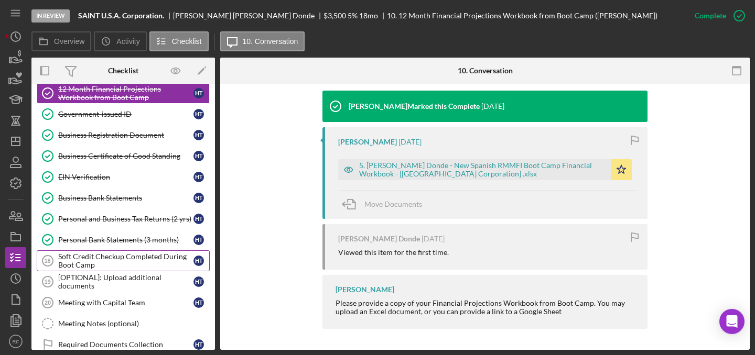
click at [117, 256] on div "Soft Credit Checkup Completed During Boot Camp" at bounding box center [125, 261] width 135 height 17
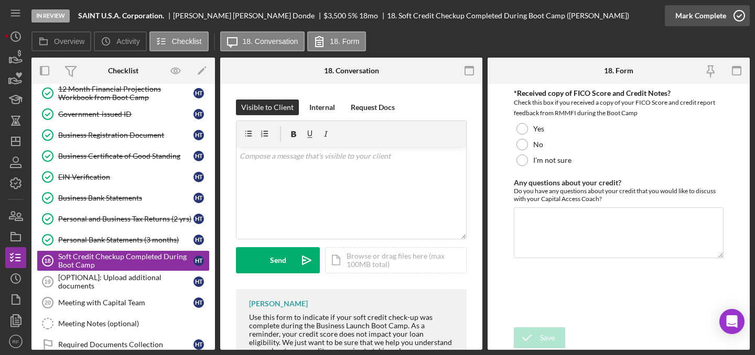
click at [714, 15] on div "Mark Complete" at bounding box center [700, 15] width 51 height 21
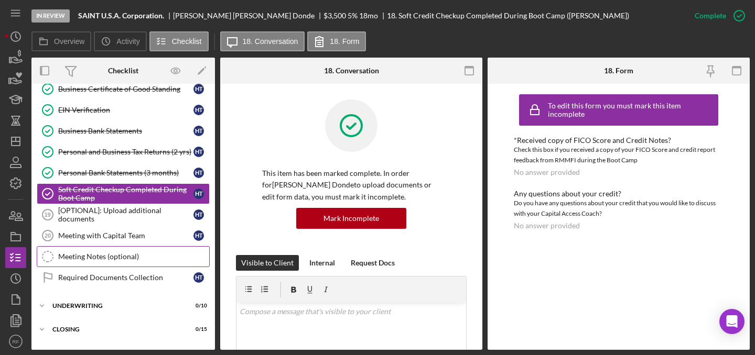
scroll to position [208, 0]
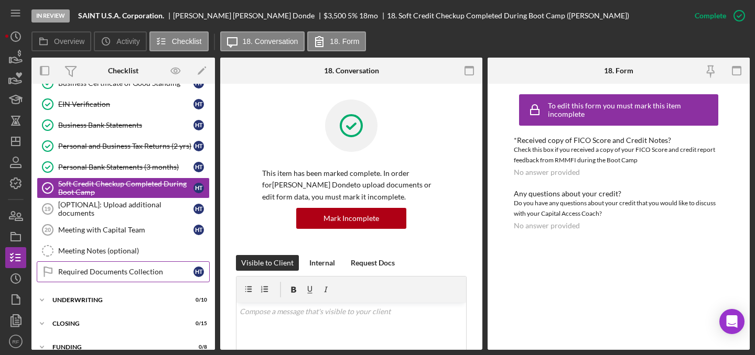
click at [102, 274] on div "Required Documents Collection" at bounding box center [125, 272] width 135 height 8
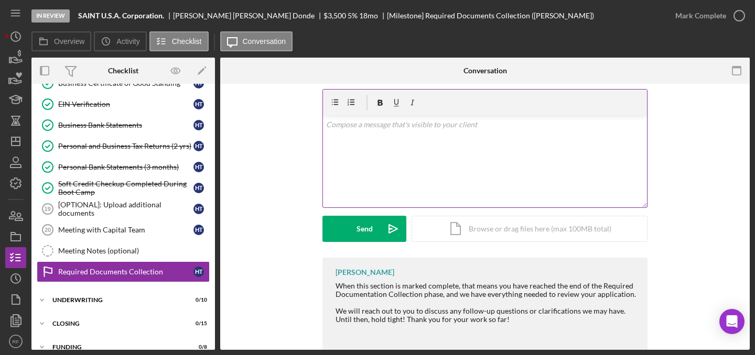
scroll to position [57, 0]
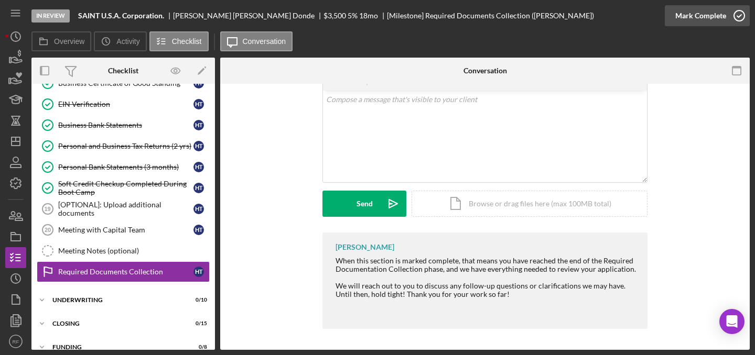
click at [720, 20] on div "Mark Complete" at bounding box center [700, 15] width 51 height 21
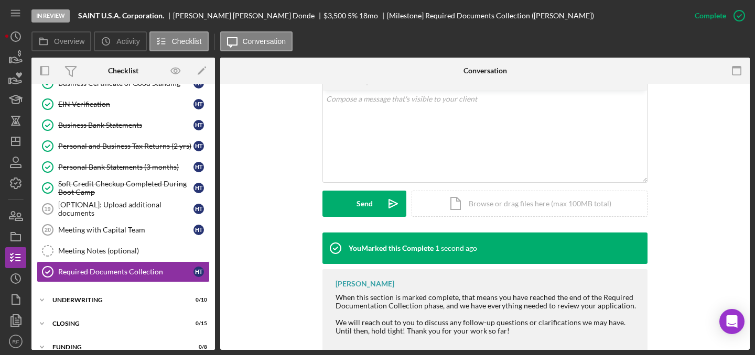
scroll to position [225, 0]
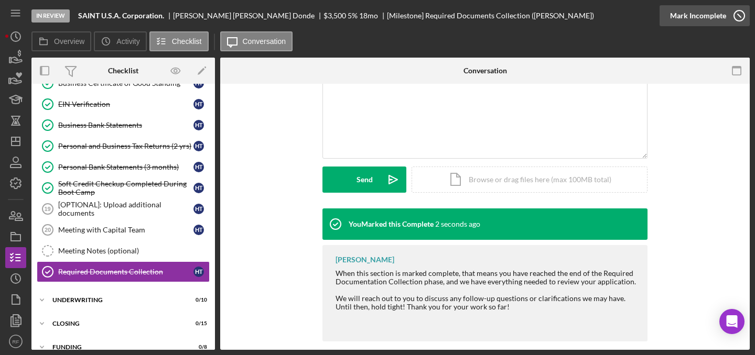
click at [720, 22] on div "Mark Incomplete" at bounding box center [698, 15] width 56 height 21
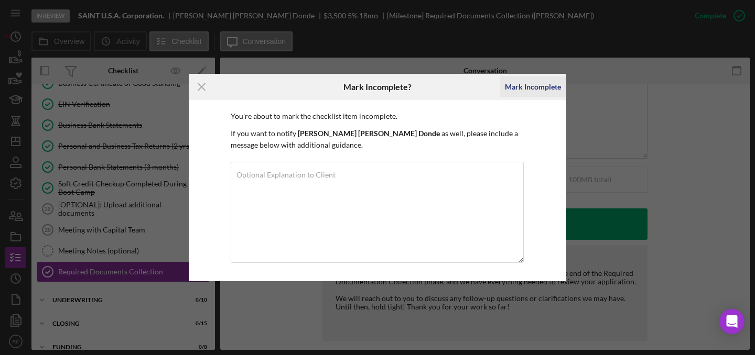
click at [534, 87] on div "Mark Incomplete" at bounding box center [533, 87] width 56 height 21
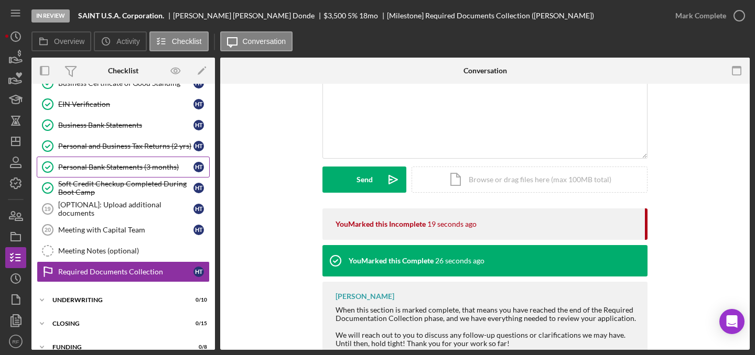
click at [146, 162] on link "Personal Bank Statements (3 months) Personal Bank Statements (3 months) H T" at bounding box center [123, 167] width 173 height 21
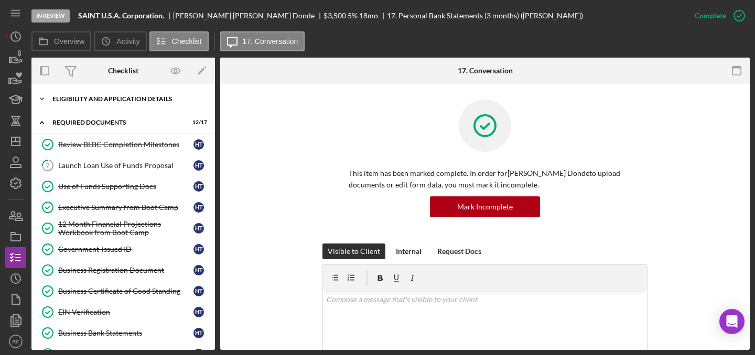
click at [88, 102] on div "Icon/Expander Eligibility and Application Details 7 / 7" at bounding box center [122, 99] width 183 height 21
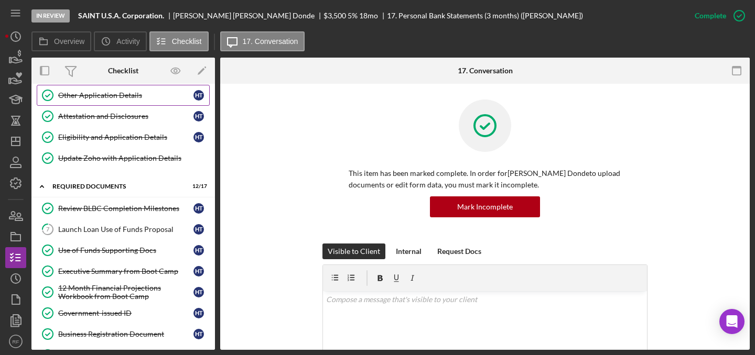
scroll to position [90, 0]
